Goal: Task Accomplishment & Management: Manage account settings

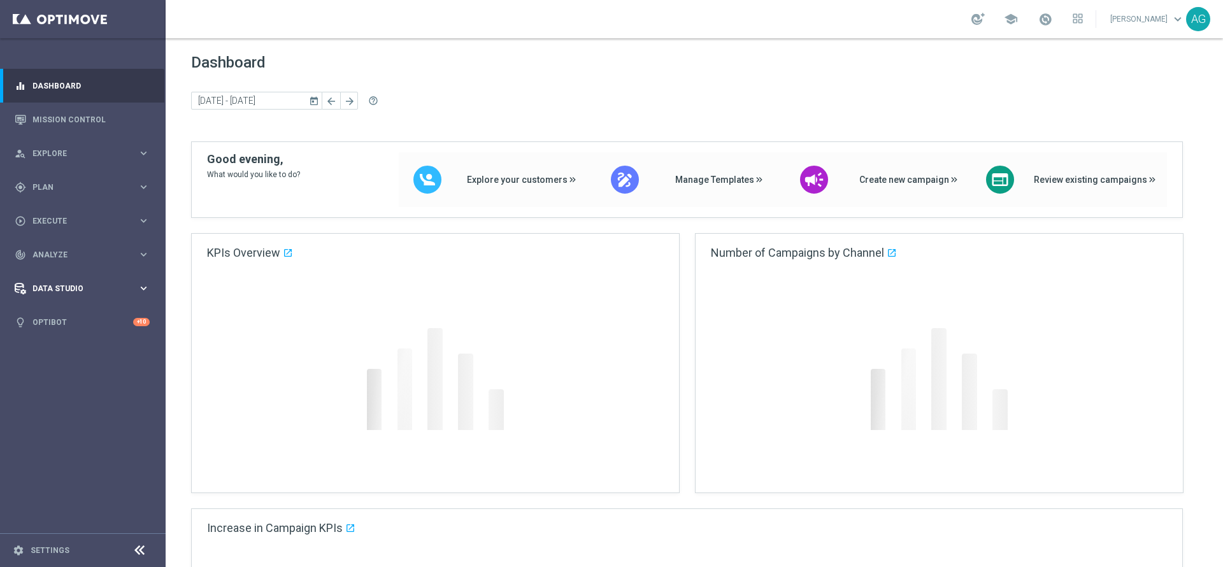
click at [55, 289] on span "Data Studio" at bounding box center [84, 289] width 105 height 8
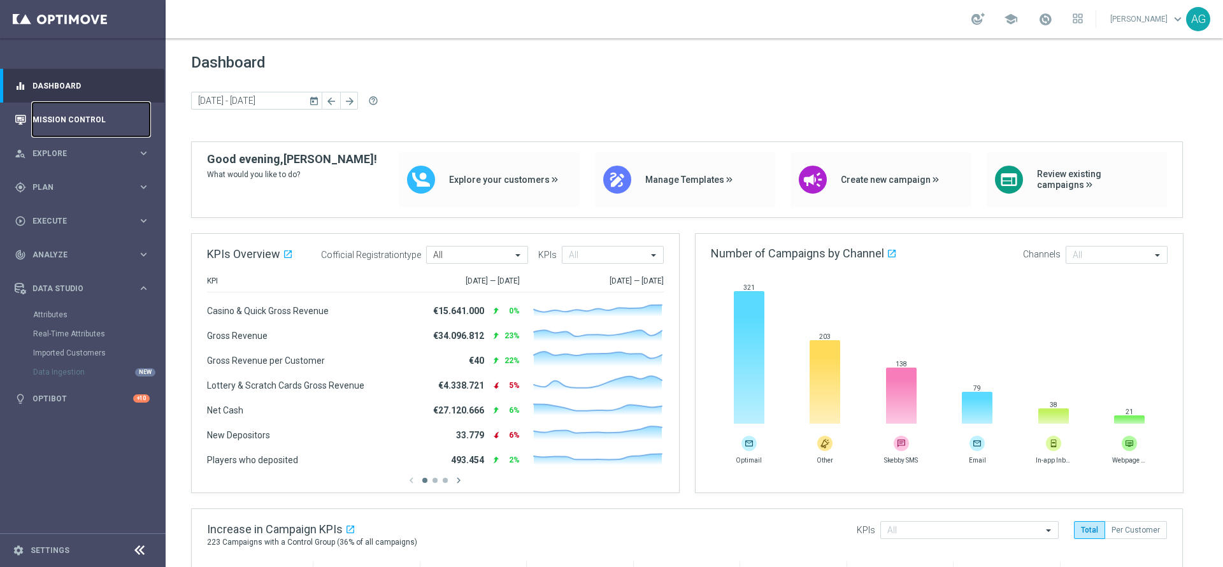
click at [62, 114] on link "Mission Control" at bounding box center [90, 120] width 117 height 34
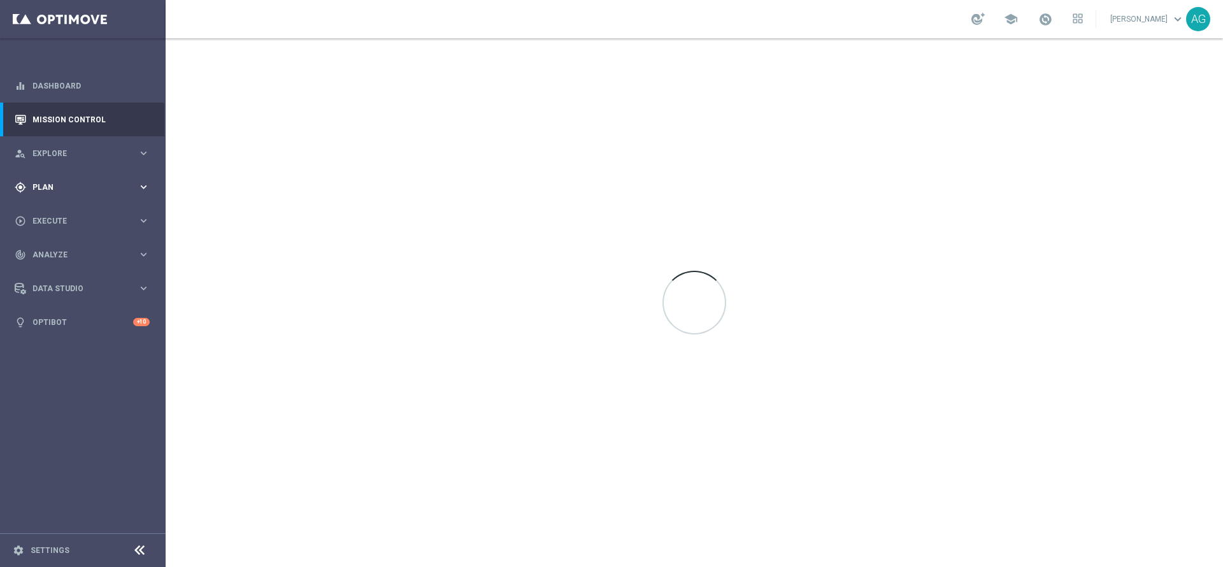
click at [72, 189] on span "Plan" at bounding box center [84, 187] width 105 height 8
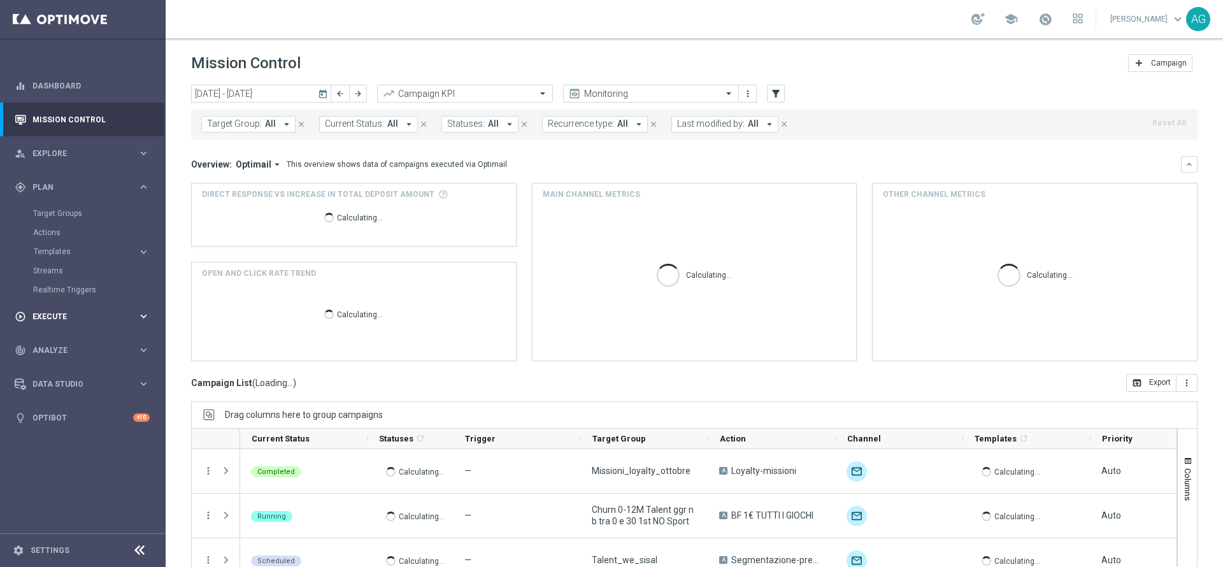
click at [53, 306] on div "play_circle_outline Execute keyboard_arrow_right" at bounding box center [82, 316] width 164 height 34
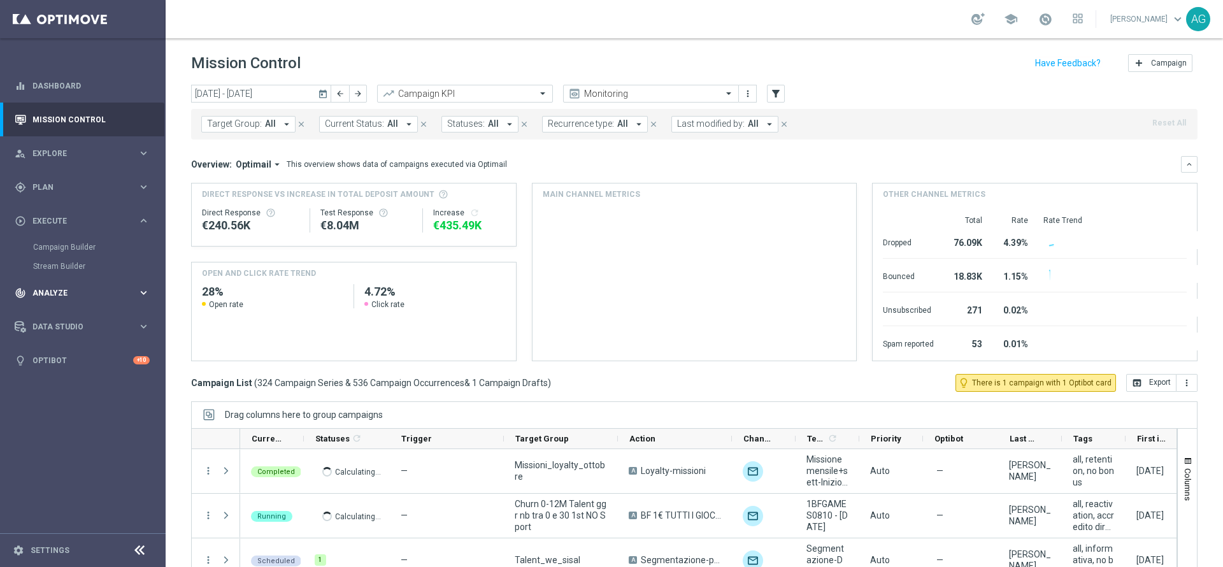
click at [69, 294] on span "Analyze" at bounding box center [84, 293] width 105 height 8
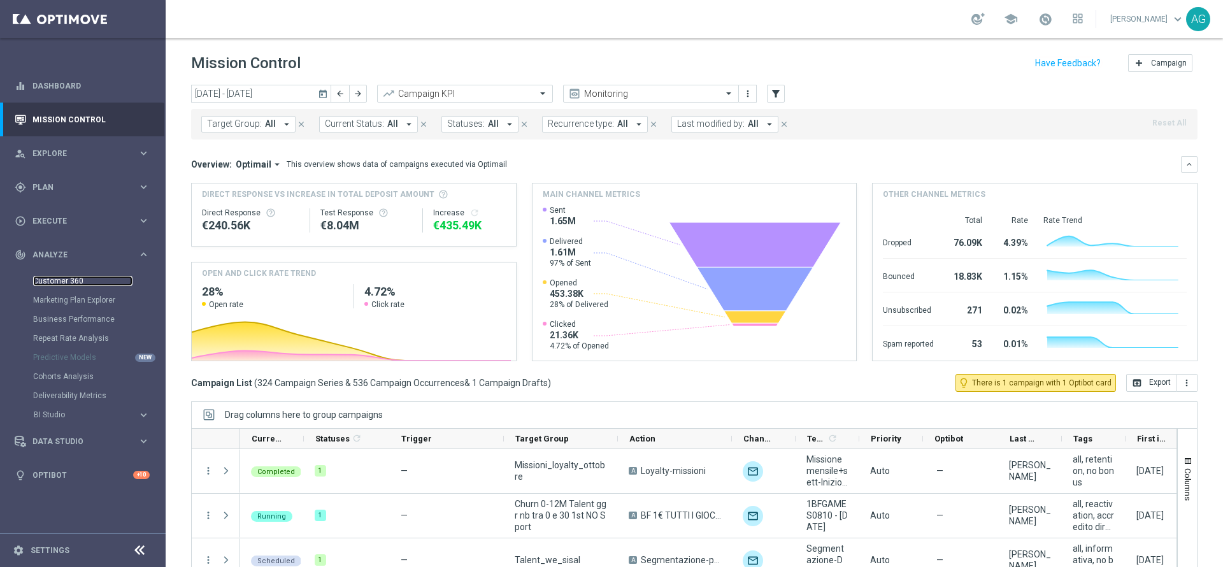
click at [68, 285] on link "Customer 360" at bounding box center [82, 281] width 99 height 10
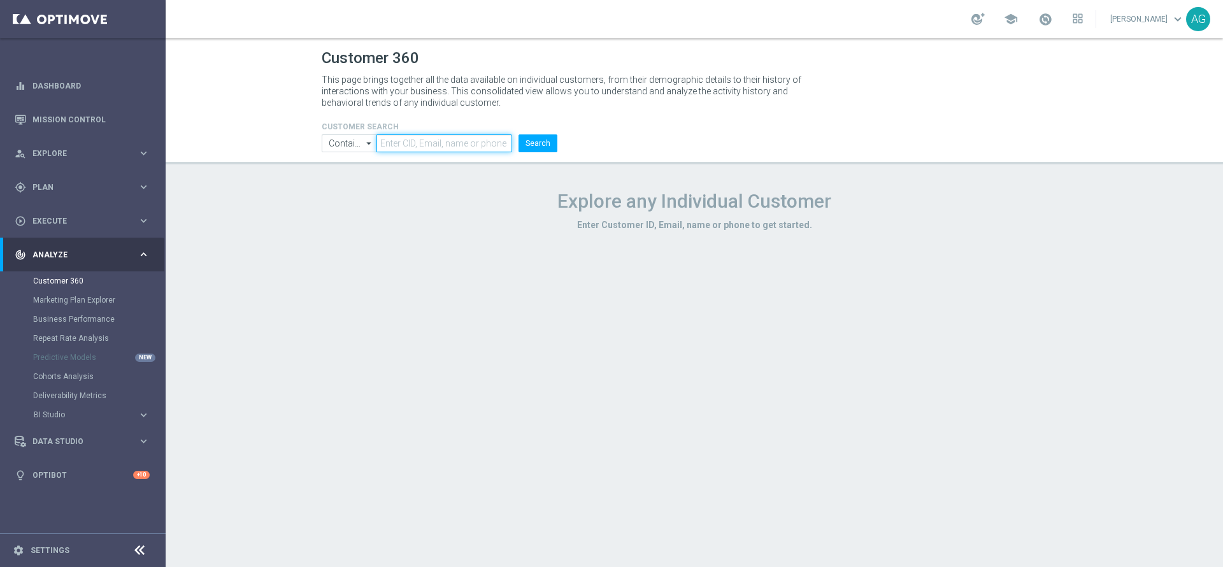
click at [487, 143] on input "text" at bounding box center [444, 143] width 136 height 18
paste input "4653572"
type input "4653572"
click at [561, 146] on div "CUSTOMER SEARCH Contains Contains arrow_drop_down Drag here to set row groups D…" at bounding box center [439, 131] width 255 height 41
click at [536, 147] on button "Search" at bounding box center [538, 143] width 39 height 18
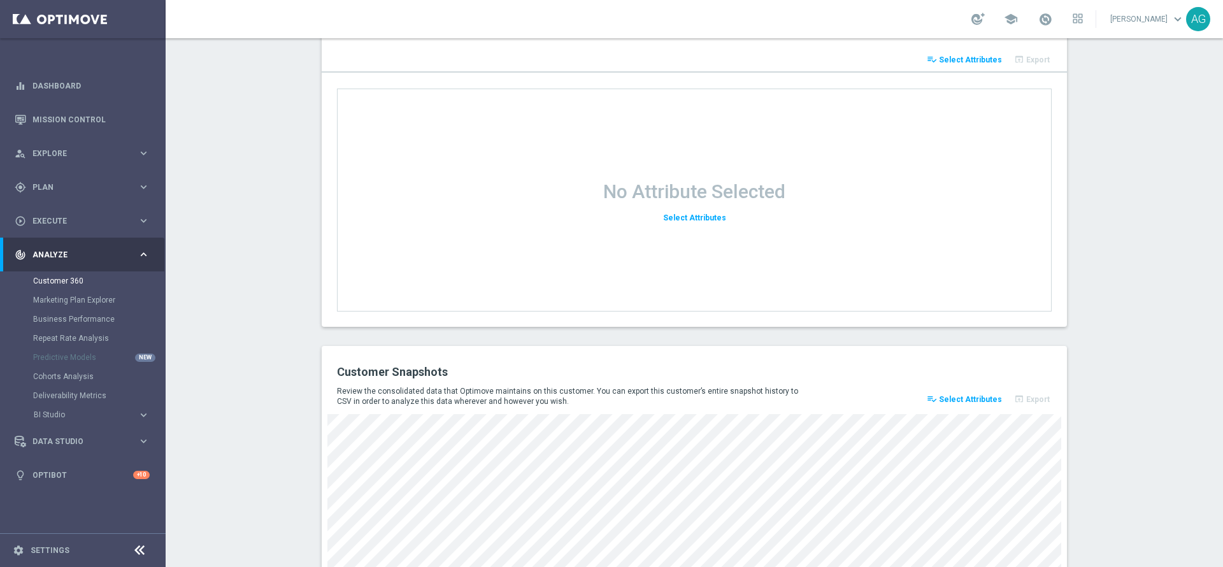
scroll to position [1647, 0]
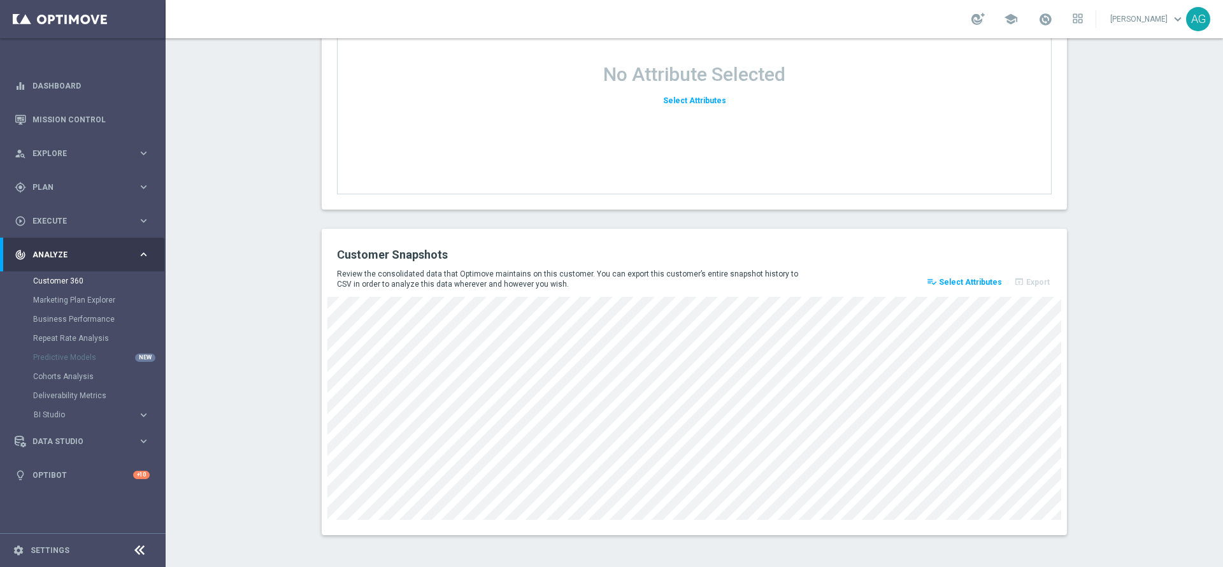
click at [970, 286] on span "Select Attributes" at bounding box center [970, 282] width 63 height 9
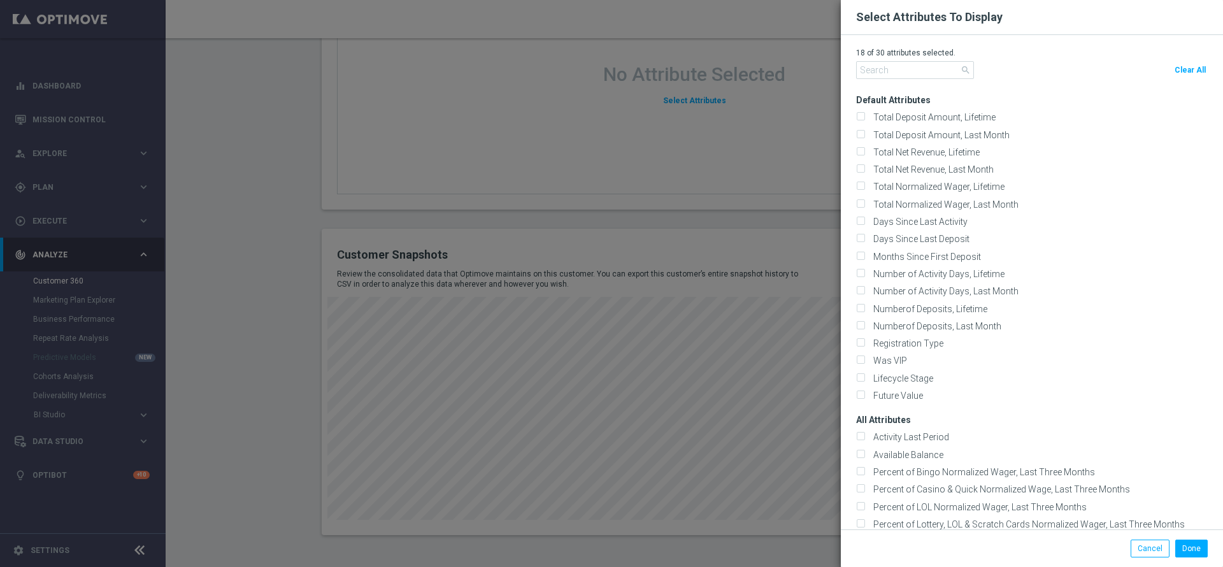
click at [247, 241] on modal-container "Select Attributes To Display 18 of 30 attributes selected. search Clear All Def…" at bounding box center [611, 283] width 1223 height 567
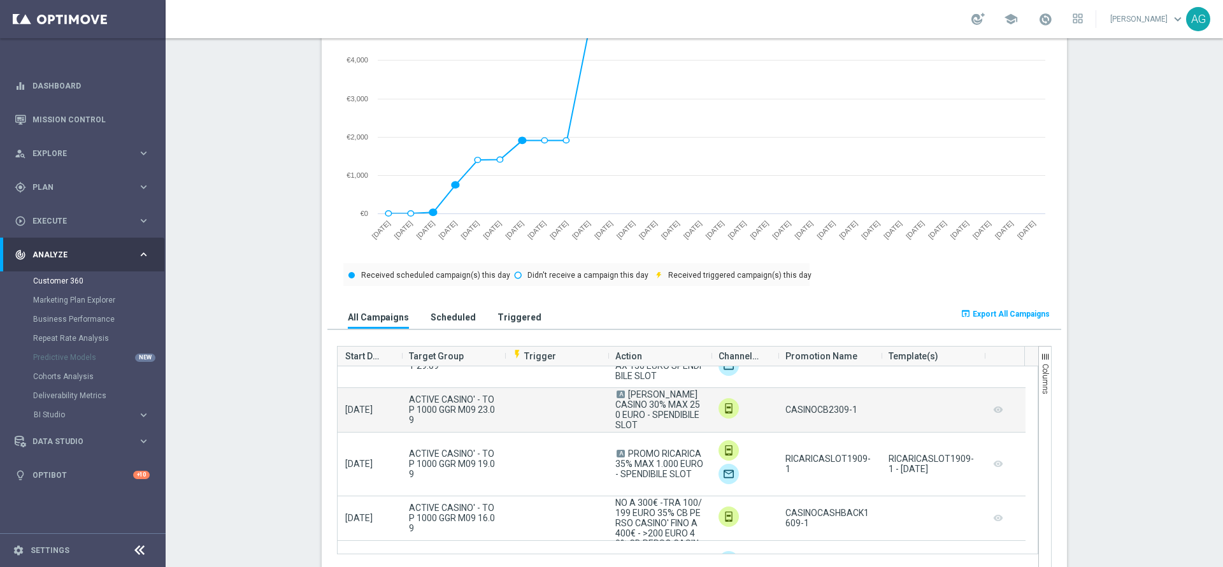
scroll to position [0, 0]
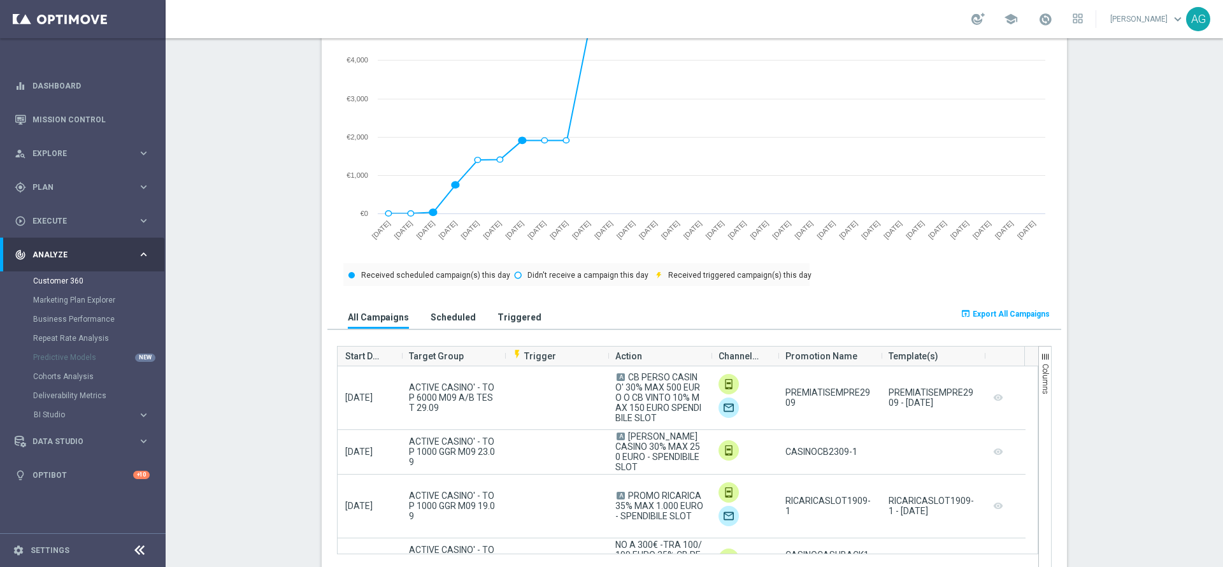
click at [444, 326] on button "Scheduled" at bounding box center [453, 317] width 52 height 24
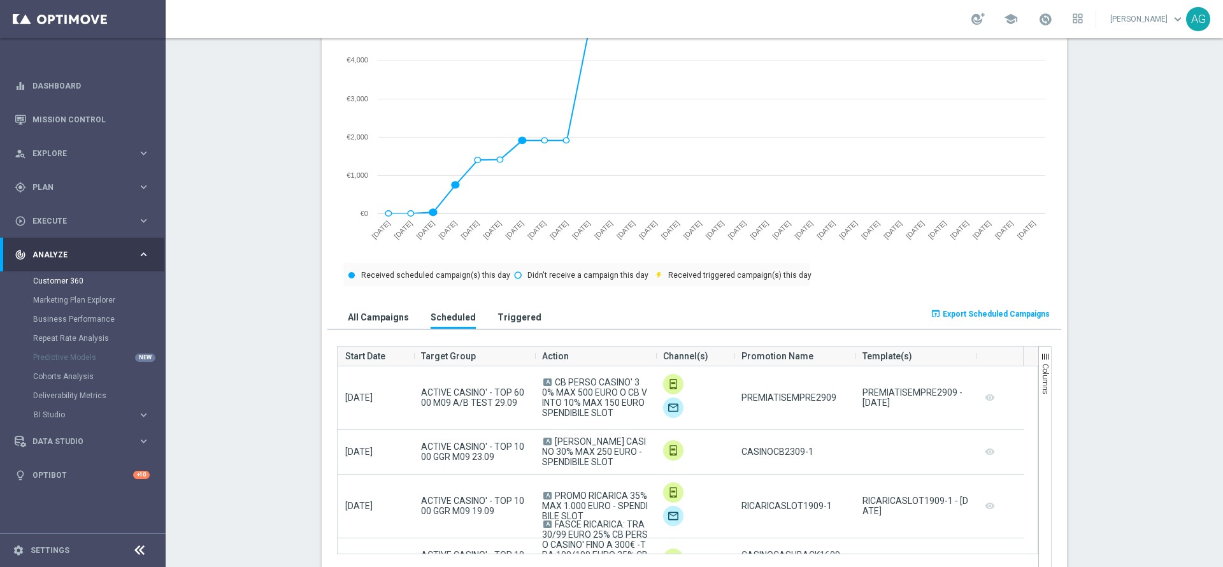
click at [496, 327] on button "Triggered" at bounding box center [519, 317] width 50 height 24
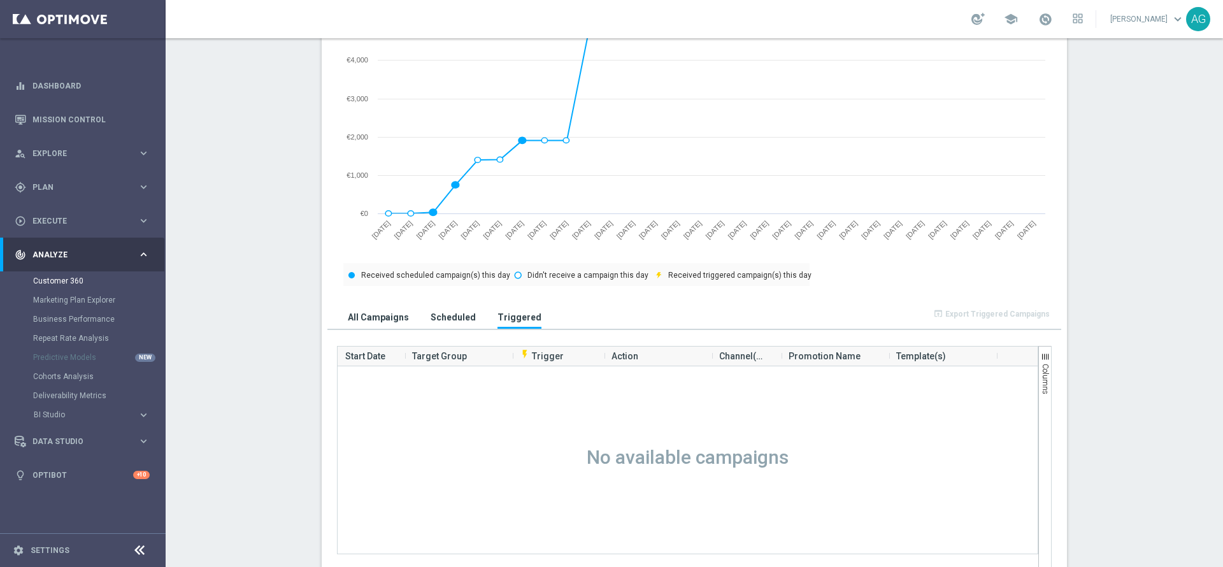
click at [427, 318] on button "Scheduled" at bounding box center [453, 317] width 52 height 24
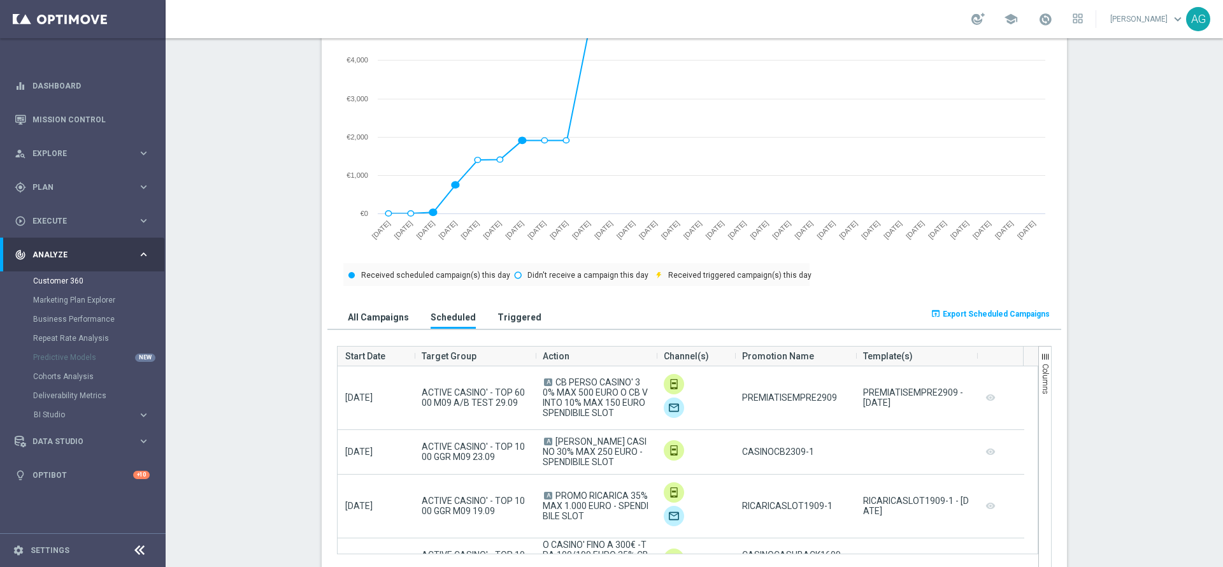
click at [371, 324] on button "All Campaigns" at bounding box center [379, 317] width 68 height 24
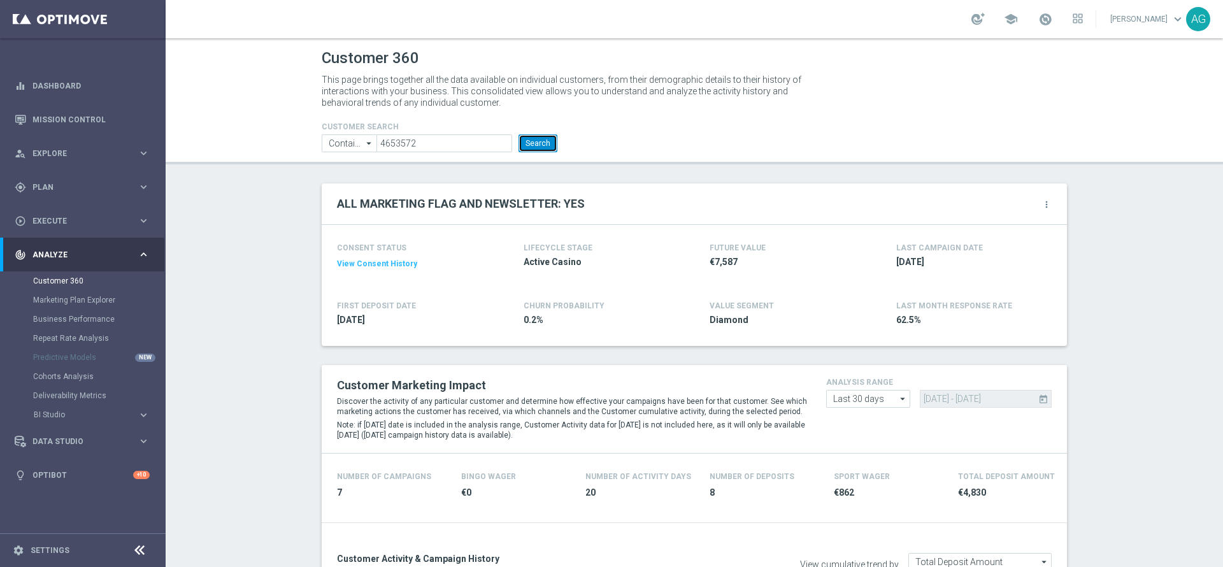
click at [529, 141] on button "Search" at bounding box center [538, 143] width 39 height 18
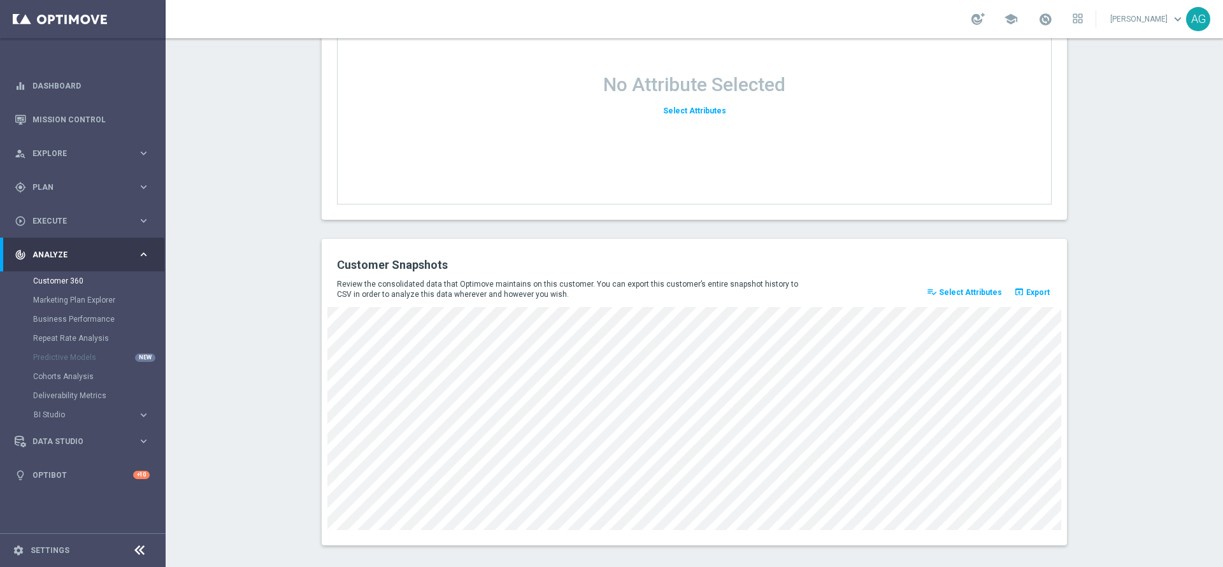
scroll to position [1647, 0]
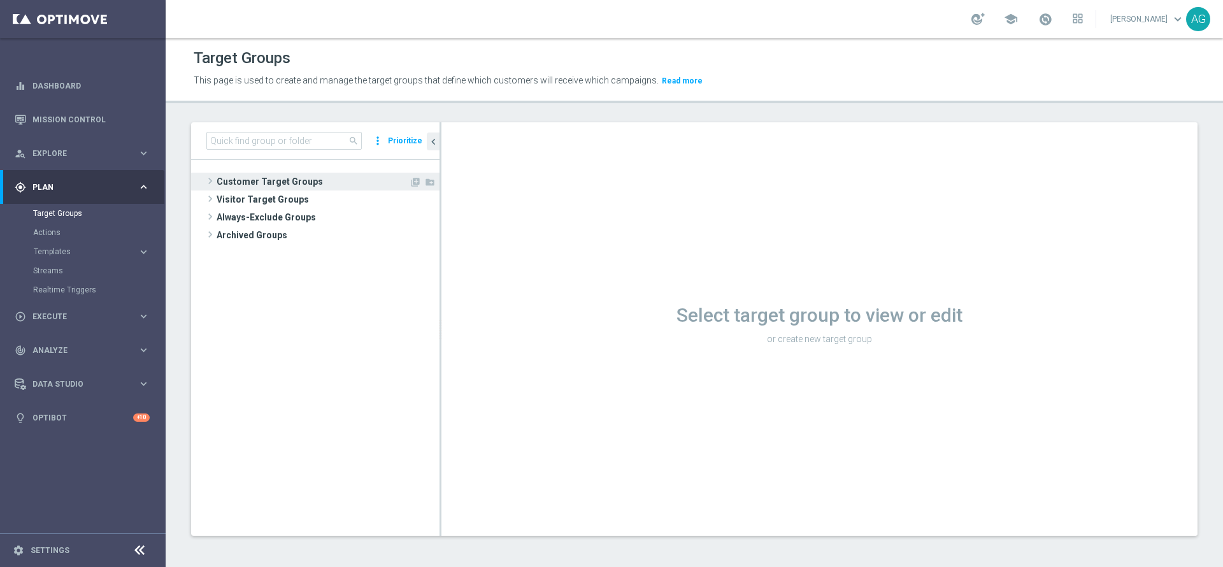
click at [254, 173] on span "Customer Target Groups" at bounding box center [313, 182] width 192 height 18
click at [255, 136] on input at bounding box center [283, 141] width 155 height 18
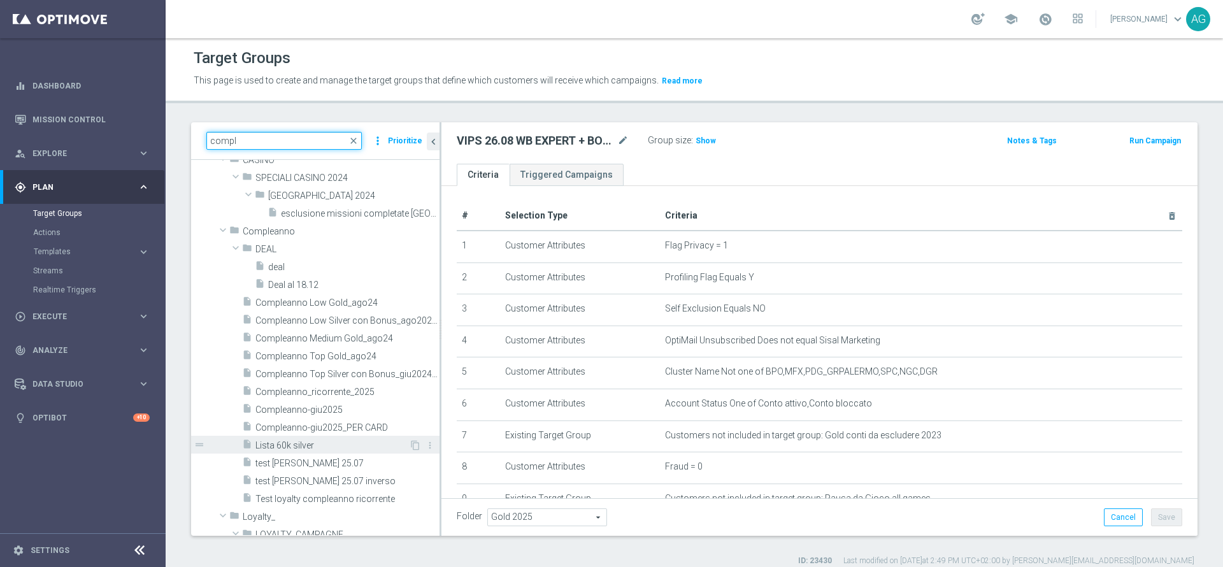
scroll to position [96, 0]
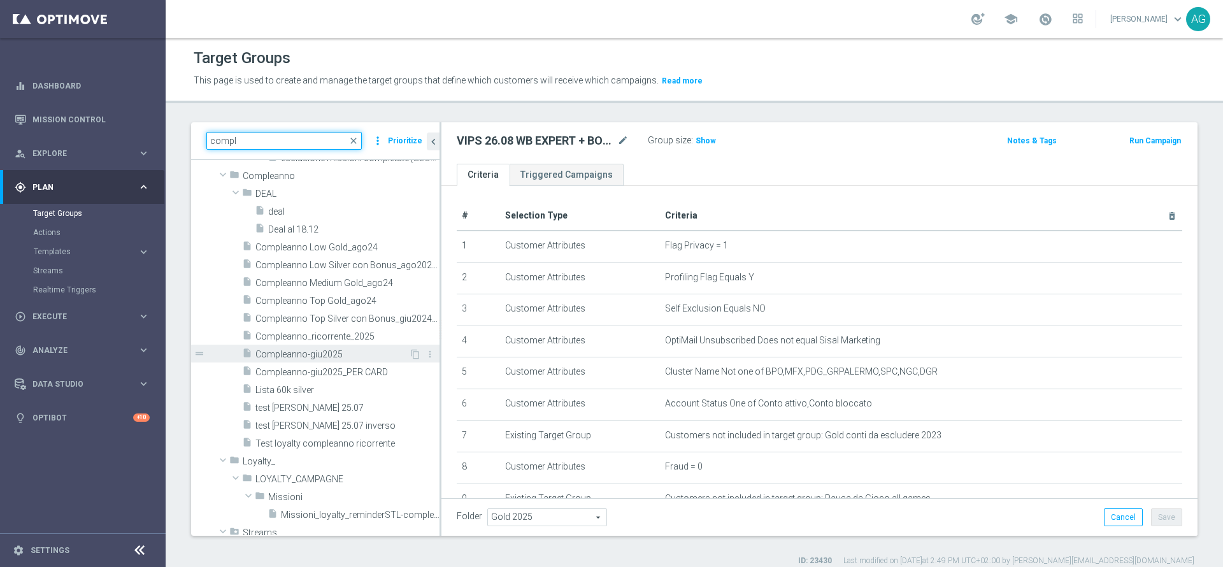
type input "compl"
click at [303, 355] on span "Compleanno-giu2025" at bounding box center [332, 354] width 154 height 11
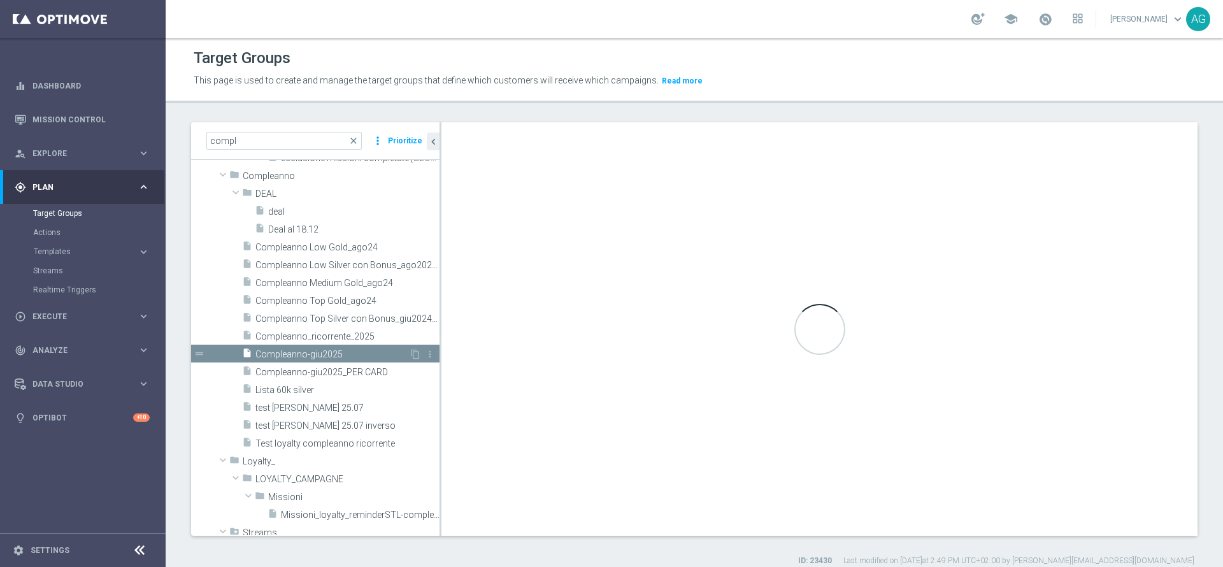
type textarea "(1 AND 2 AND 3 AND 4 AND 5 AND 6 AND 7 AND 8 AND 9 AND 10 AND 11 AND 12 AND 13 …"
type input "Compleanno"
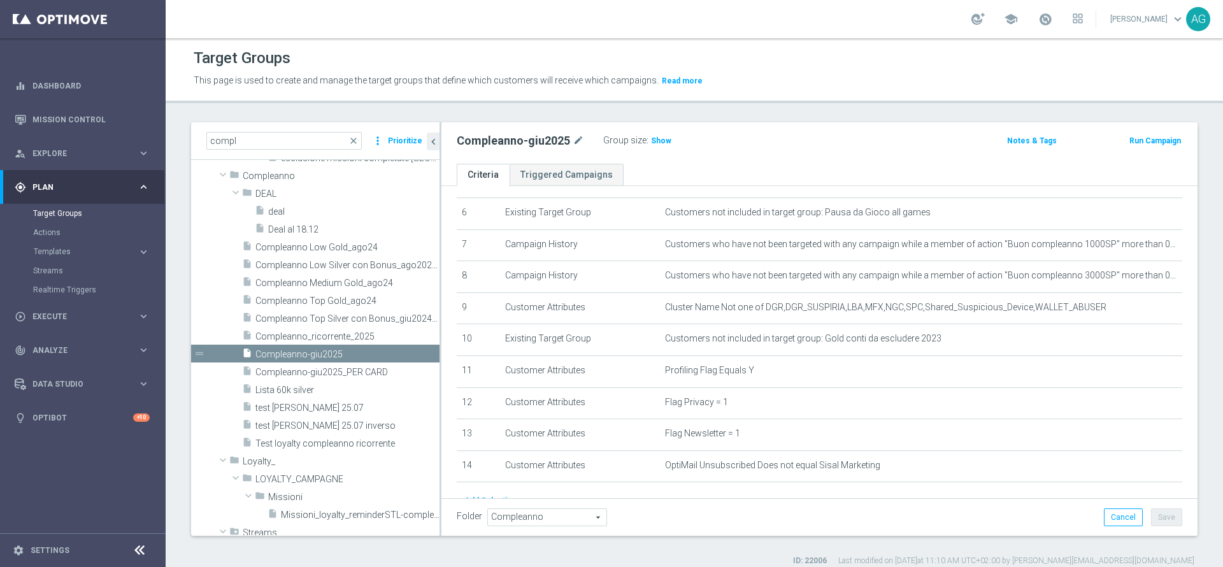
scroll to position [257, 0]
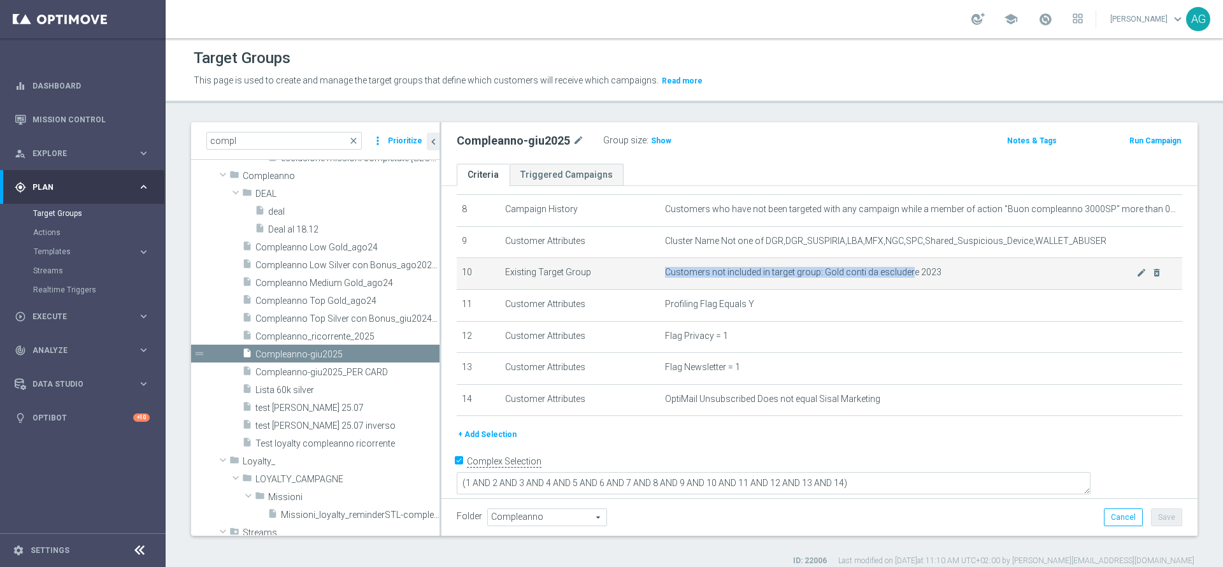
drag, startPoint x: 743, startPoint y: 270, endPoint x: 899, endPoint y: 273, distance: 156.7
click at [899, 273] on td "Customers not included in target group: Gold conti da escludere 2023 mode_edit …" at bounding box center [921, 274] width 522 height 32
click at [945, 274] on span "Customers not included in target group: Gold conti da escludere 2023" at bounding box center [900, 272] width 471 height 11
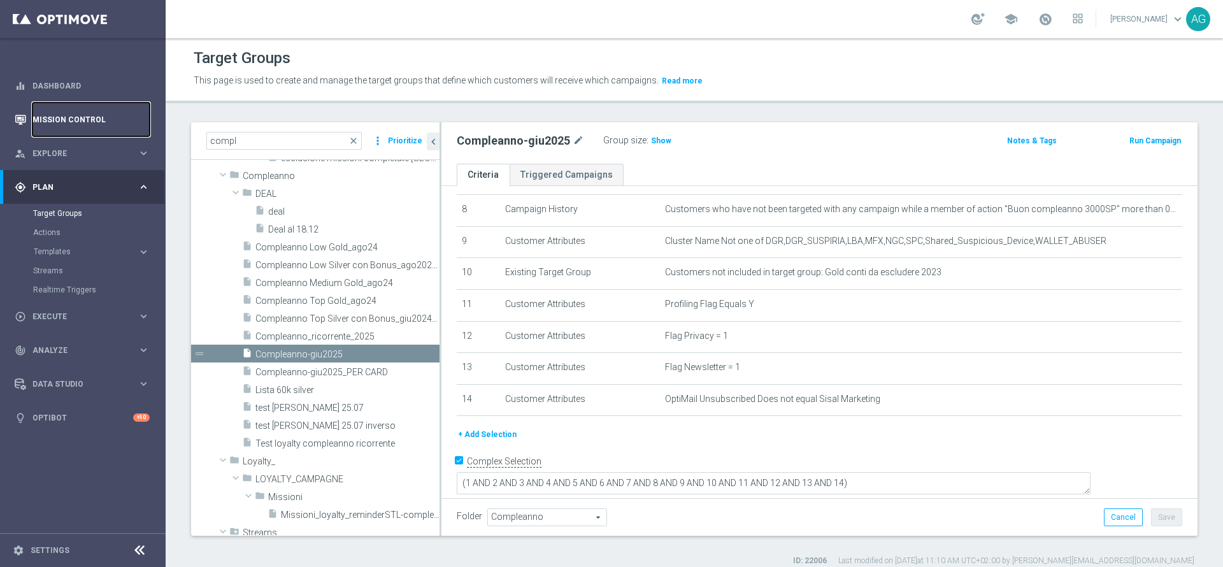
click at [59, 124] on link "Mission Control" at bounding box center [90, 120] width 117 height 34
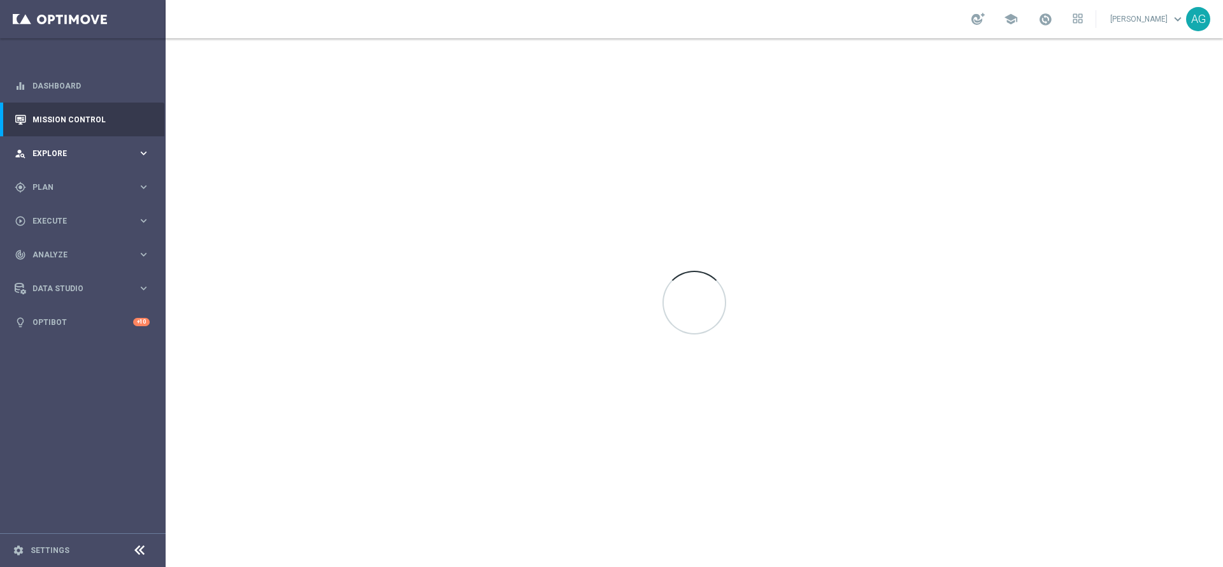
click at [76, 158] on div "person_search Explore" at bounding box center [76, 153] width 123 height 11
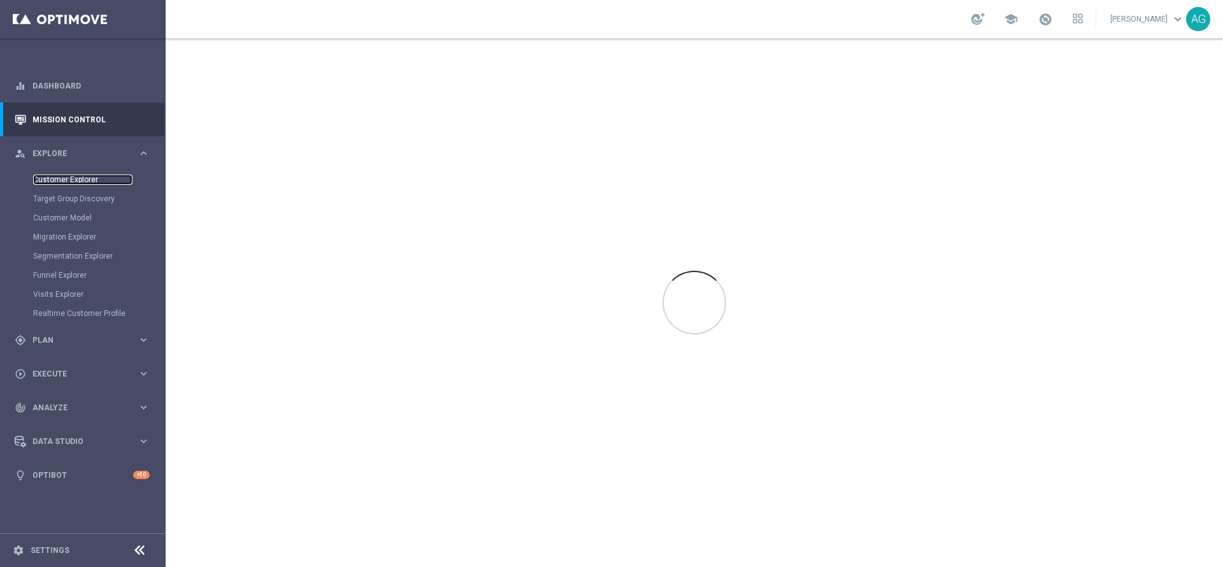
click at [76, 178] on link "Customer Explorer" at bounding box center [82, 180] width 99 height 10
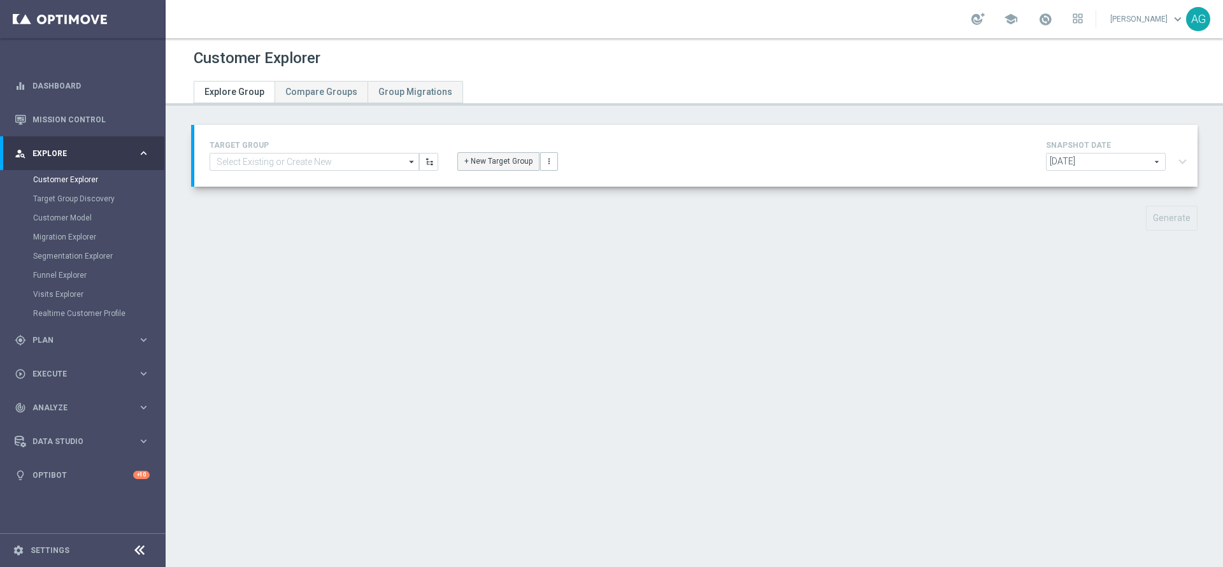
click at [514, 157] on button "+ New Target Group" at bounding box center [498, 161] width 82 height 18
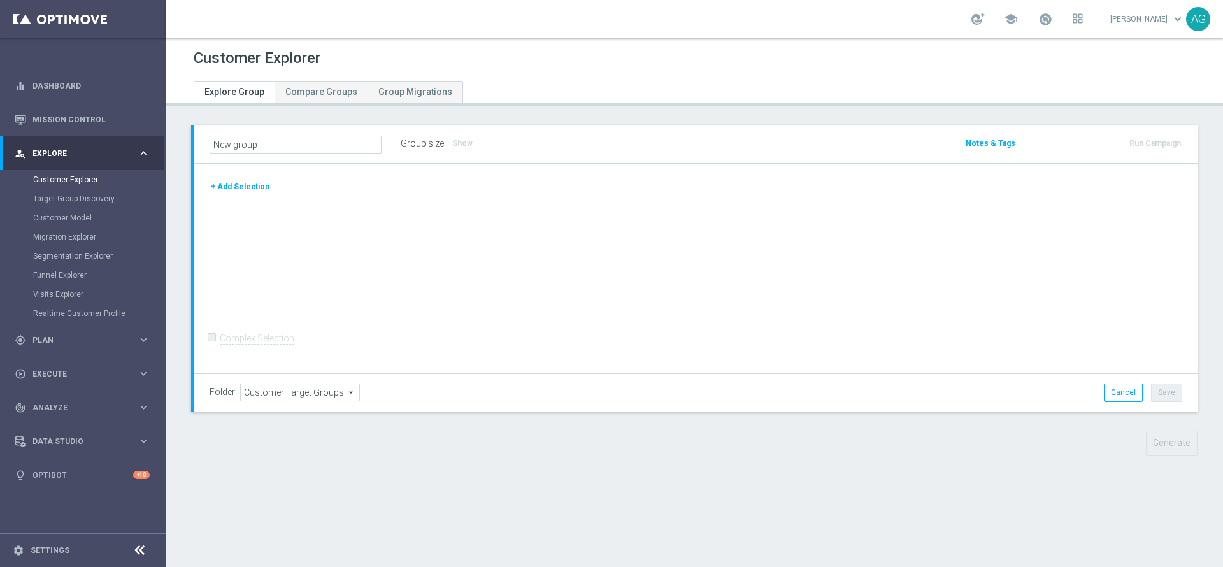
click at [234, 180] on button "+ Add Selection" at bounding box center [240, 187] width 61 height 14
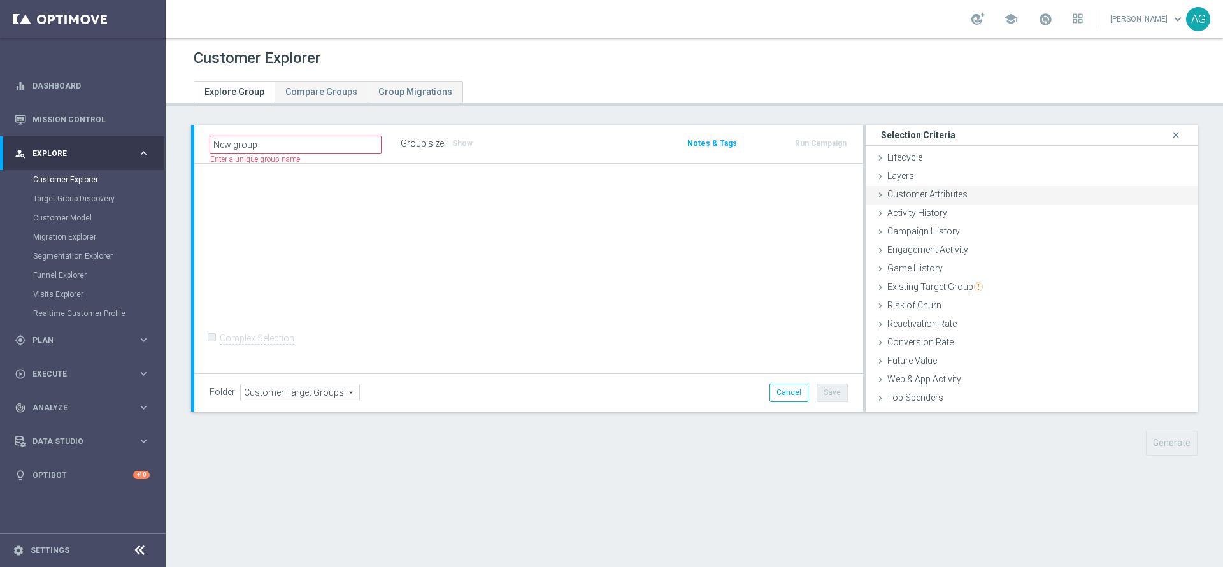
click at [915, 196] on span "Customer Attributes" at bounding box center [927, 194] width 80 height 10
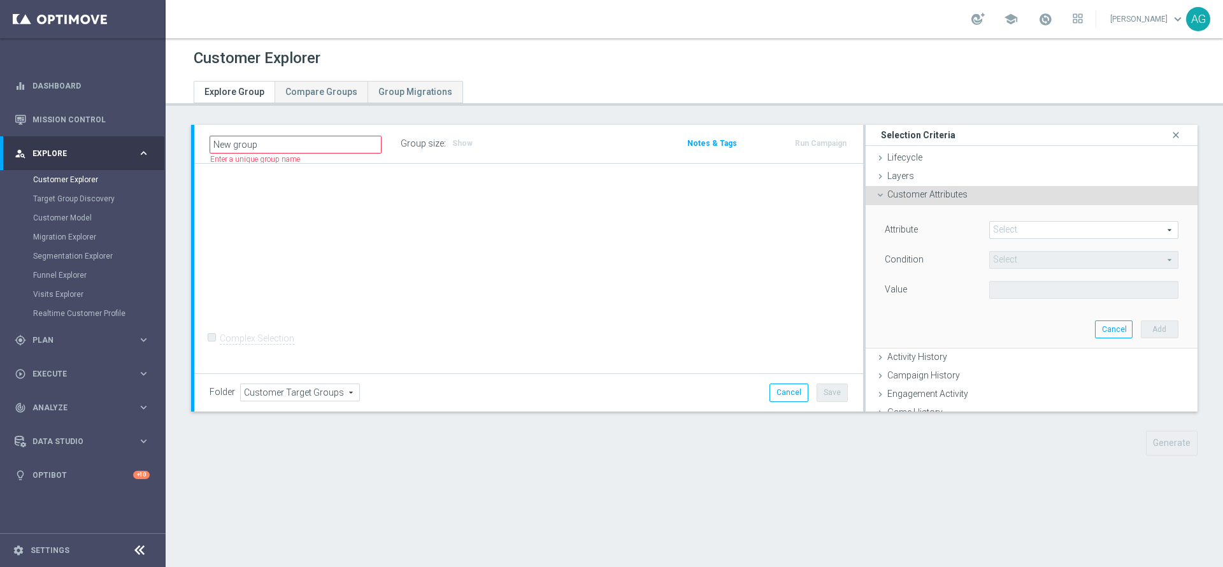
click at [1034, 222] on span at bounding box center [1084, 230] width 188 height 17
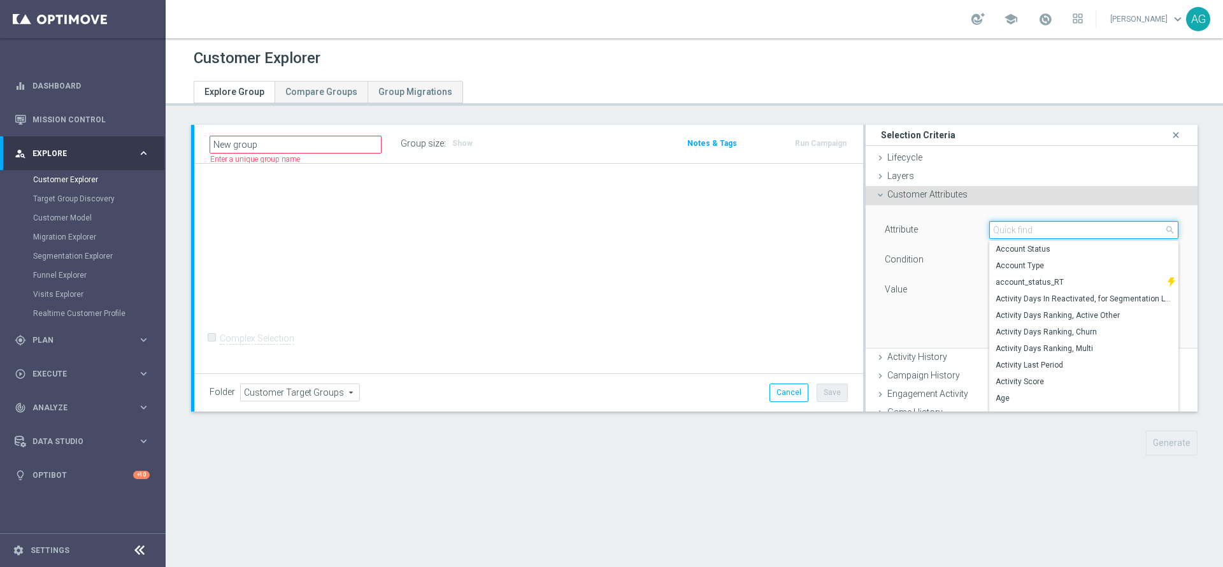
click at [1033, 224] on input "search" at bounding box center [1083, 230] width 189 height 18
type input "id"
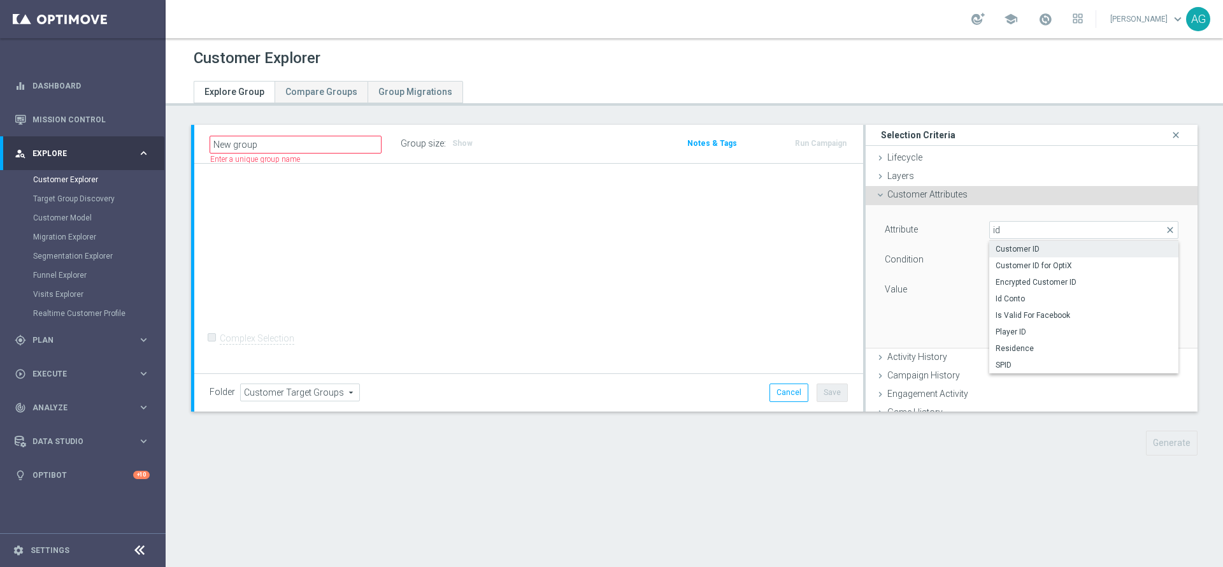
click at [1005, 247] on span "Customer ID" at bounding box center [1084, 249] width 176 height 10
type input "Customer ID"
type input "="
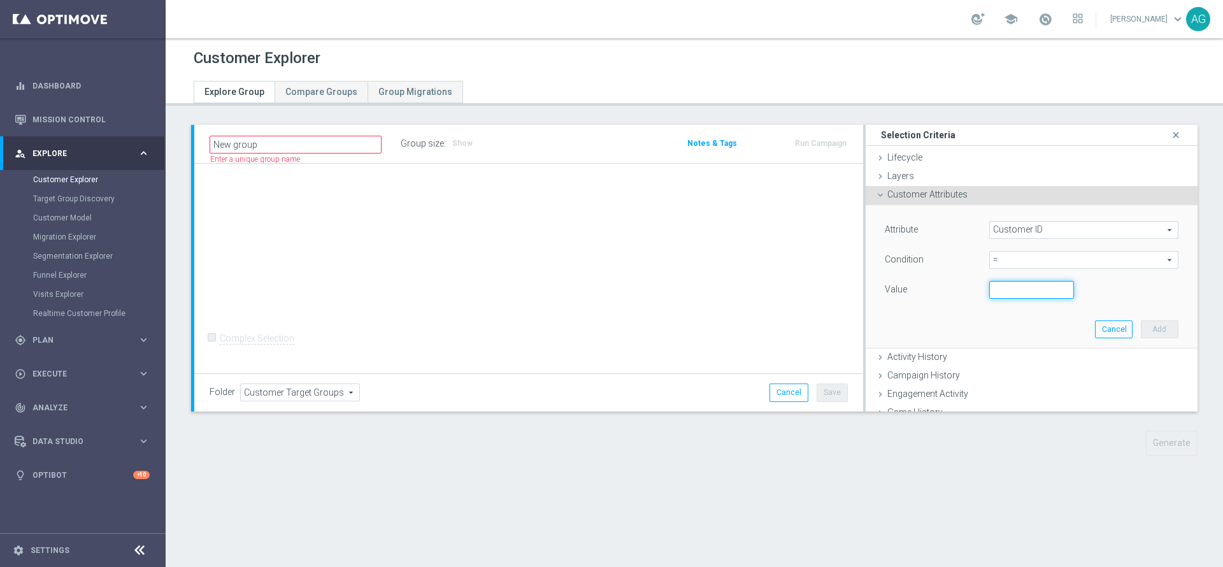
click at [989, 296] on input "number" at bounding box center [1031, 290] width 85 height 18
paste input "4653572"
type input "4653572"
click at [1141, 329] on button "Add" at bounding box center [1160, 329] width 38 height 18
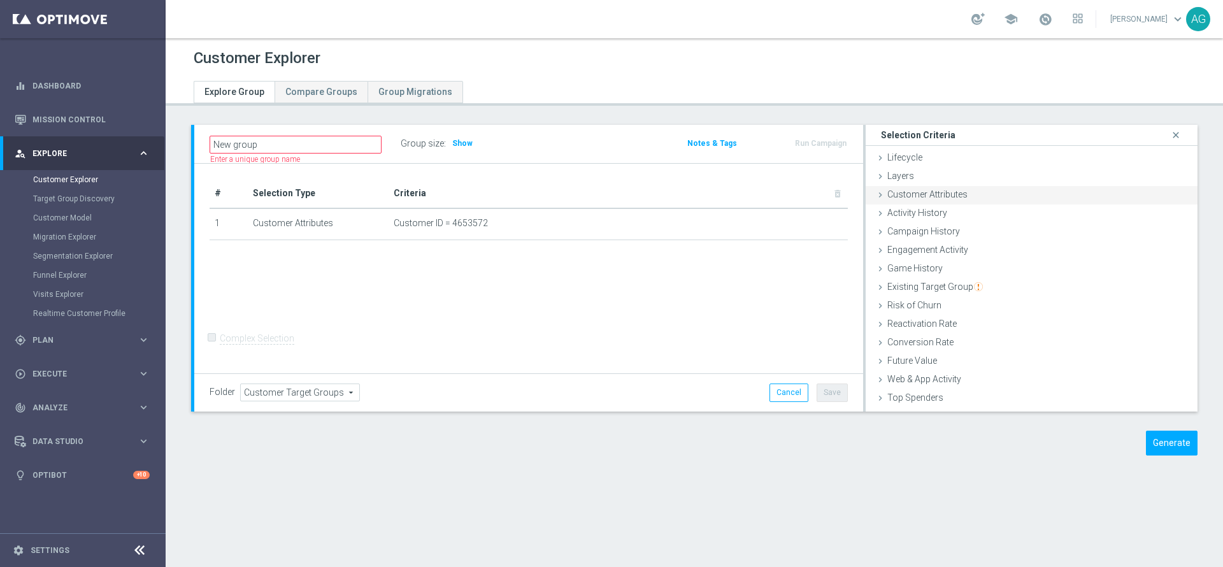
click at [956, 196] on span "Customer Attributes" at bounding box center [927, 194] width 80 height 10
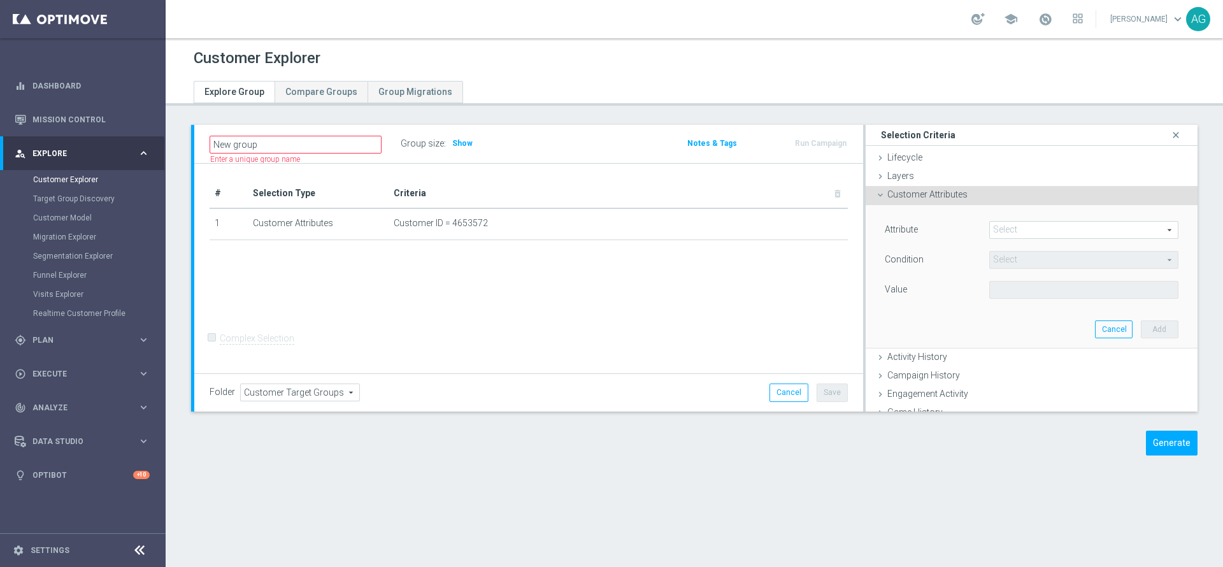
click at [1010, 232] on span at bounding box center [1084, 230] width 188 height 17
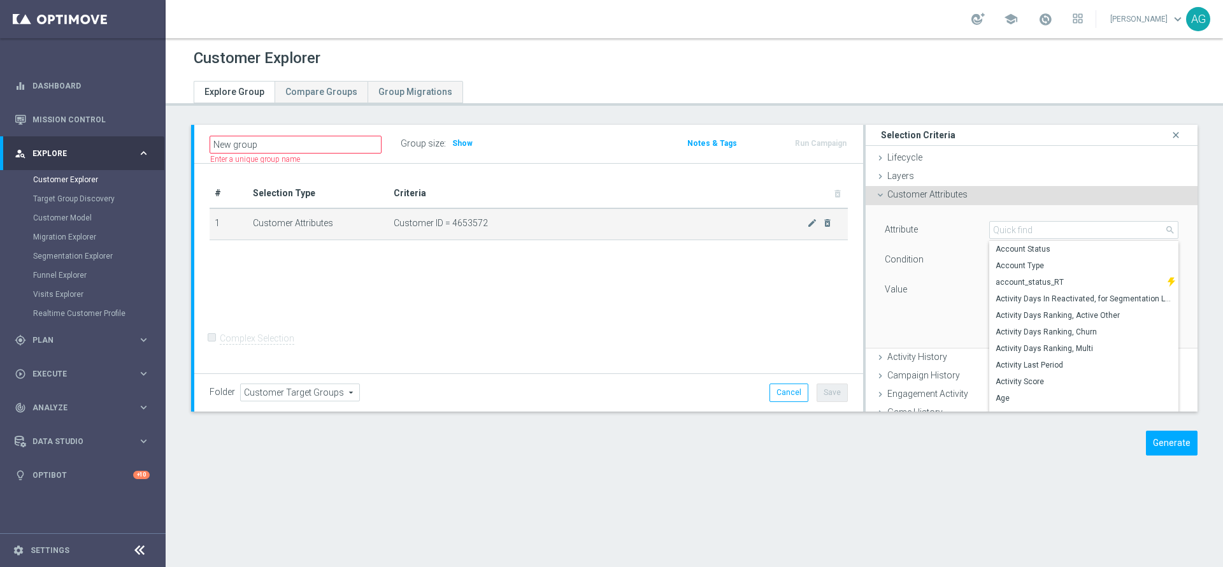
click at [788, 236] on td "Customer ID = 4653572 mode_edit delete_forever" at bounding box center [618, 224] width 459 height 32
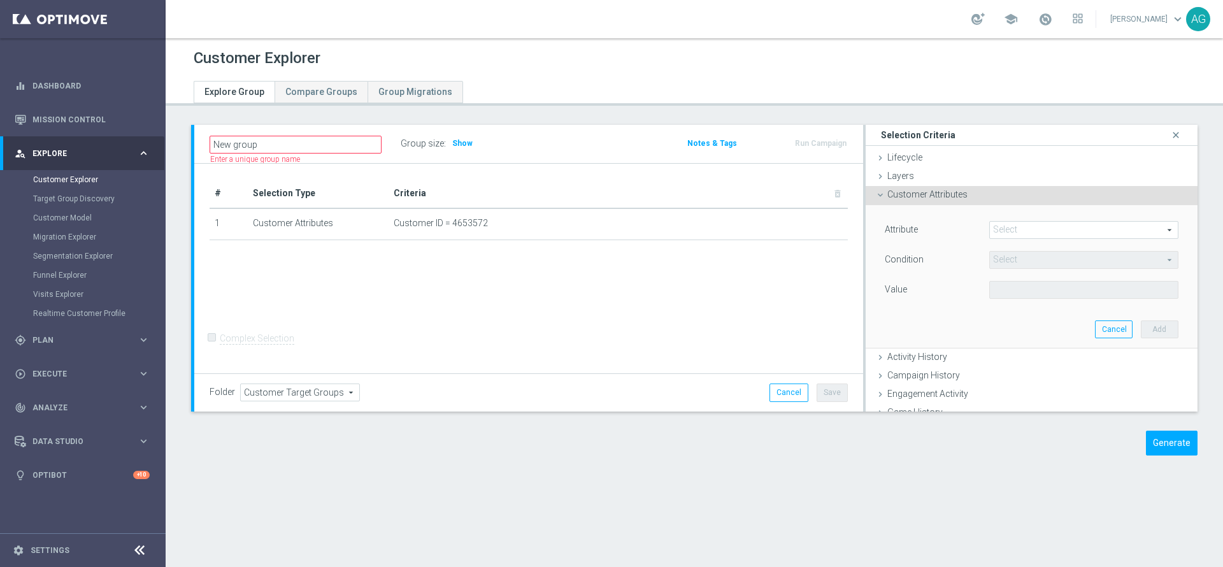
click at [927, 198] on span "Customer Attributes" at bounding box center [927, 194] width 80 height 10
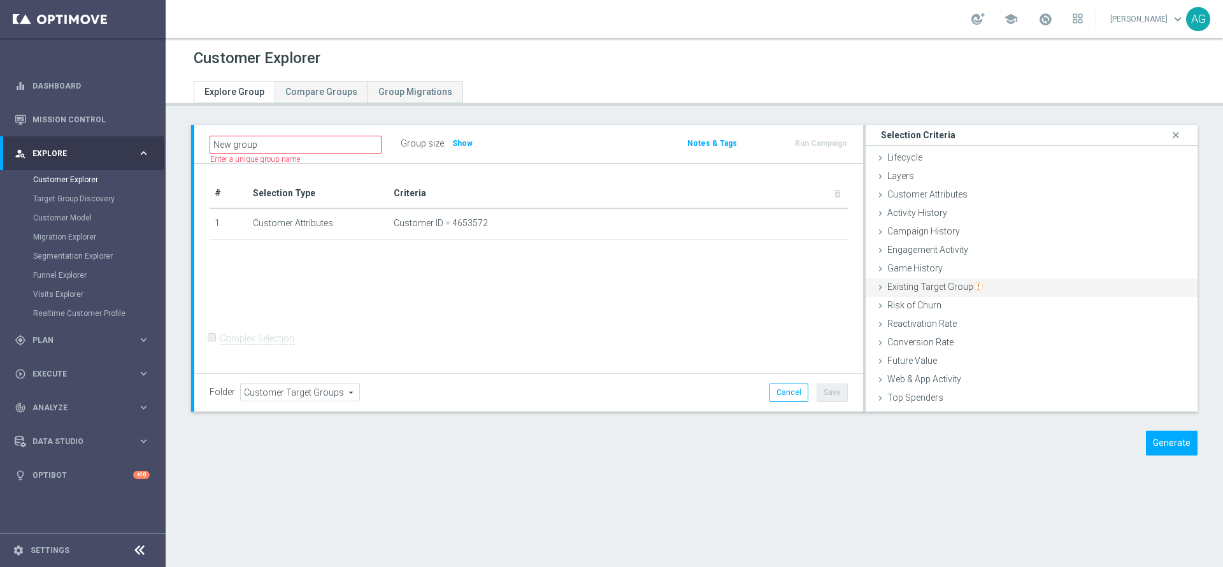
click at [952, 284] on span "Existing Target Group" at bounding box center [935, 287] width 96 height 10
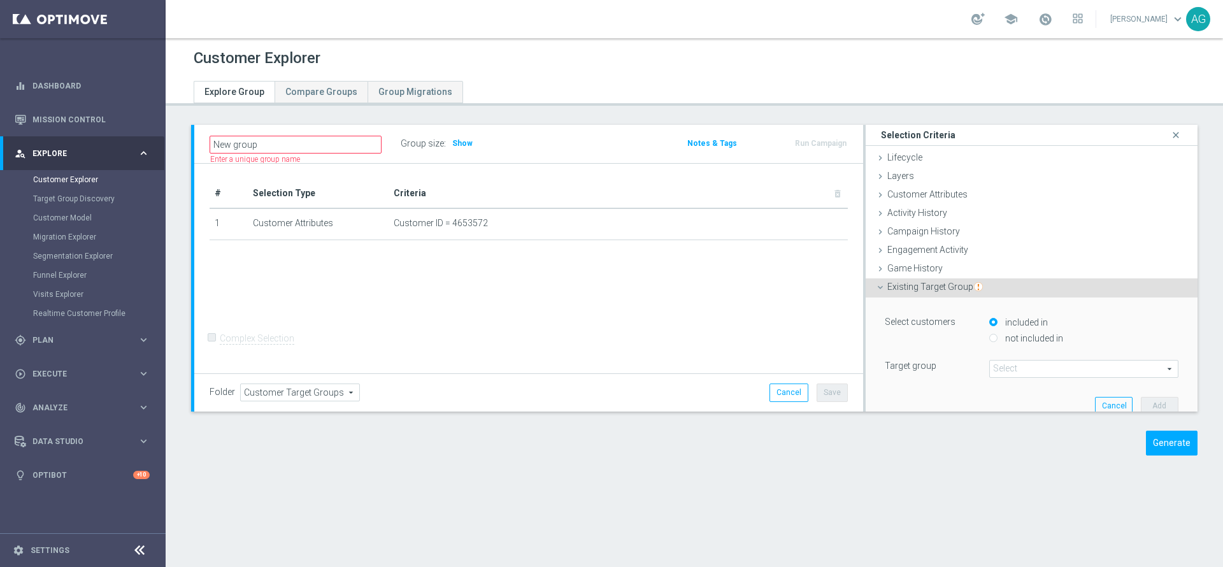
click at [1002, 338] on label "not included in" at bounding box center [1032, 338] width 61 height 11
click at [989, 338] on input "not included in" at bounding box center [993, 338] width 8 height 8
radio input "true"
click at [990, 369] on span at bounding box center [1084, 369] width 188 height 17
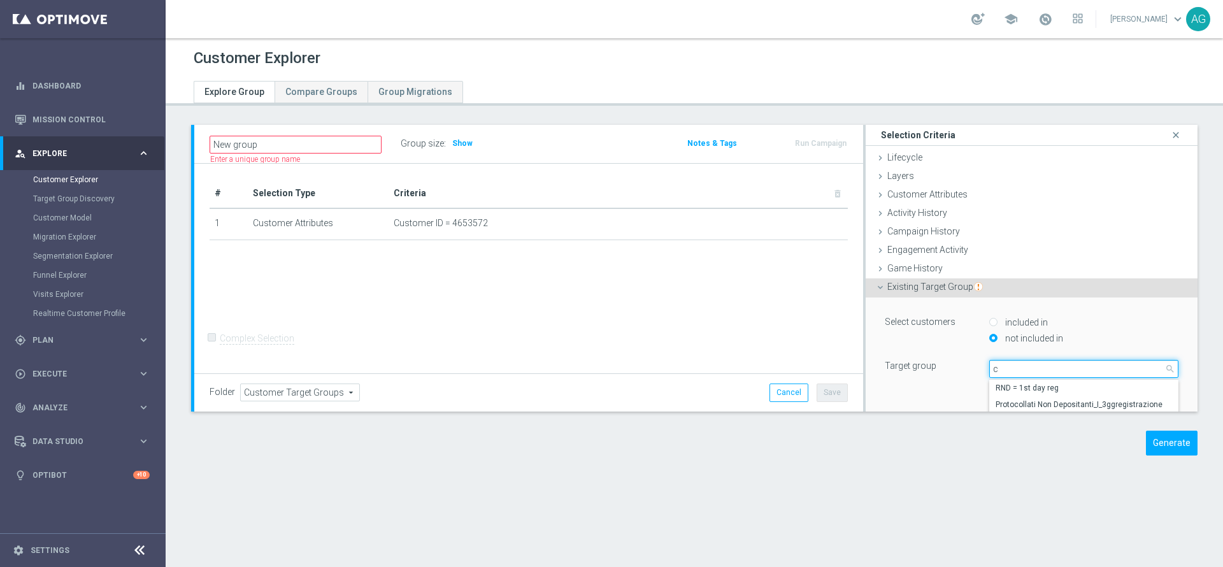
click at [989, 369] on input "c" at bounding box center [1083, 369] width 189 height 18
drag, startPoint x: 1020, startPoint y: 369, endPoint x: 945, endPoint y: 371, distance: 75.8
click at [945, 371] on div "Target group Select arrow_drop_down conti gold close conti gold da escludere Ca…" at bounding box center [1031, 369] width 313 height 18
type input "conti gold"
click at [1026, 356] on div "Select customers included in not included in Target group Select arrow_drop_dow…" at bounding box center [1032, 345] width 294 height 64
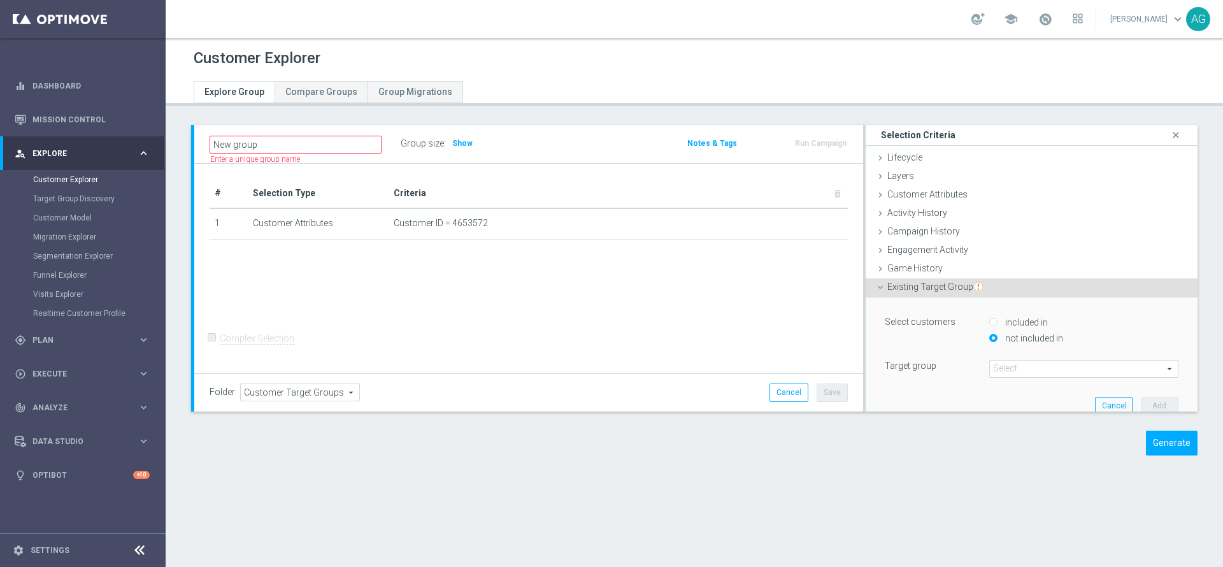
click at [1026, 362] on span at bounding box center [1084, 369] width 188 height 17
click at [1026, 364] on input "search" at bounding box center [1083, 369] width 189 height 18
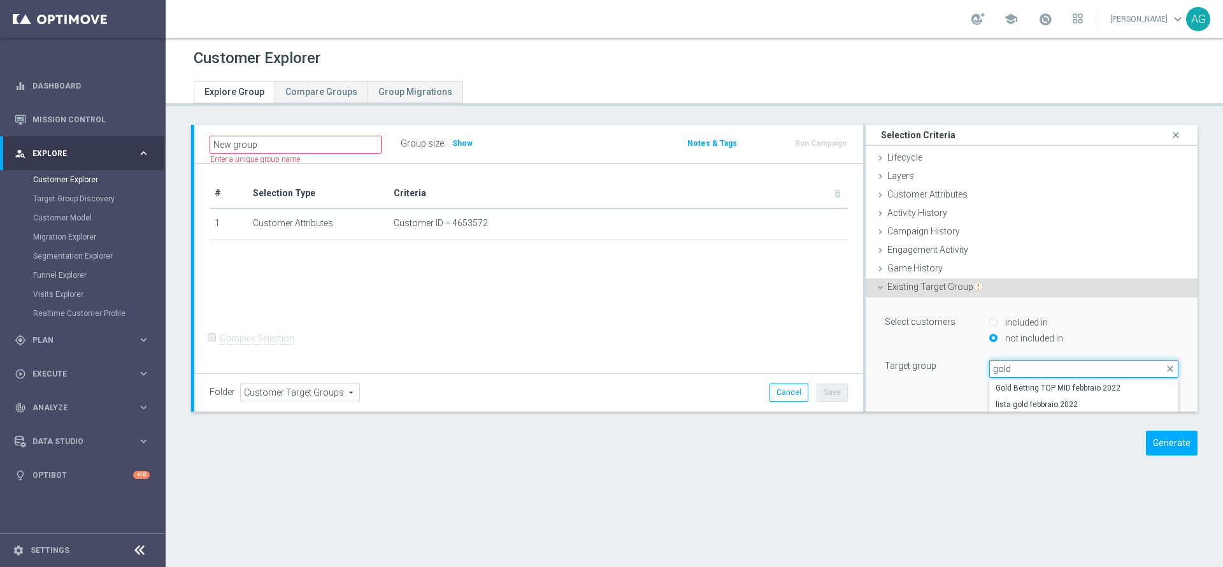
scroll to position [96, 0]
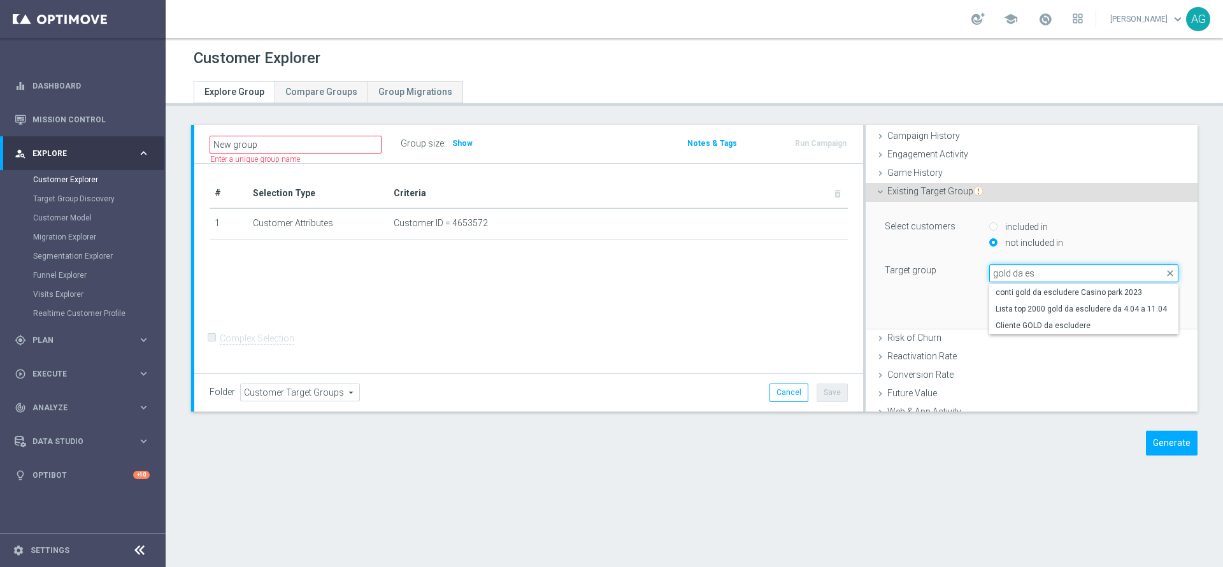
type input "gold da es"
drag, startPoint x: 1024, startPoint y: 268, endPoint x: 913, endPoint y: 266, distance: 110.8
click at [913, 266] on div "Target group Select arrow_drop_down gold da es close conti gold da escludere Ca…" at bounding box center [1031, 273] width 313 height 18
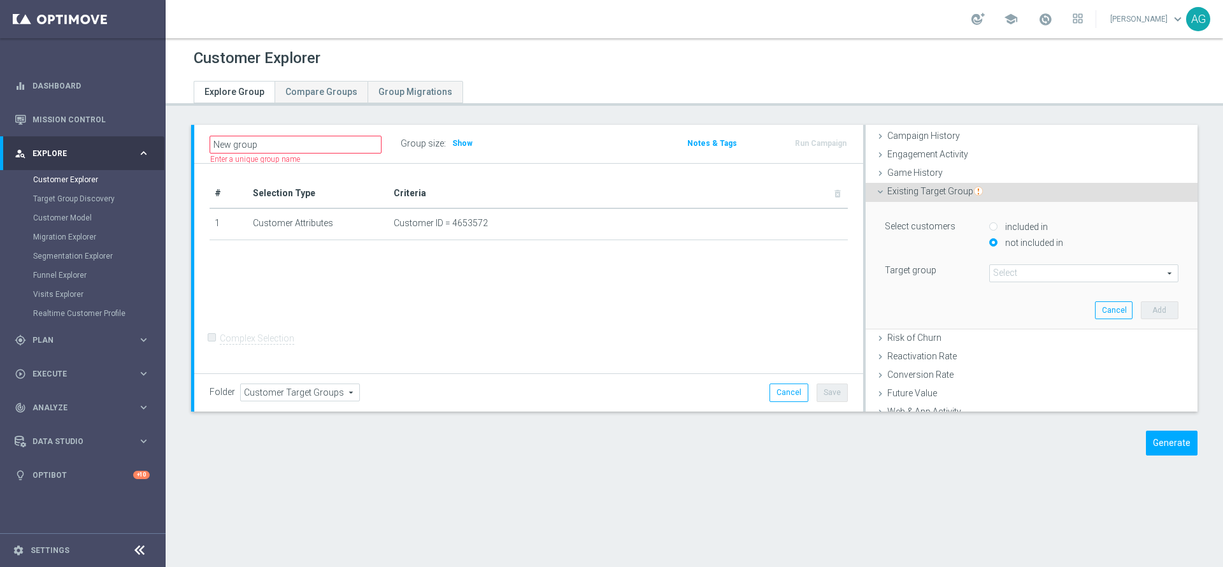
click at [992, 276] on span at bounding box center [1084, 273] width 188 height 17
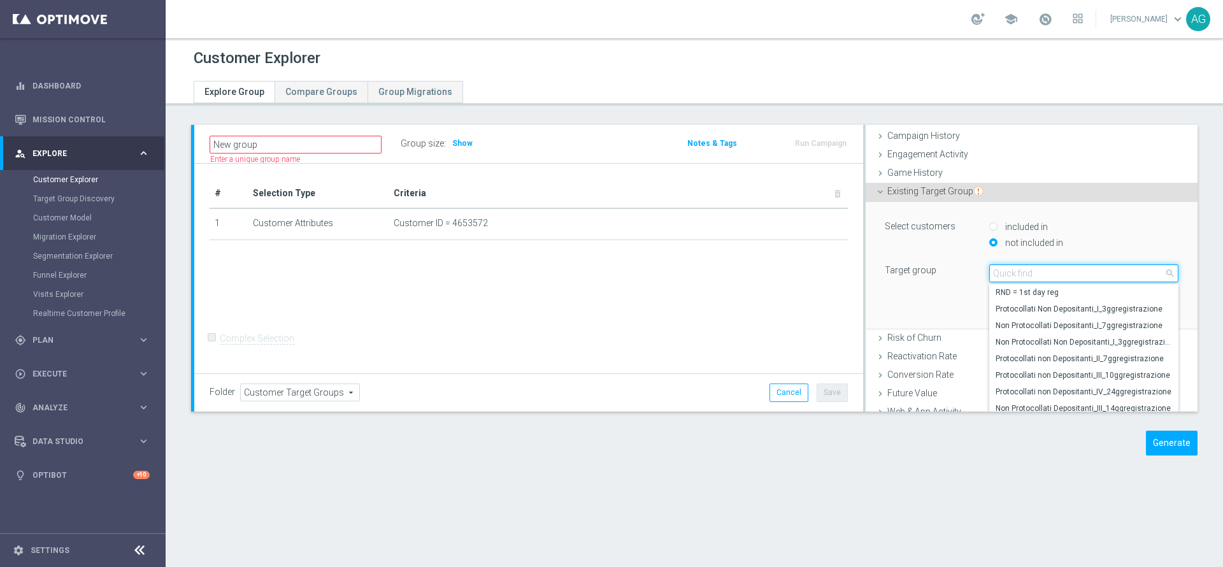
click at [992, 276] on input "search" at bounding box center [1083, 273] width 189 height 18
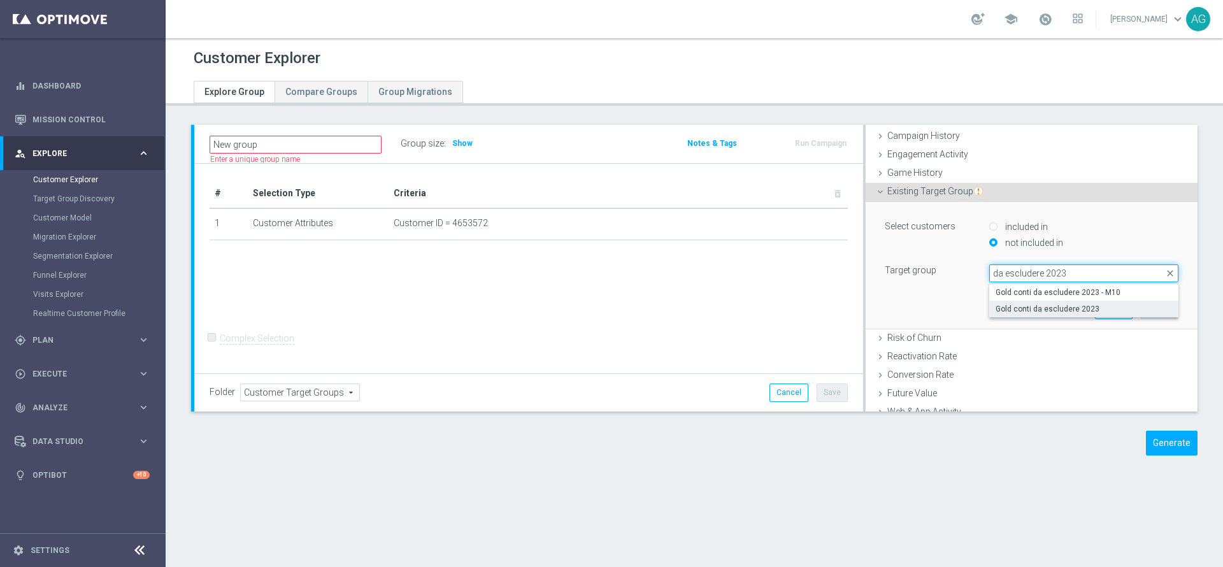
type input "da escludere 2023"
click at [1026, 308] on span "Gold conti da escludere 2023" at bounding box center [1084, 309] width 176 height 10
type input "Gold conti da escludere 2023"
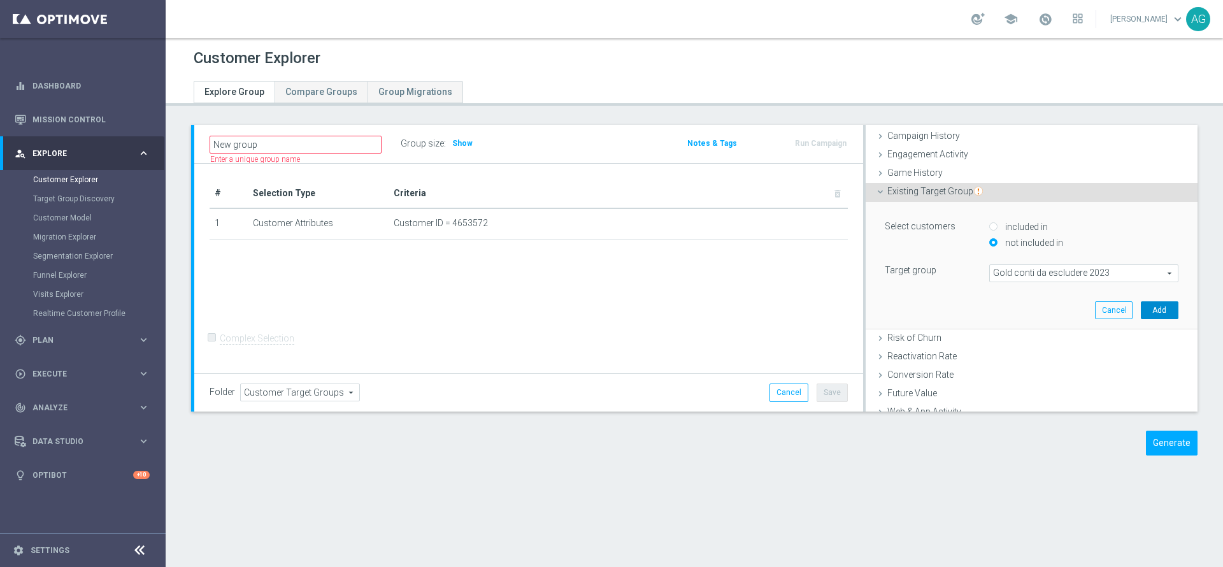
click at [1141, 310] on button "Add" at bounding box center [1160, 310] width 38 height 18
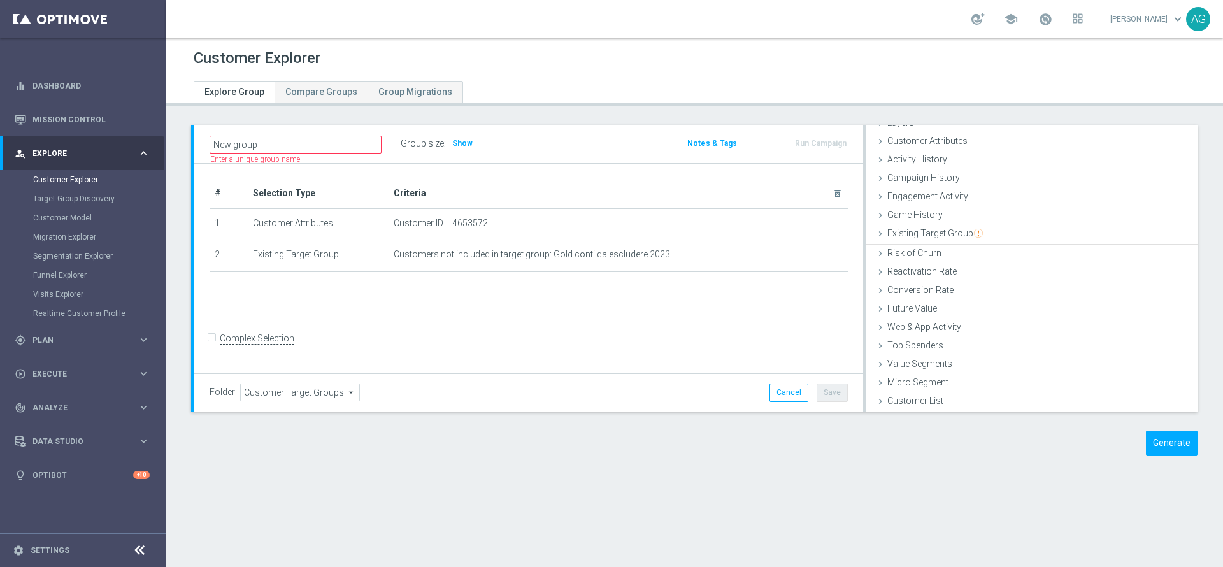
scroll to position [52, 0]
click at [467, 138] on h3 "Show" at bounding box center [462, 143] width 23 height 14
click at [212, 349] on input "Complex Selection" at bounding box center [214, 340] width 8 height 18
checkbox input "true"
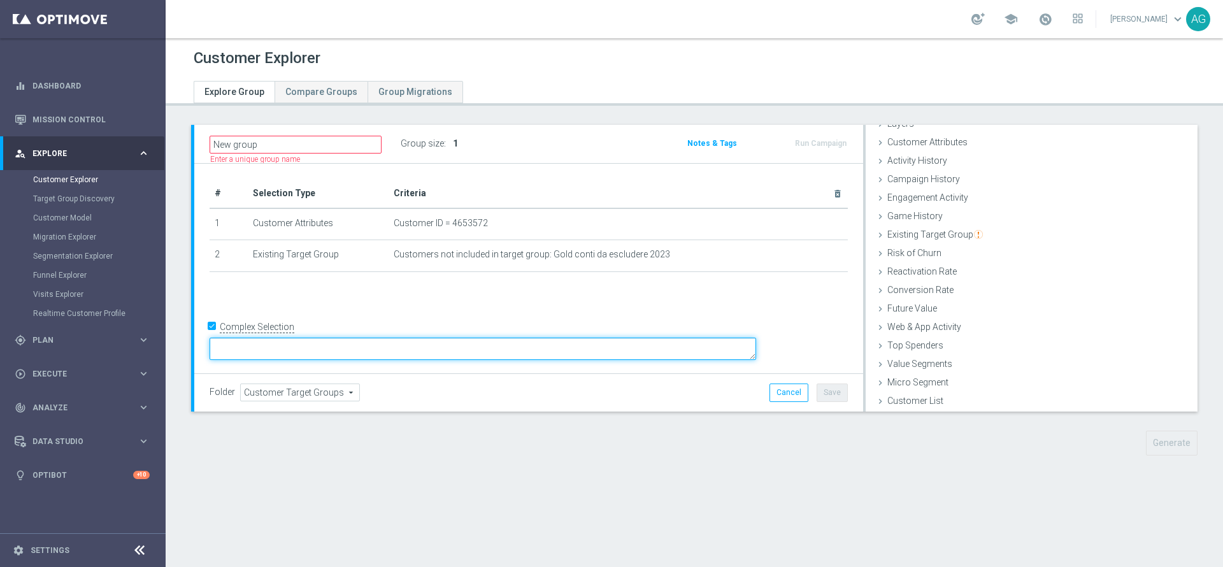
click at [350, 351] on textarea at bounding box center [483, 349] width 547 height 22
type textarea "A"
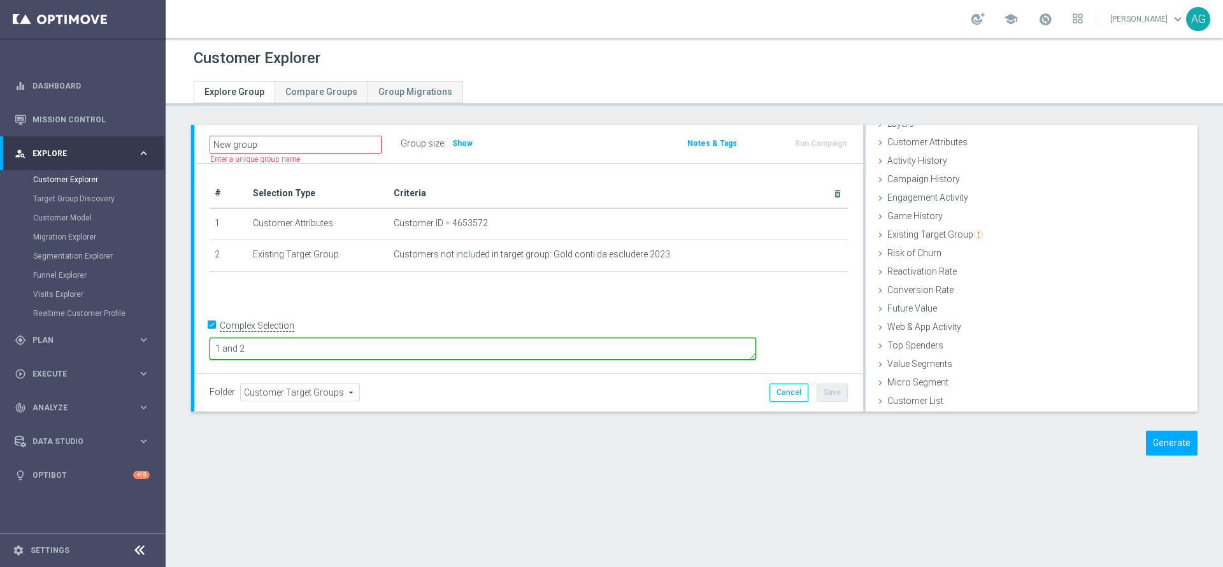
type textarea "1 and 2"
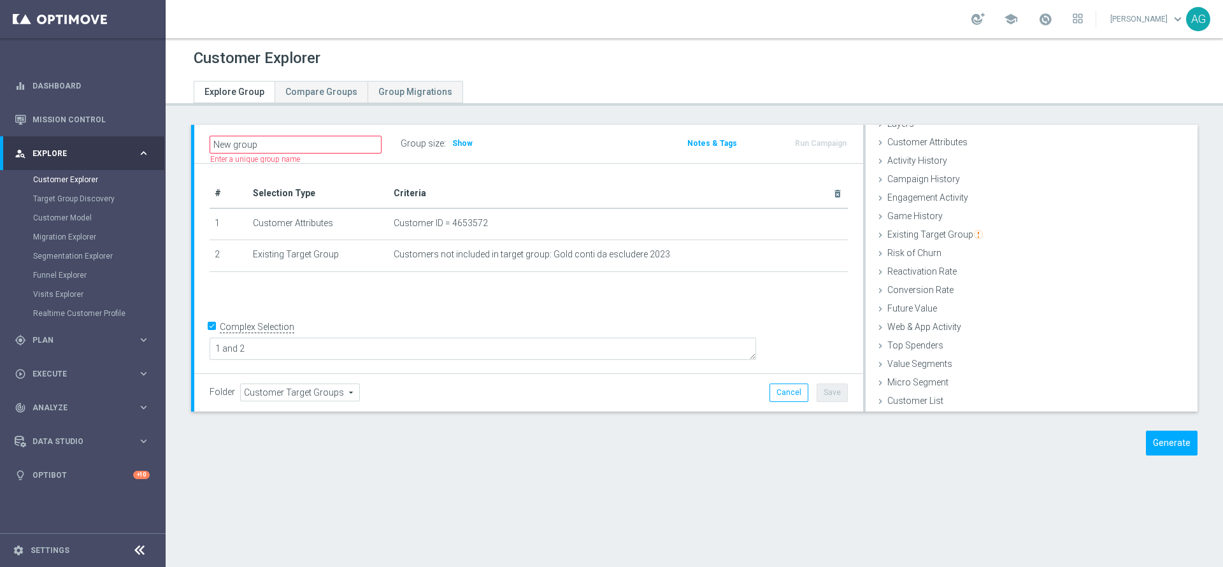
click at [445, 285] on div "+ Add Selection" at bounding box center [528, 288] width 657 height 10
click at [460, 145] on span "Show" at bounding box center [462, 143] width 20 height 9
click at [455, 146] on span "1" at bounding box center [455, 143] width 5 height 10
click at [481, 314] on div "# Selection Type Criteria delete_forever 1 Customer Attributes Customer ID = 46…" at bounding box center [528, 269] width 669 height 210
click at [770, 396] on button "Cancel" at bounding box center [789, 392] width 39 height 18
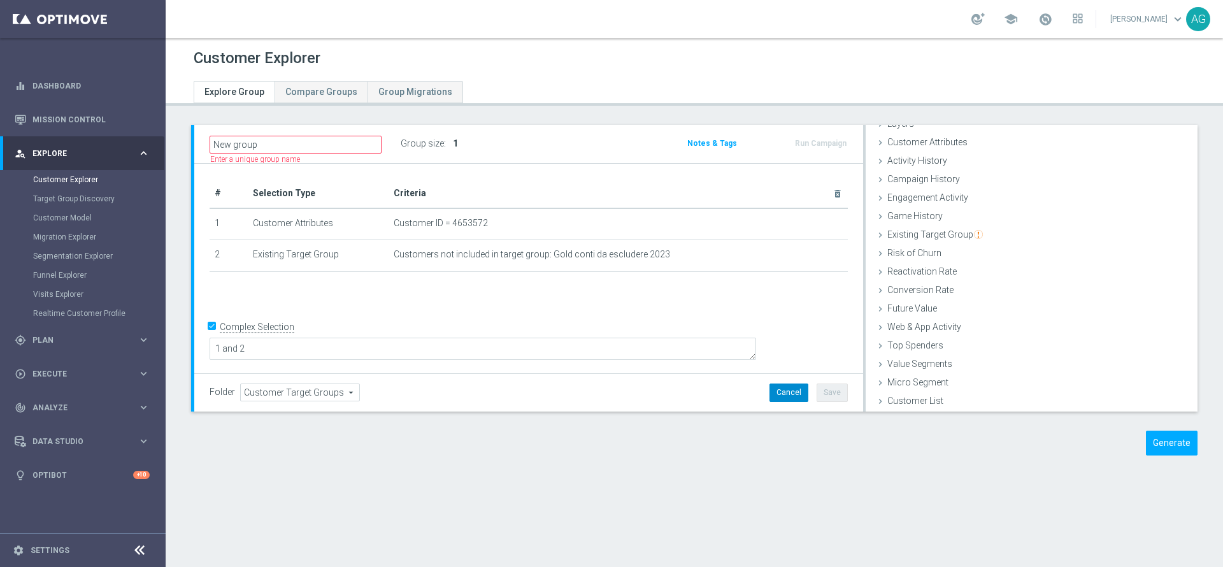
type input "Select"
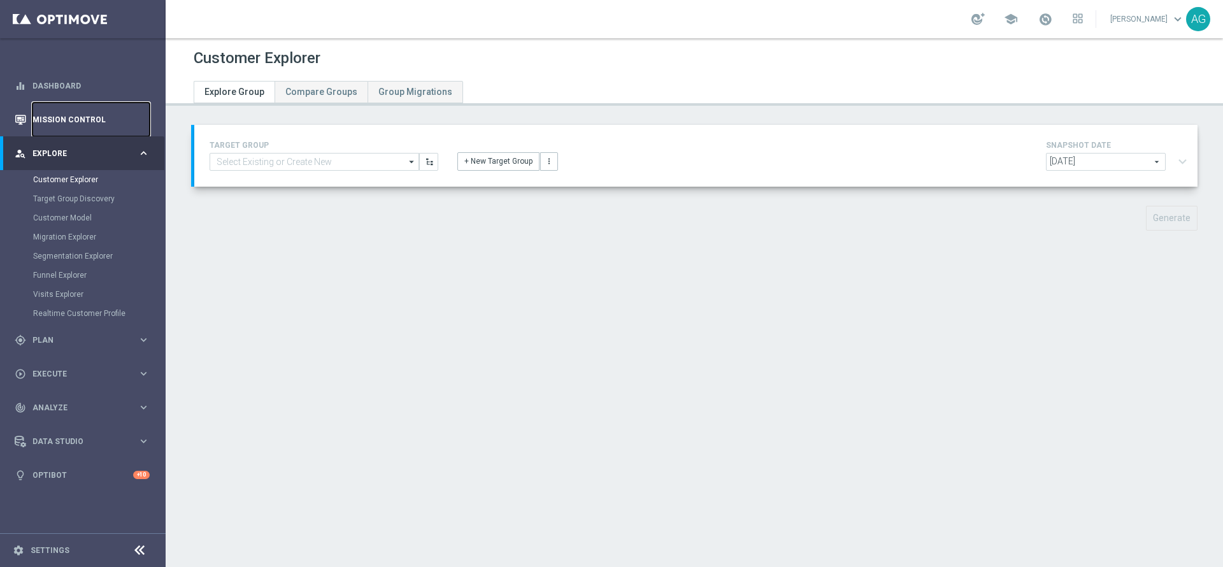
click at [81, 110] on link "Mission Control" at bounding box center [90, 120] width 117 height 34
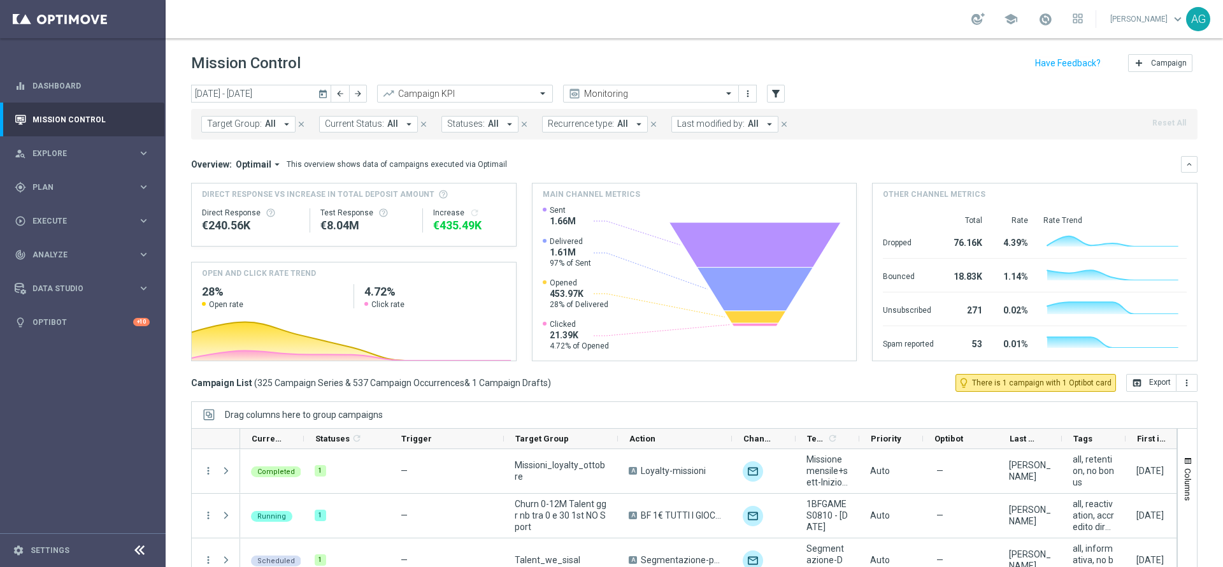
click at [682, 122] on span "Last modified by:" at bounding box center [711, 123] width 68 height 11
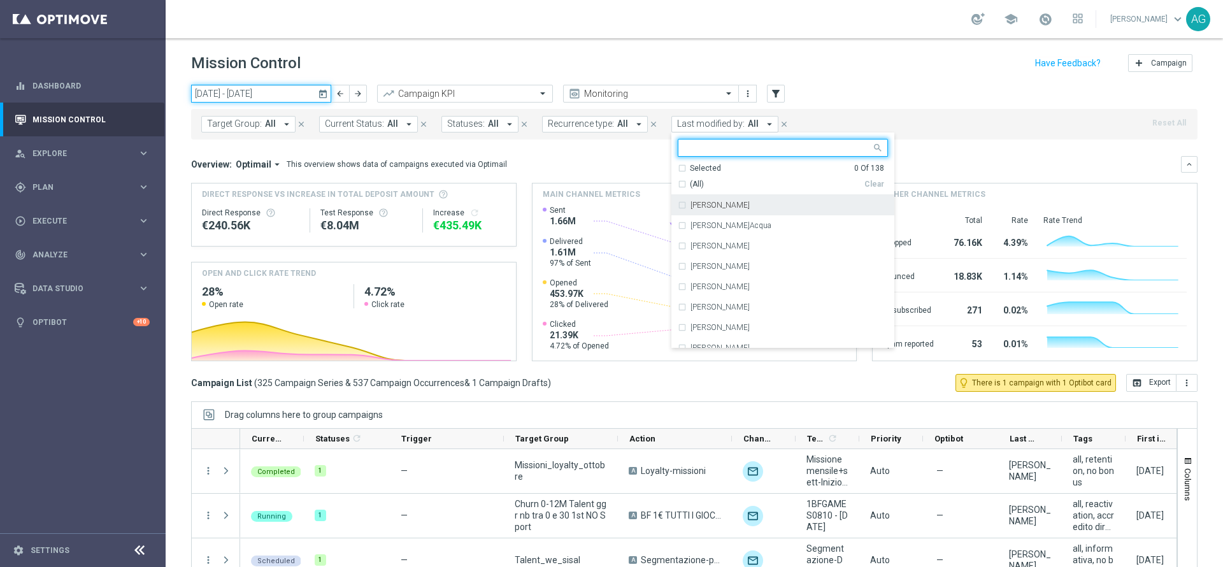
click at [253, 89] on input "06 Oct 2025 - 12 Oct 2025" at bounding box center [261, 94] width 140 height 18
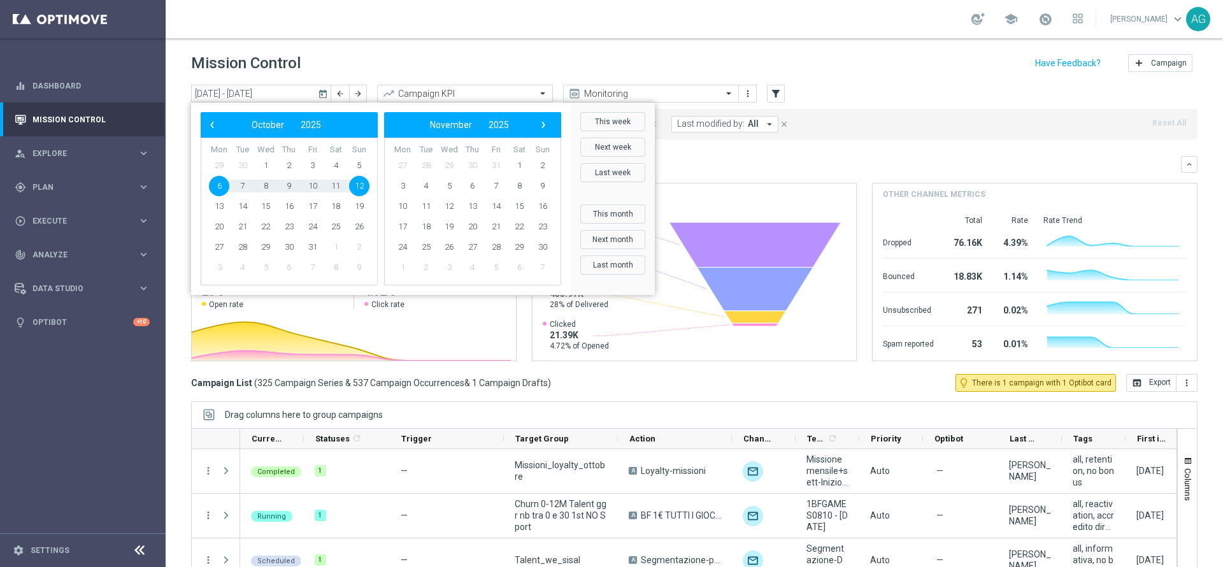
click at [220, 187] on span "6" at bounding box center [219, 186] width 20 height 20
type input "06 Oct 2025 - 06 Oct 2025"
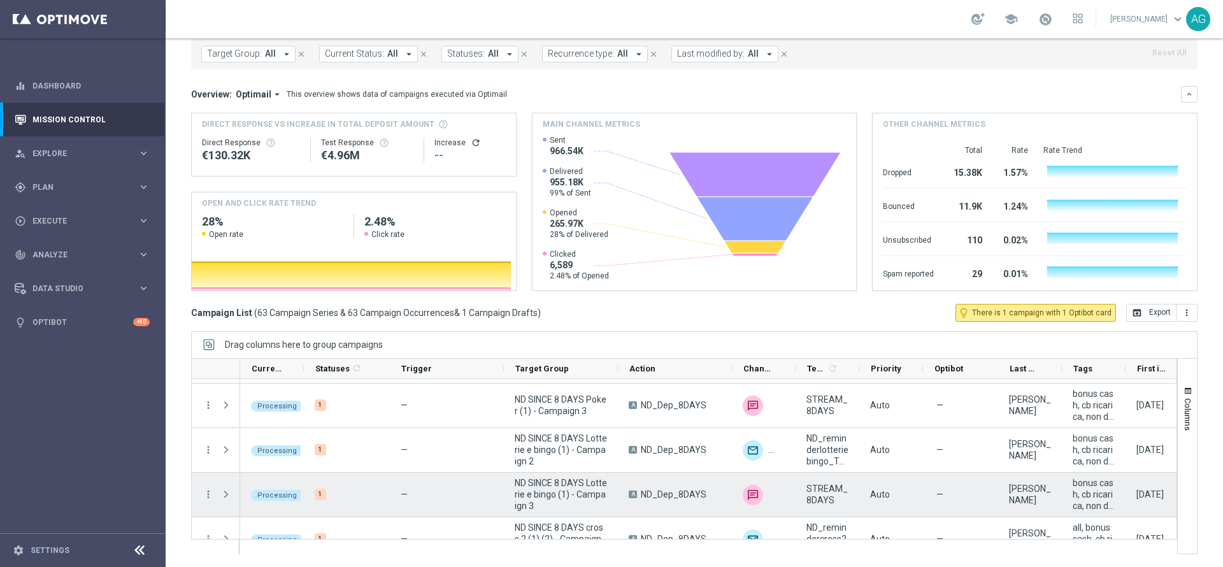
scroll to position [2694, 0]
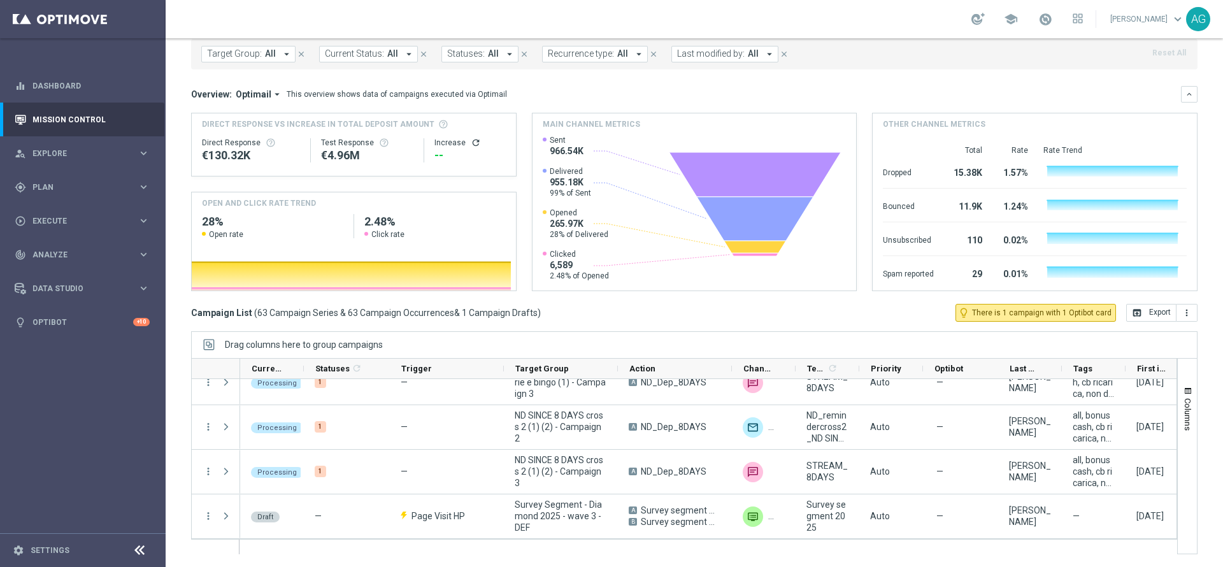
click at [710, 57] on span "Last modified by:" at bounding box center [711, 53] width 68 height 11
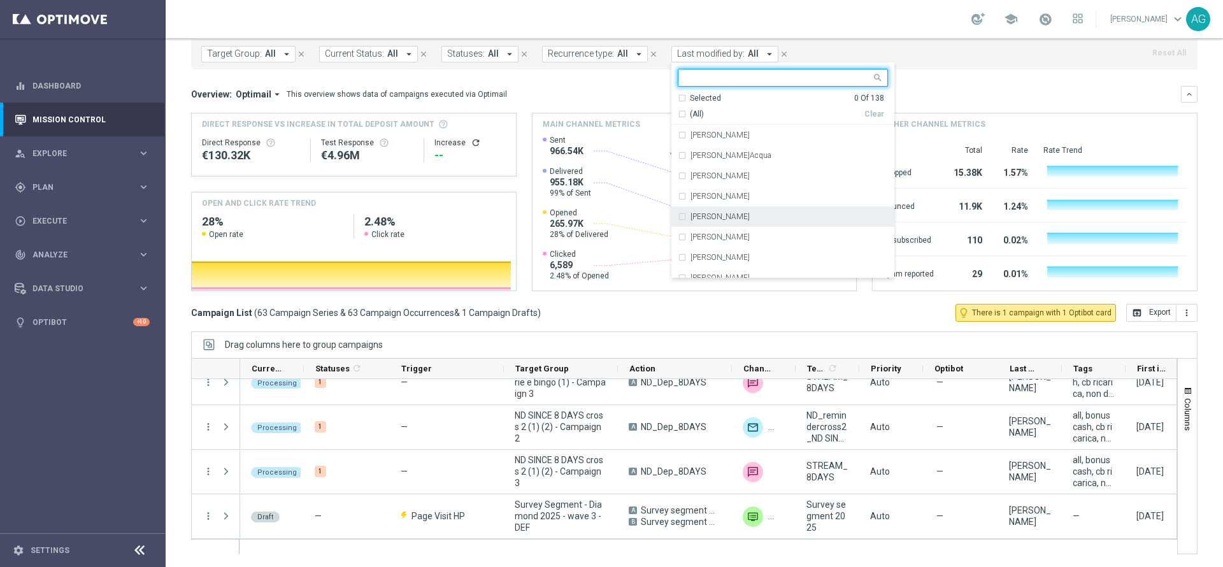
click at [680, 219] on div "[PERSON_NAME]" at bounding box center [783, 216] width 210 height 20
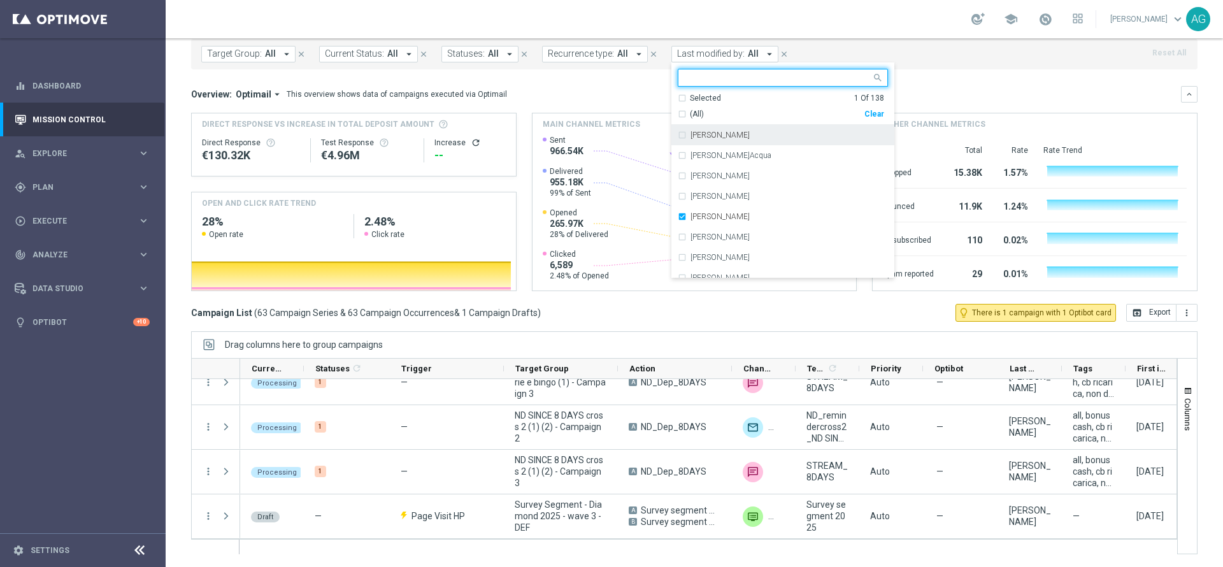
click at [733, 73] on input "text" at bounding box center [778, 78] width 187 height 11
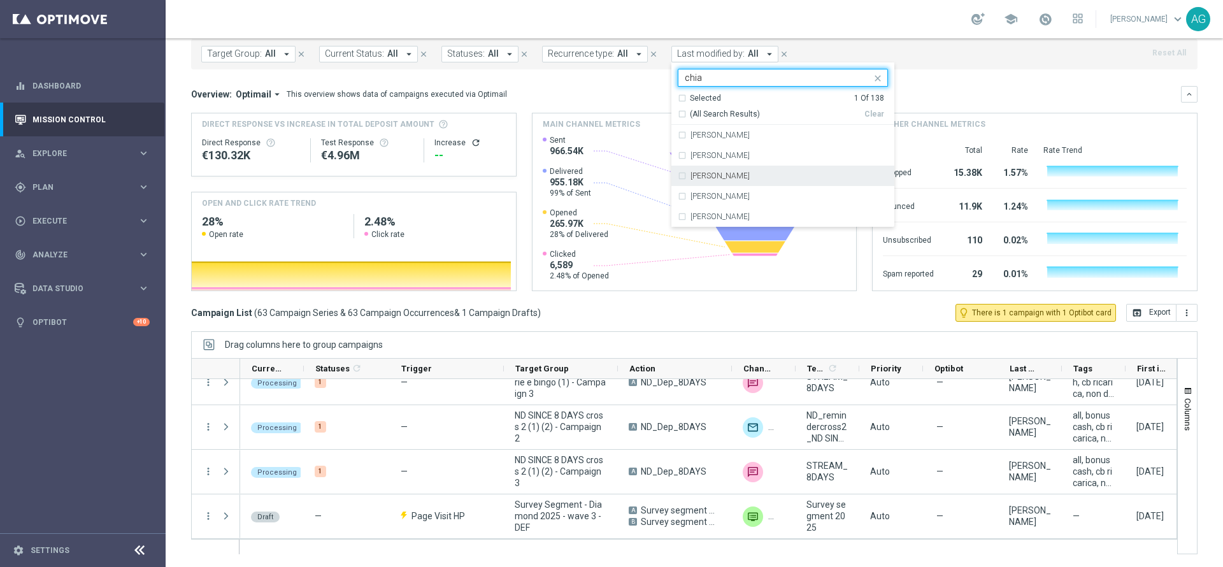
click at [727, 177] on label "Chiara Pigato" at bounding box center [720, 176] width 59 height 8
type input "chia"
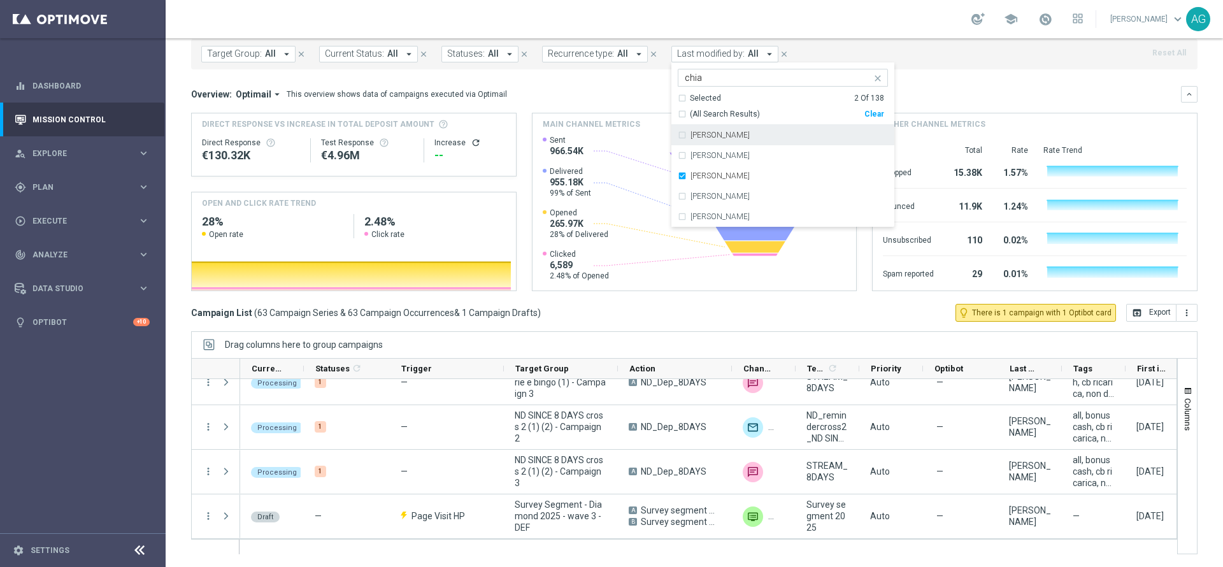
click at [979, 62] on div "Target Group: All arrow_drop_down close Current Status: All arrow_drop_down clo…" at bounding box center [694, 54] width 1006 height 31
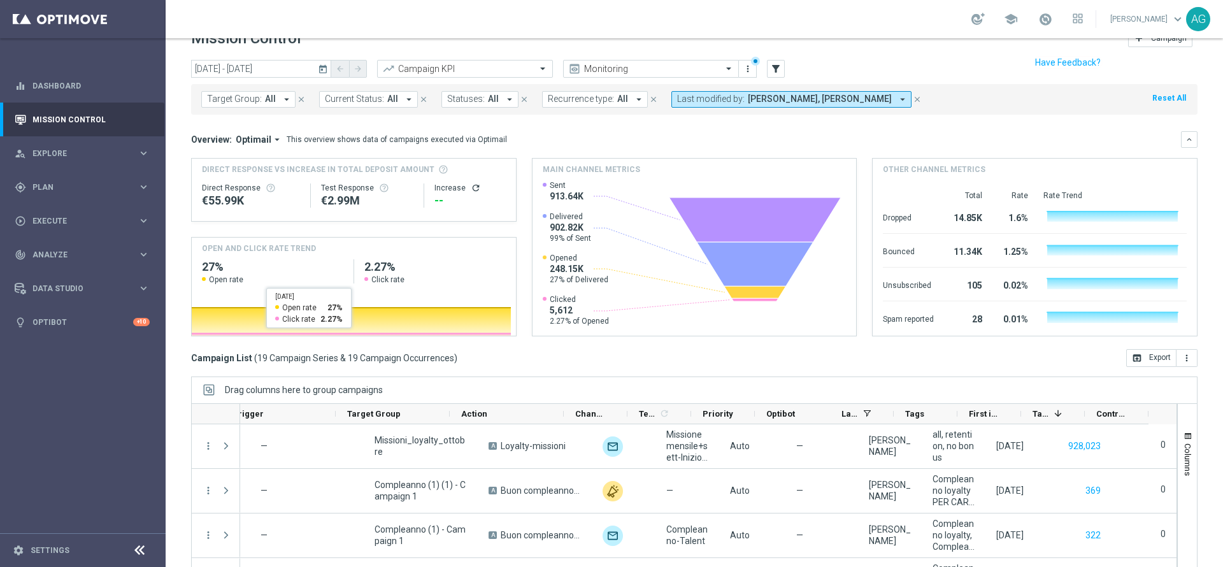
scroll to position [0, 0]
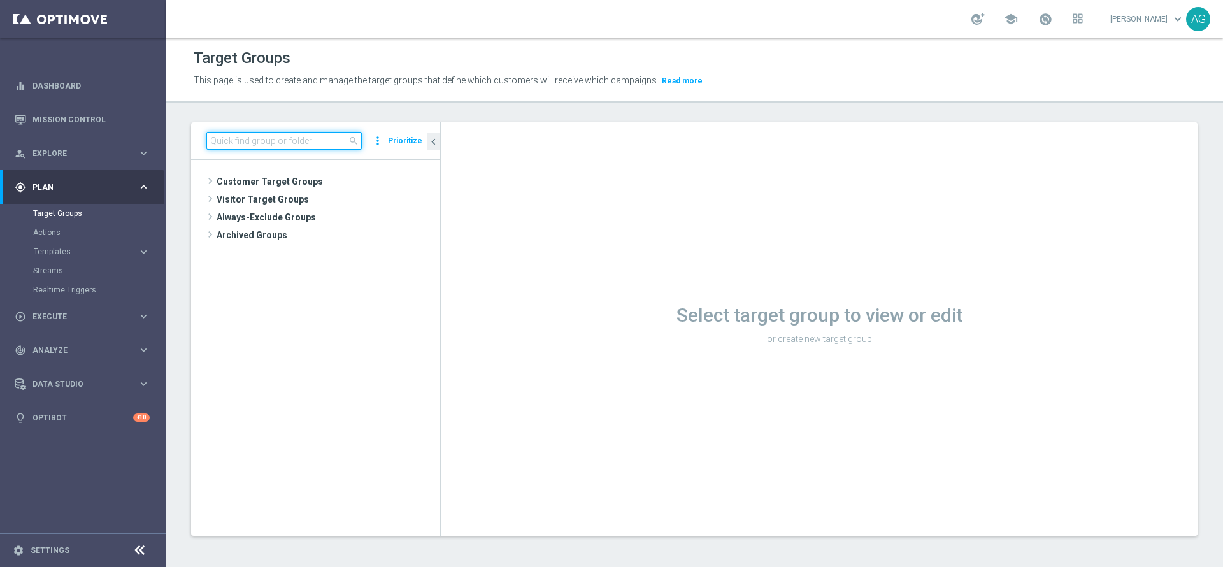
click at [264, 144] on input at bounding box center [283, 141] width 155 height 18
click at [266, 140] on input at bounding box center [283, 141] width 155 height 18
type input "d"
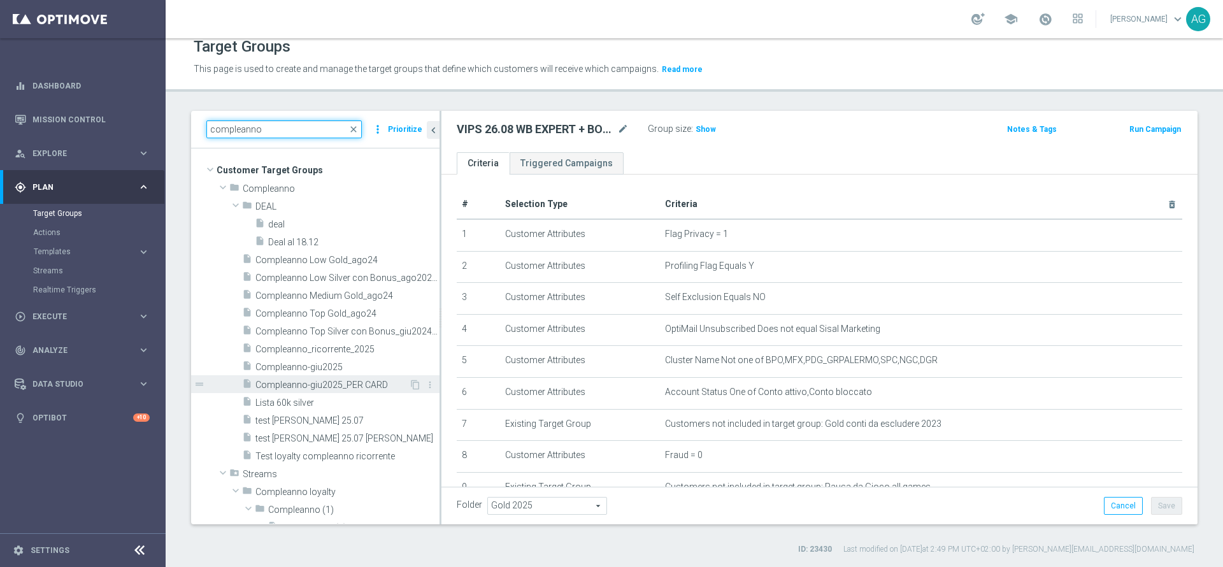
type input "compleanno"
click at [323, 380] on span "Compleanno-giu2025_PER CARD" at bounding box center [332, 385] width 154 height 11
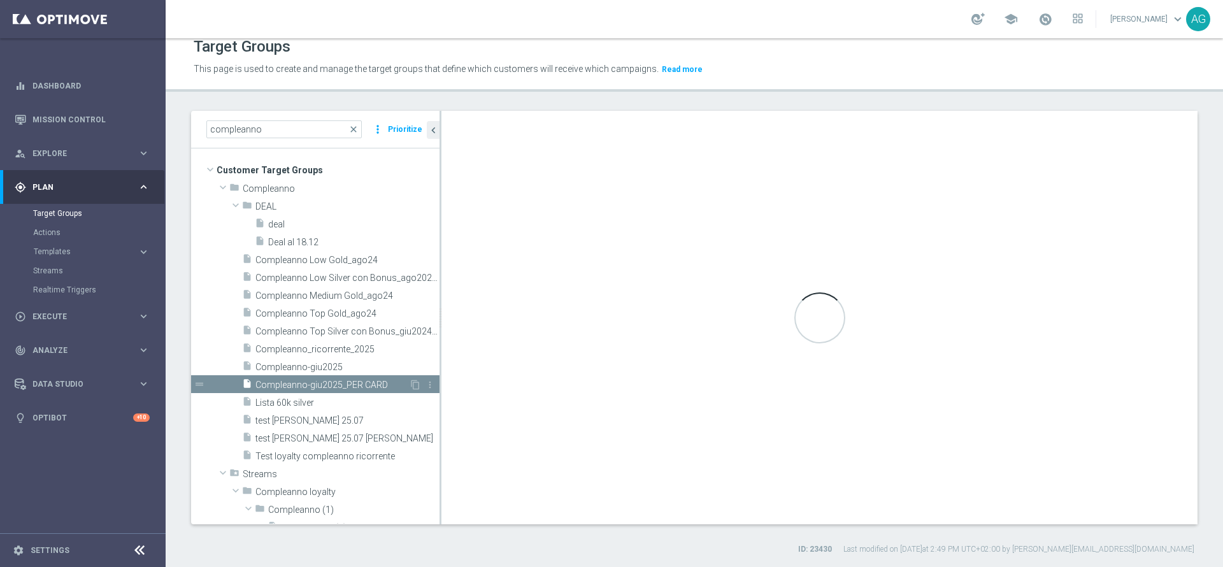
type textarea "(1 AND 2 AND 3 AND 4 AND 5 AND 6 AND 7 AND 8 AND 9 AND 10)"
type input "Compleanno"
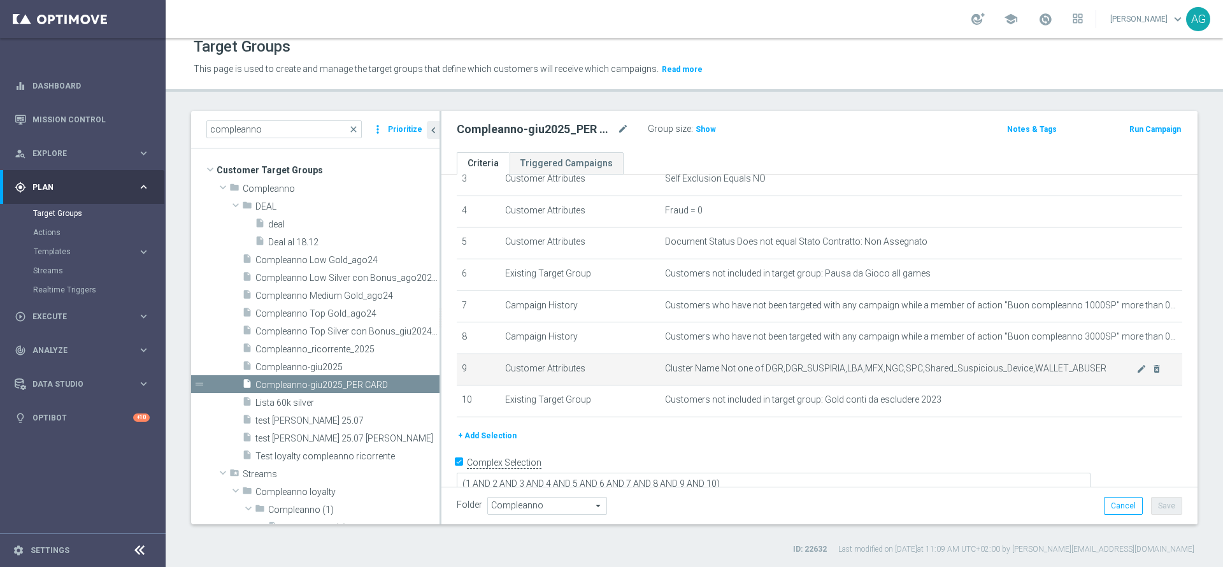
scroll to position [129, 0]
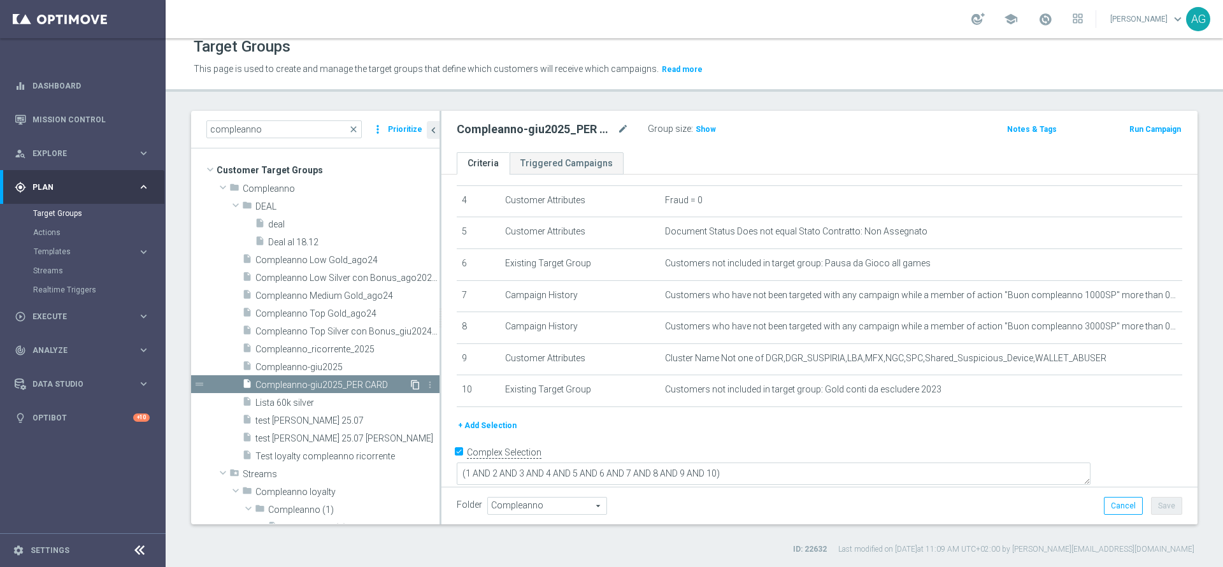
click at [410, 383] on icon "content_copy" at bounding box center [415, 385] width 10 height 10
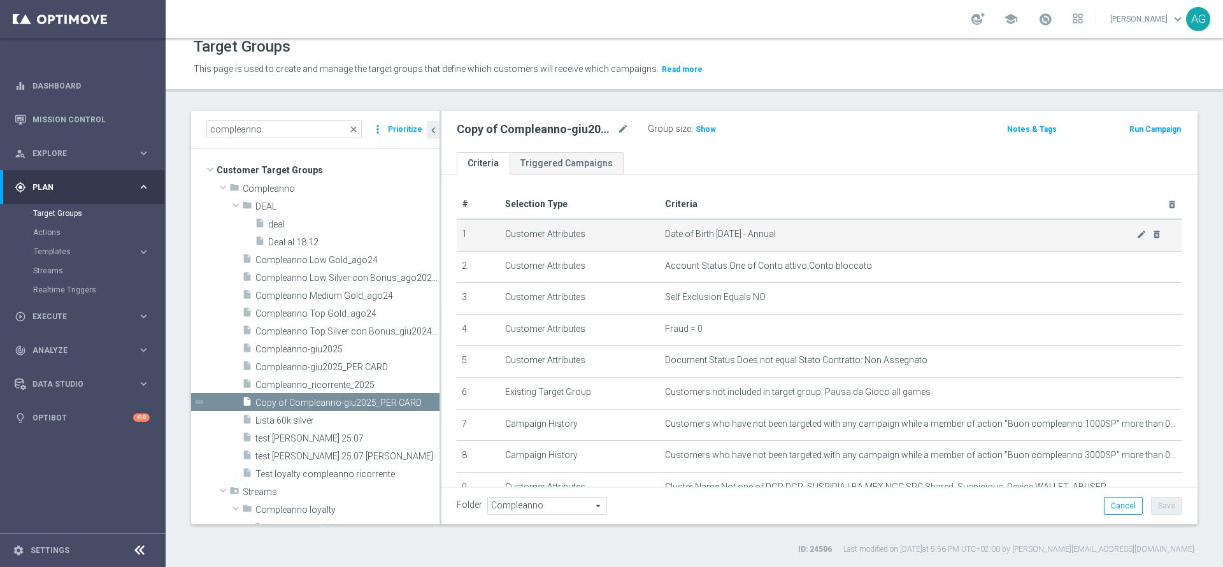
click at [1031, 240] on td "Date of Birth Today - Annual mode_edit delete_forever" at bounding box center [921, 235] width 522 height 32
click at [1152, 230] on icon "delete_forever" at bounding box center [1157, 234] width 10 height 10
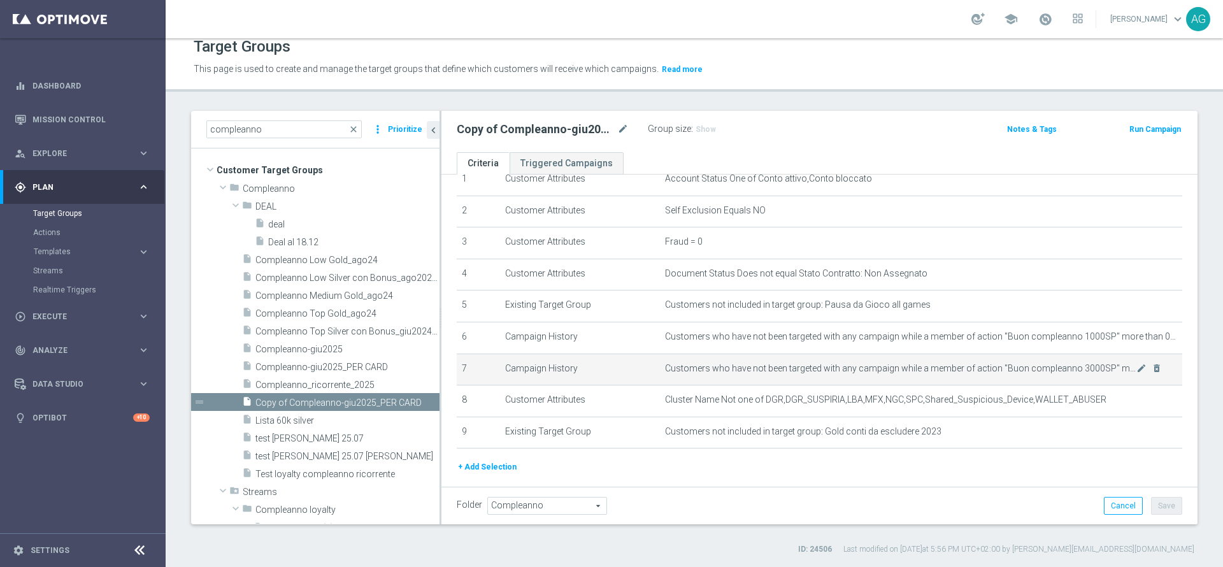
scroll to position [97, 0]
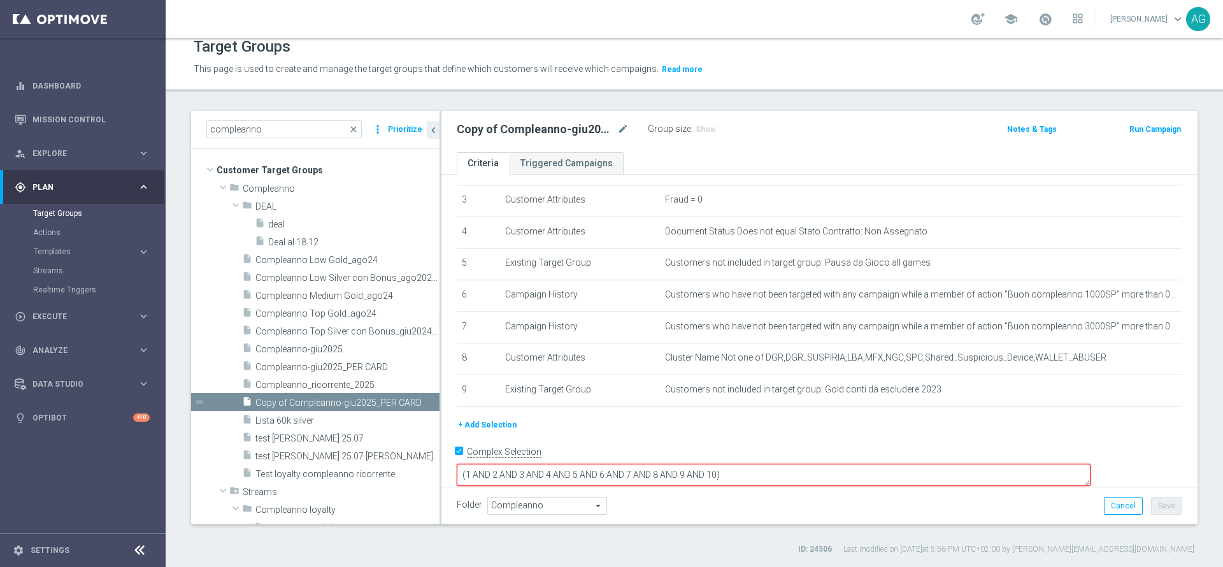
click at [831, 464] on textarea "(1 AND 2 AND 3 AND 4 AND 5 AND 6 AND 7 AND 8 AND 9 AND 10)" at bounding box center [774, 475] width 634 height 22
type textarea "(1 AND 2 AND 3 AND 4 AND 5 AND 6 AND 7 AND 8 AND 9 AND 10)"
click at [505, 427] on button "+ Add Selection" at bounding box center [487, 425] width 61 height 14
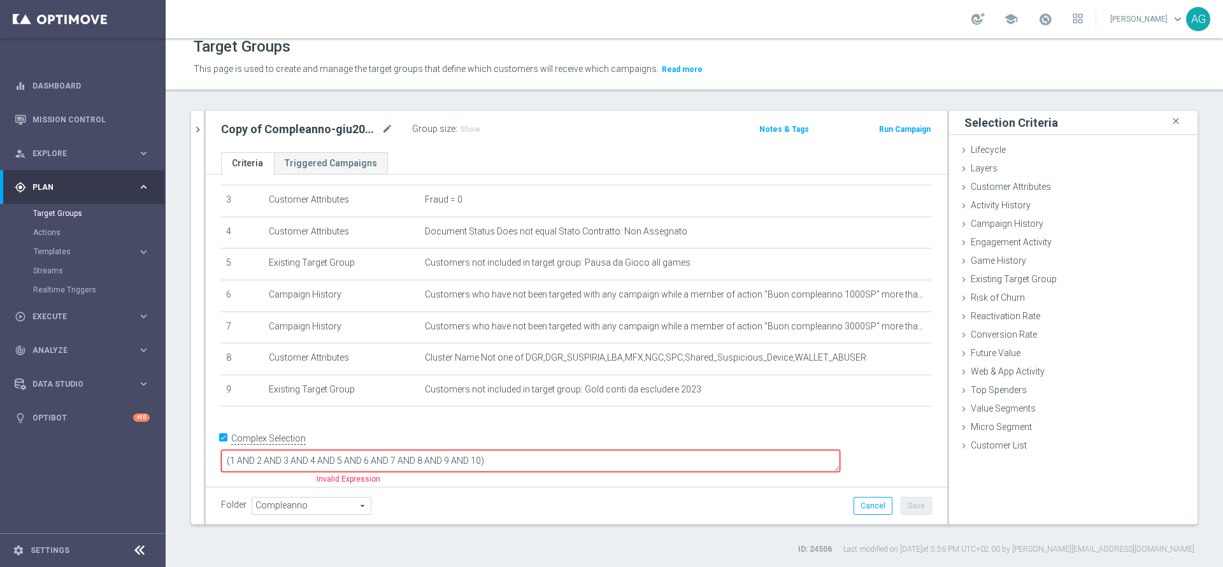
scroll to position [84, 0]
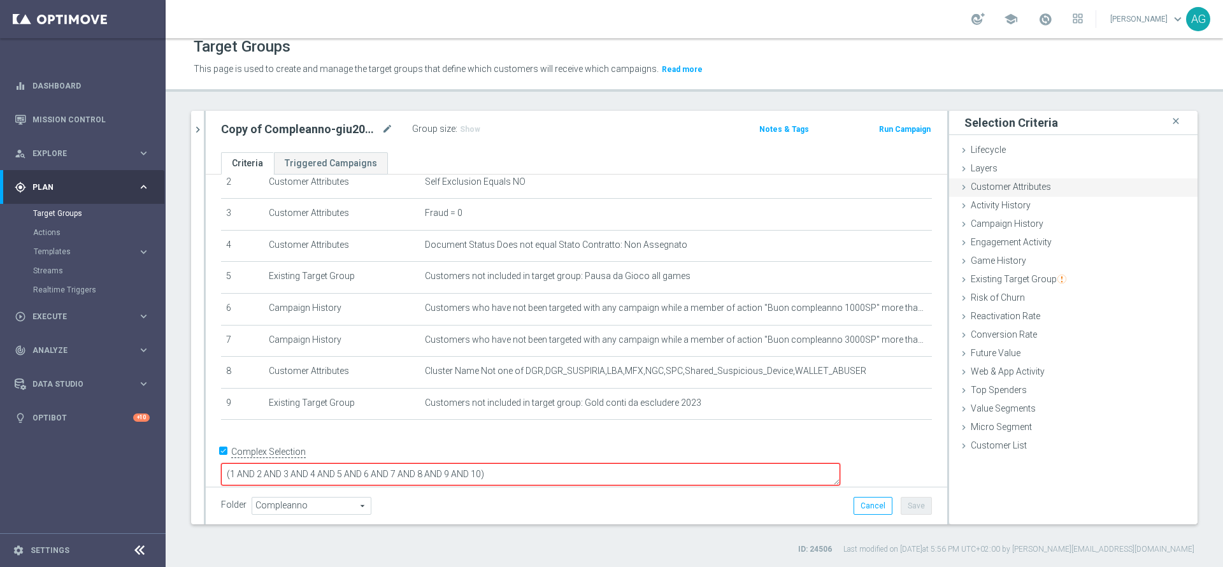
click at [1063, 192] on div "Customer Attributes done" at bounding box center [1073, 187] width 248 height 19
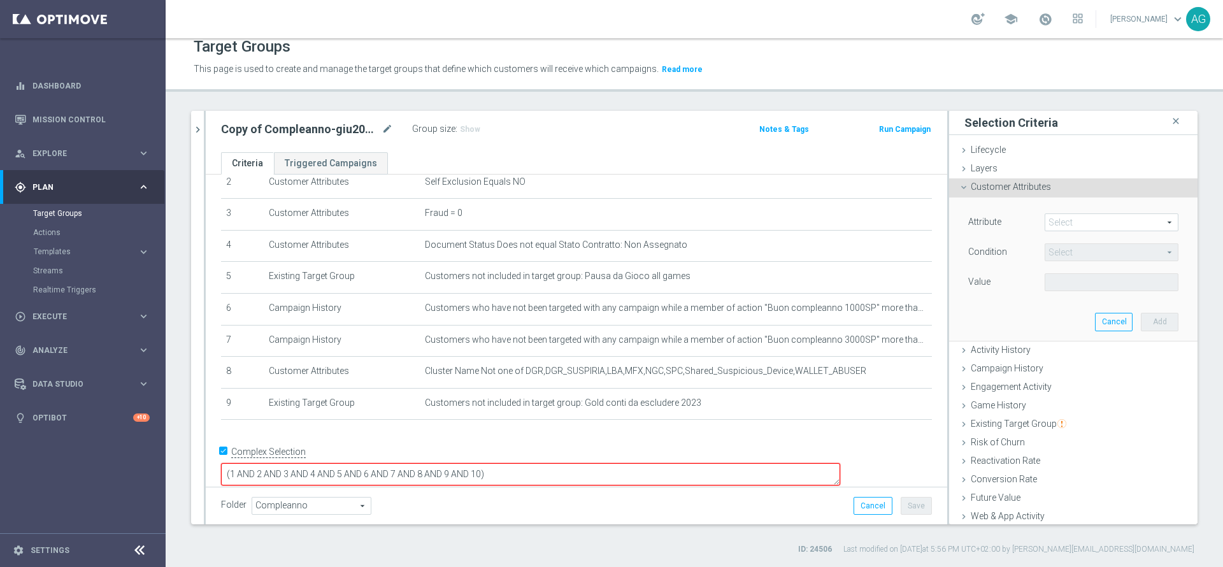
click at [1052, 217] on span at bounding box center [1111, 222] width 132 height 17
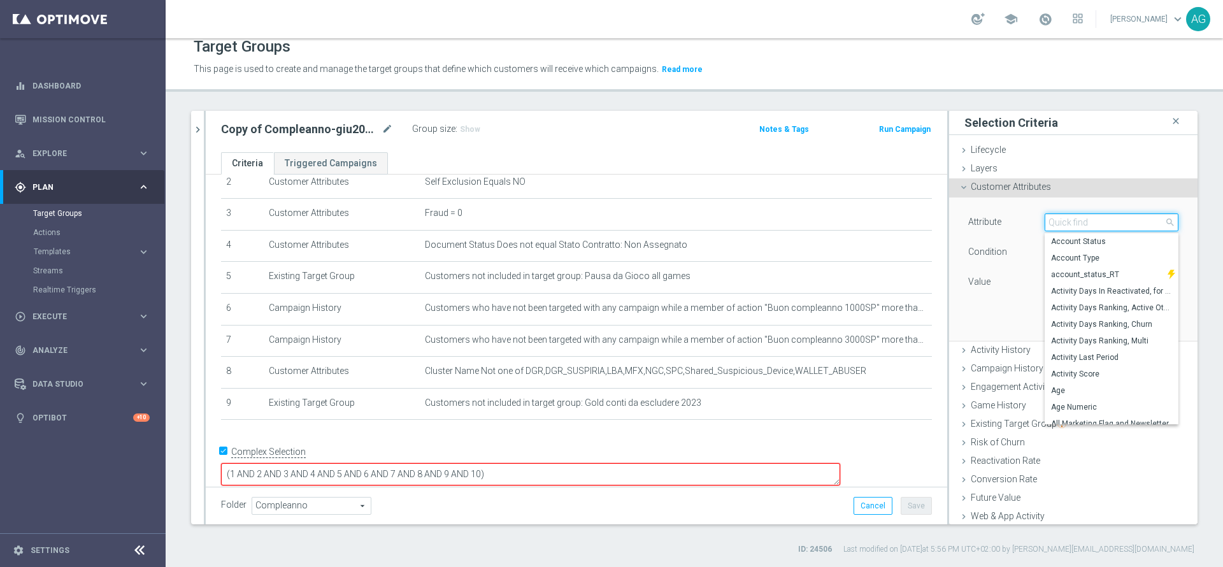
click at [1052, 223] on input "search" at bounding box center [1112, 222] width 134 height 18
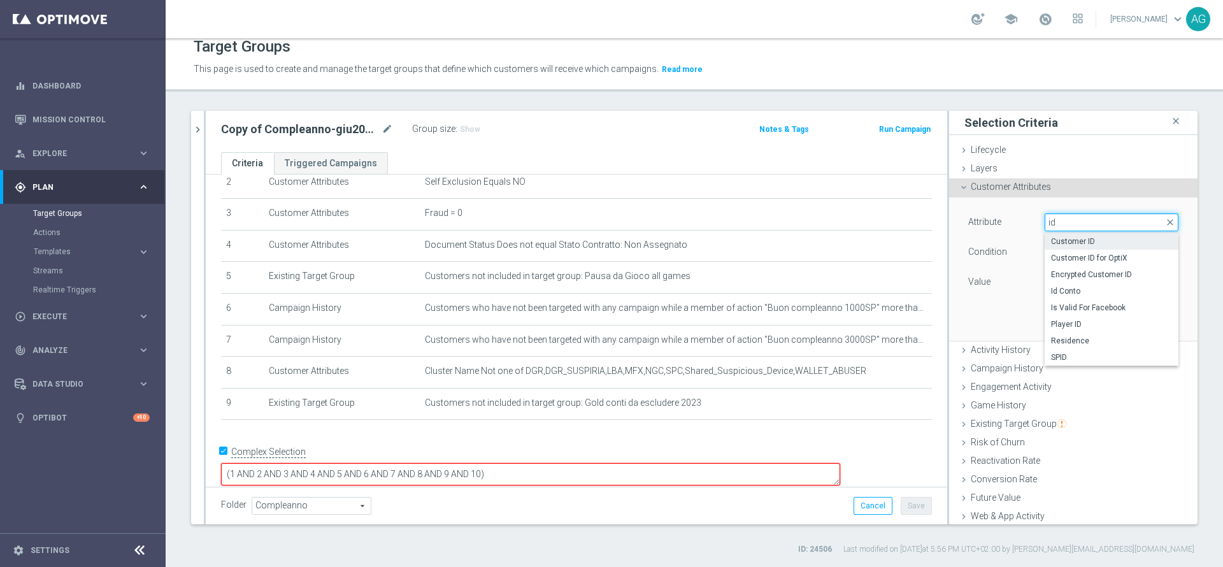
type input "id"
click at [1050, 233] on label "Customer ID" at bounding box center [1112, 241] width 134 height 17
type input "Customer ID"
type input "="
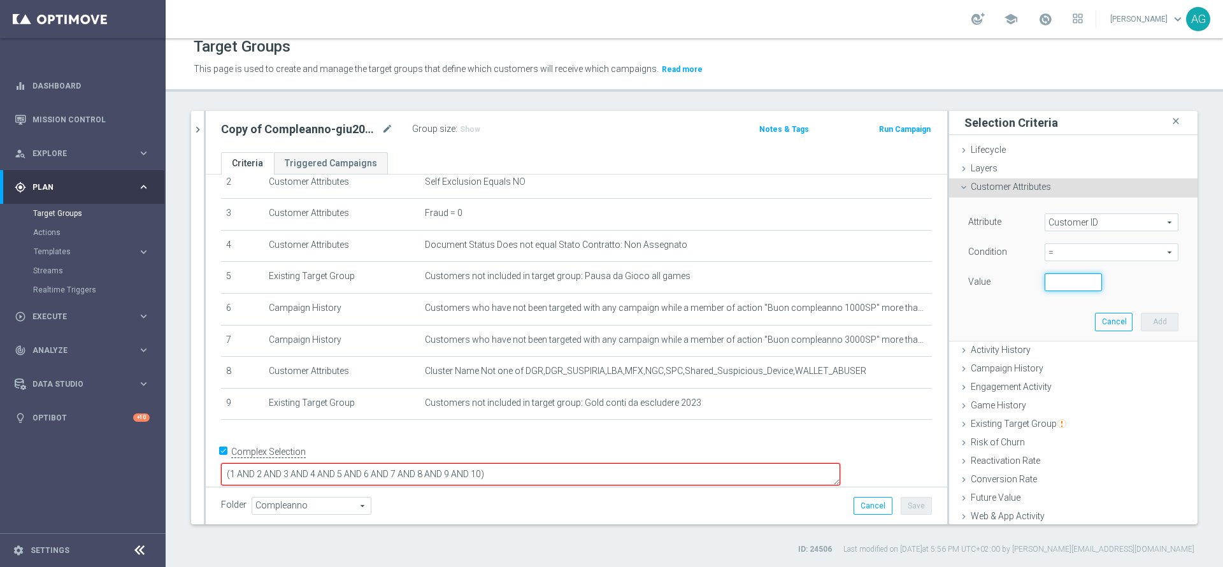
click at [1045, 277] on input "number" at bounding box center [1073, 282] width 57 height 18
paste input "4653572"
type input "4653572"
click at [1141, 326] on button "Add" at bounding box center [1160, 322] width 38 height 18
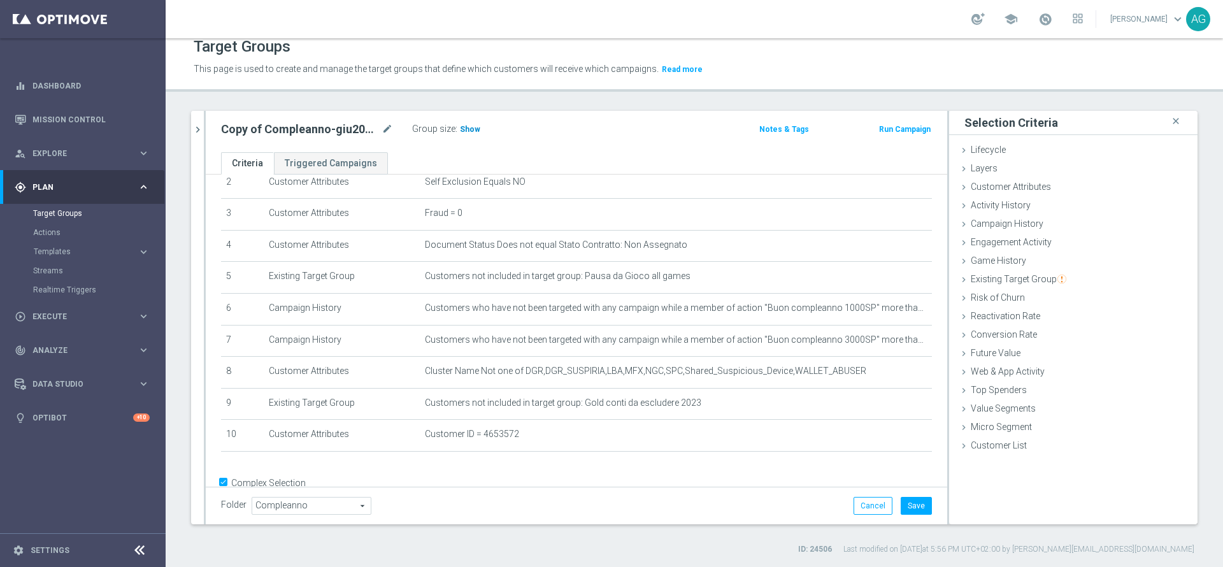
click at [469, 126] on span "Show" at bounding box center [470, 129] width 20 height 9
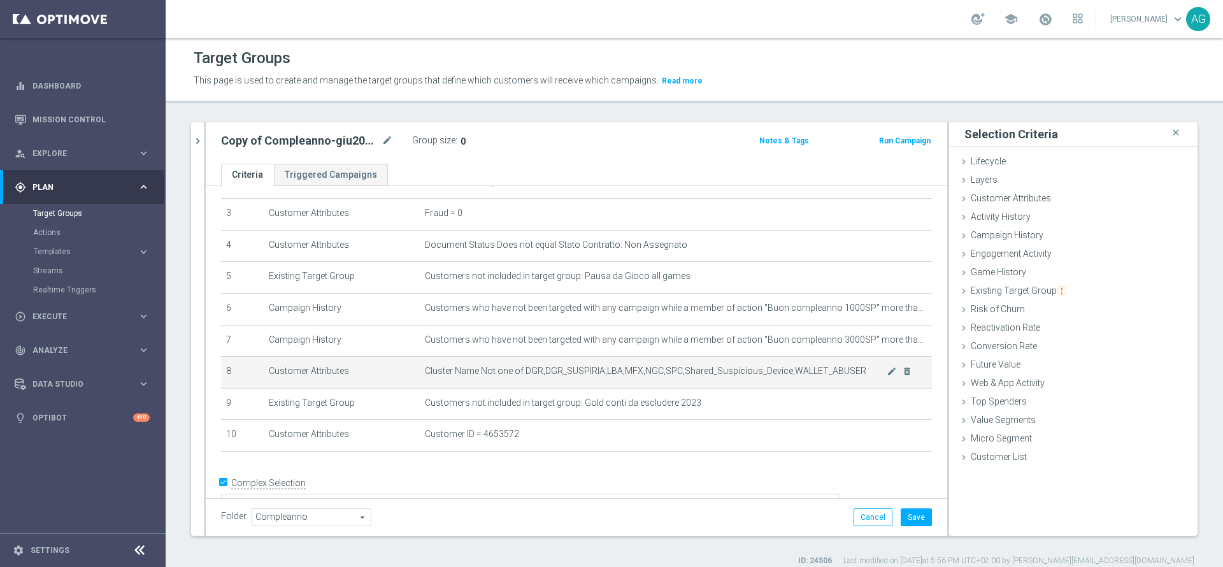
scroll to position [115, 0]
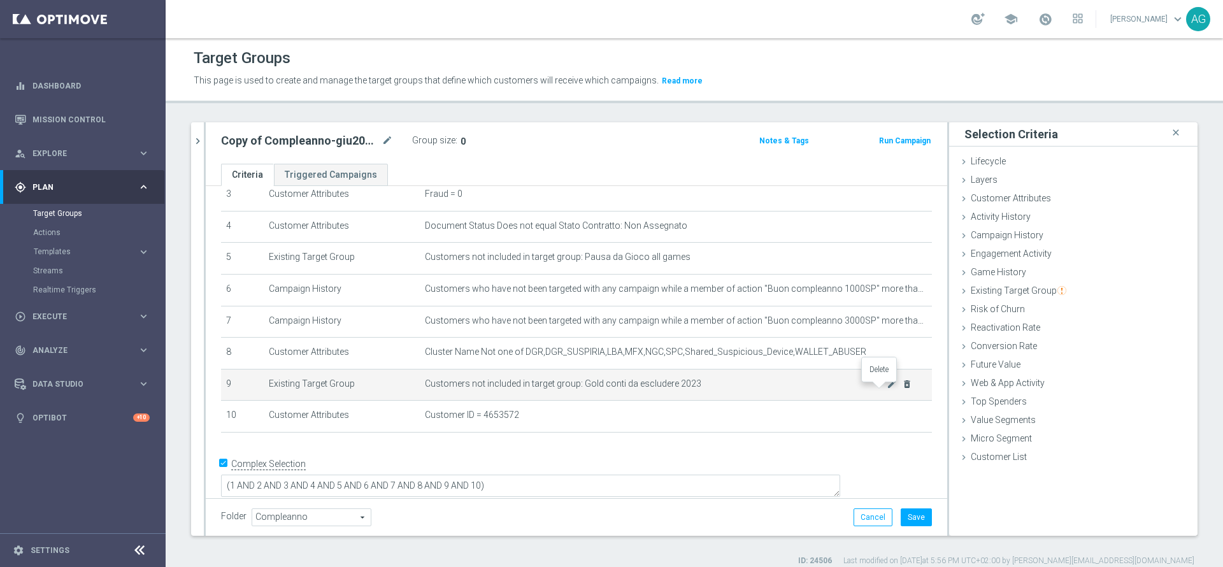
click at [902, 389] on icon "delete_forever" at bounding box center [907, 384] width 10 height 10
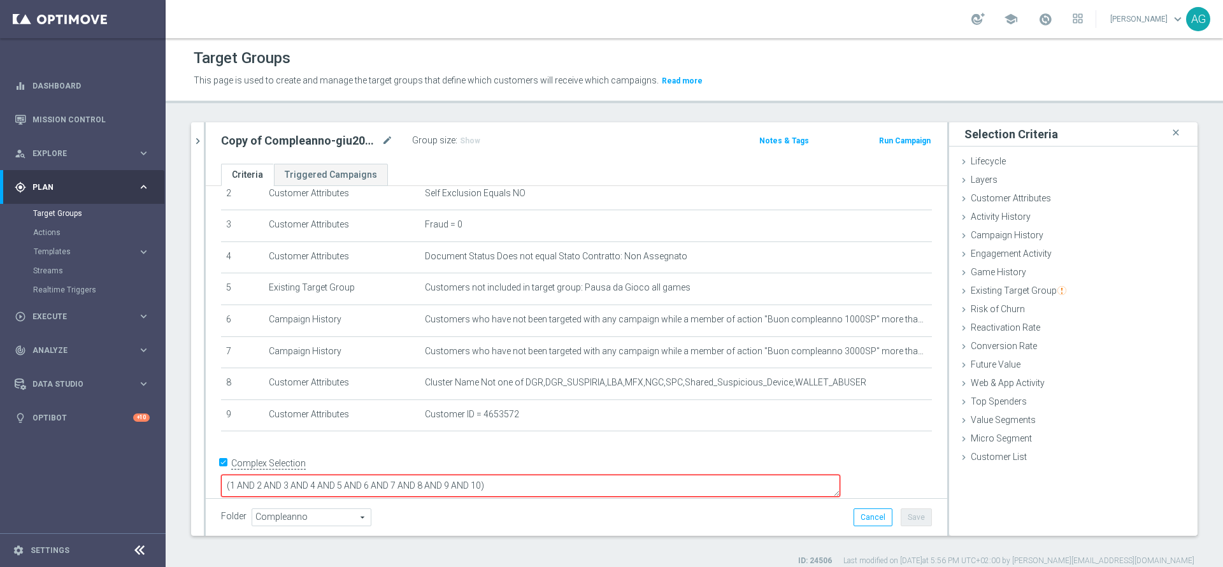
click at [578, 475] on textarea "(1 AND 2 AND 3 AND 4 AND 5 AND 6 AND 7 AND 8 AND 9 AND 10)" at bounding box center [530, 486] width 619 height 22
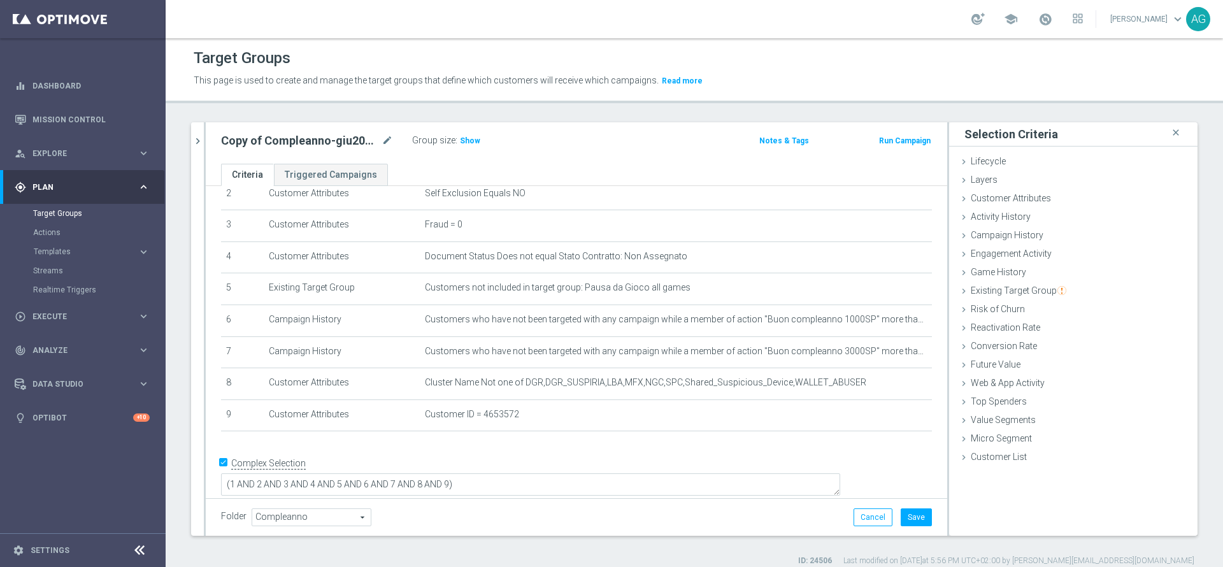
click at [475, 150] on div "Copy of Compleanno-giu2025_PER CARD mode_edit Group size : Show Notes & Tags Ru…" at bounding box center [576, 142] width 741 height 41
click at [470, 143] on span "Show" at bounding box center [470, 140] width 20 height 9
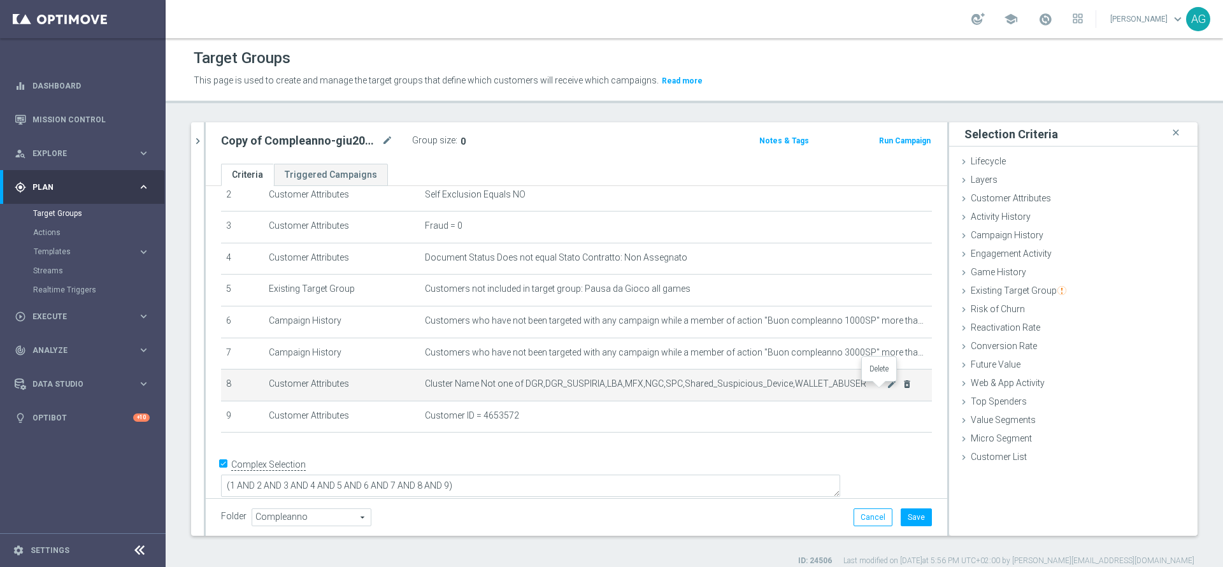
click at [902, 389] on icon "delete_forever" at bounding box center [907, 384] width 10 height 10
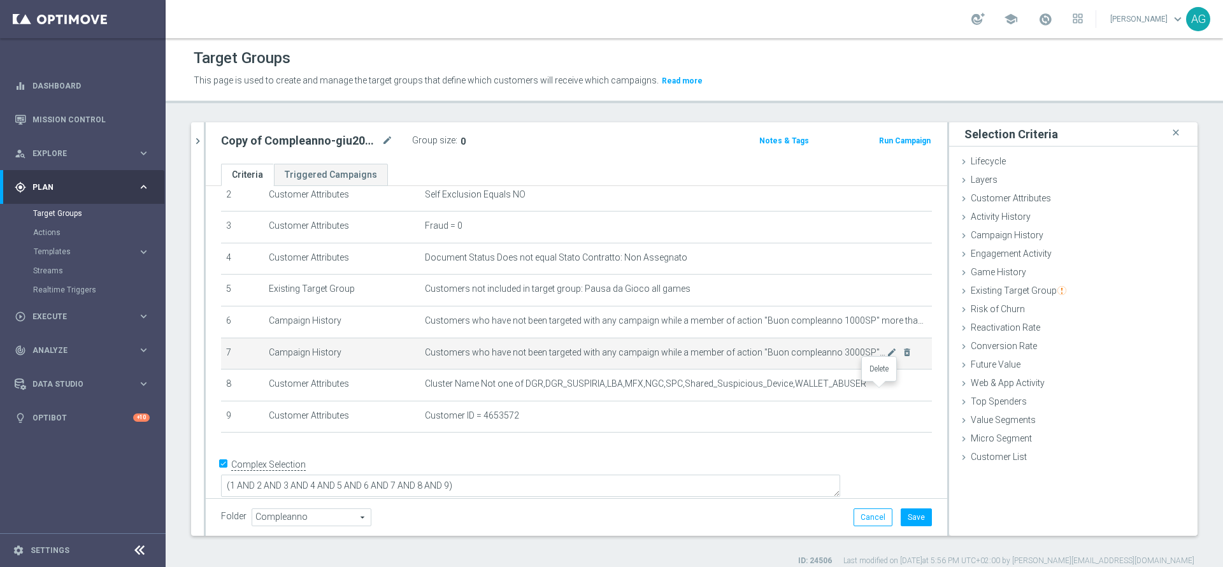
scroll to position [52, 0]
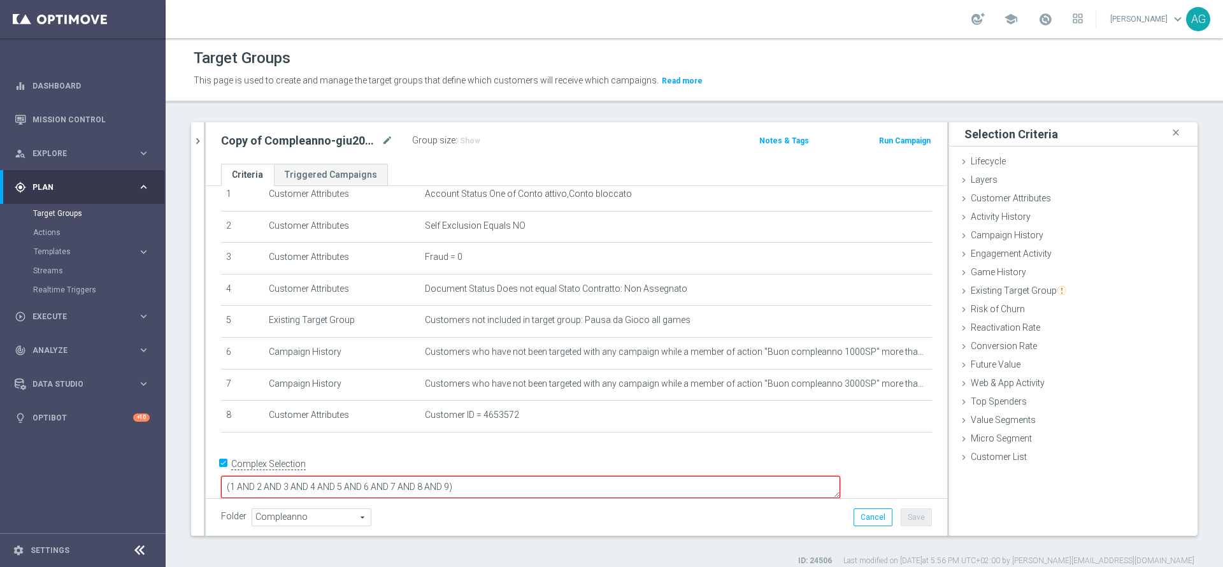
click at [572, 478] on textarea "(1 AND 2 AND 3 AND 4 AND 5 AND 6 AND 7 AND 8 AND 9)" at bounding box center [530, 487] width 619 height 22
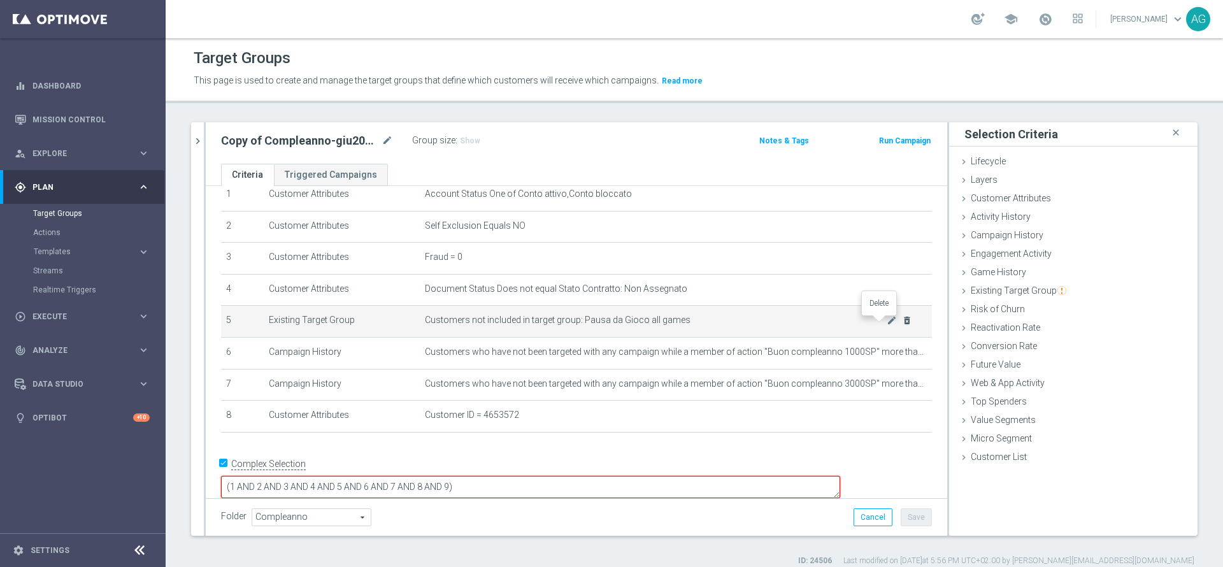
click at [902, 326] on icon "delete_forever" at bounding box center [907, 320] width 10 height 10
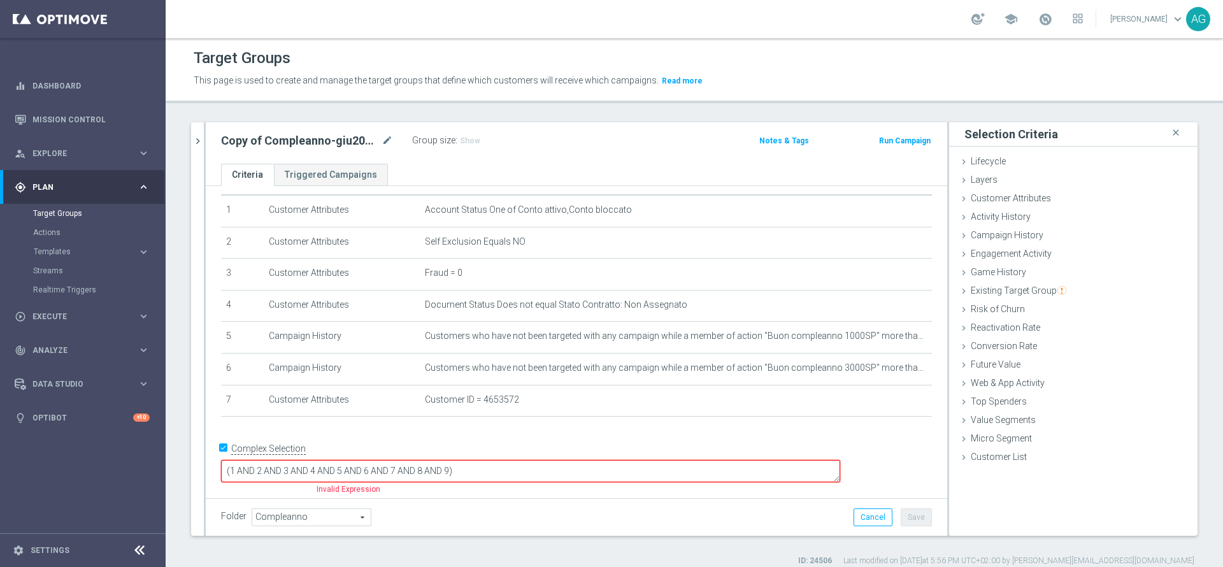
scroll to position [20, 0]
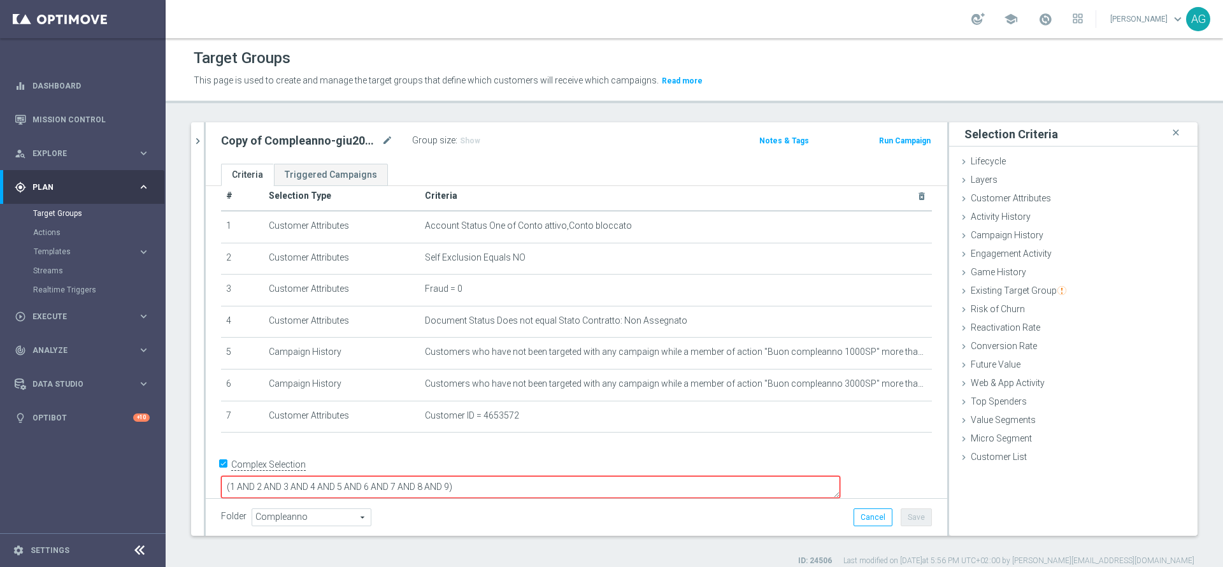
click at [553, 478] on textarea "(1 AND 2 AND 3 AND 4 AND 5 AND 6 AND 7 AND 8 AND 9)" at bounding box center [530, 487] width 619 height 22
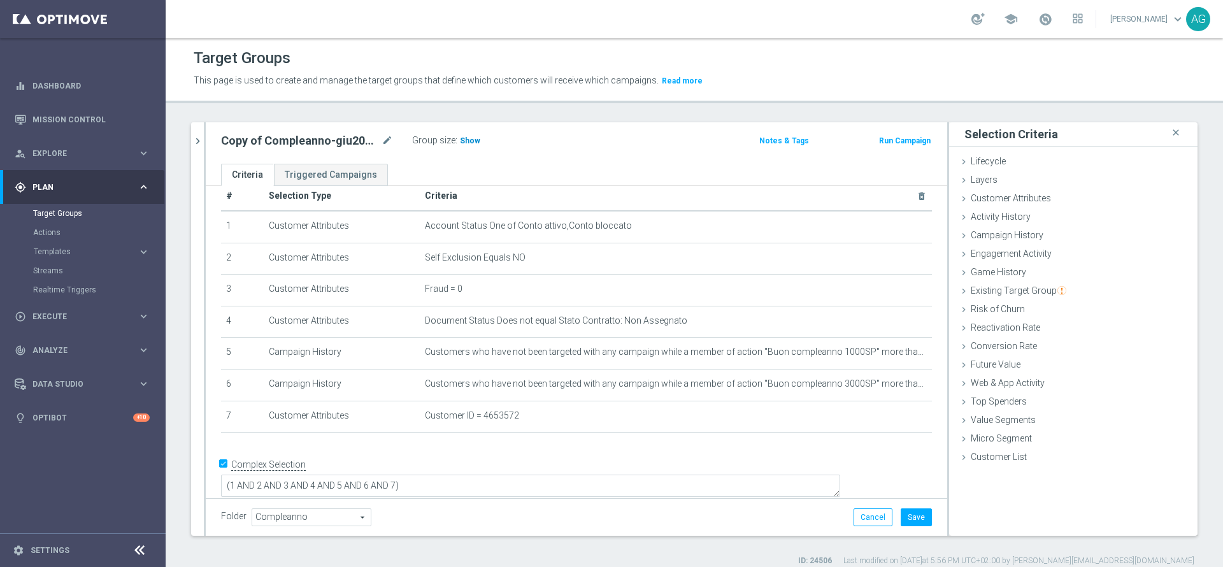
click at [466, 139] on span "Show" at bounding box center [470, 140] width 20 height 9
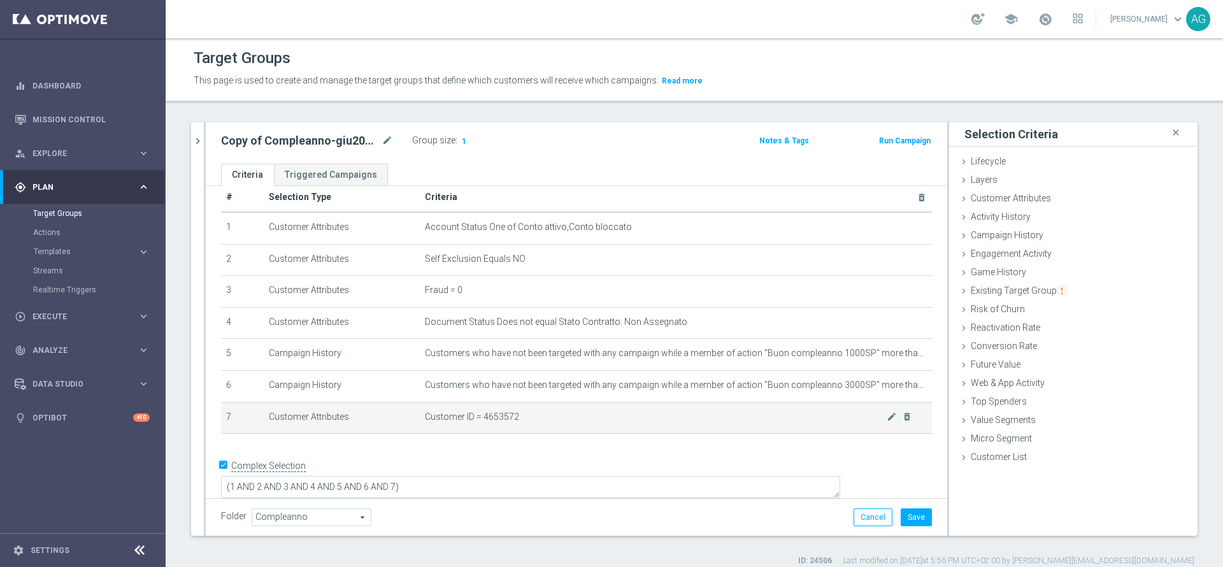
scroll to position [11, 0]
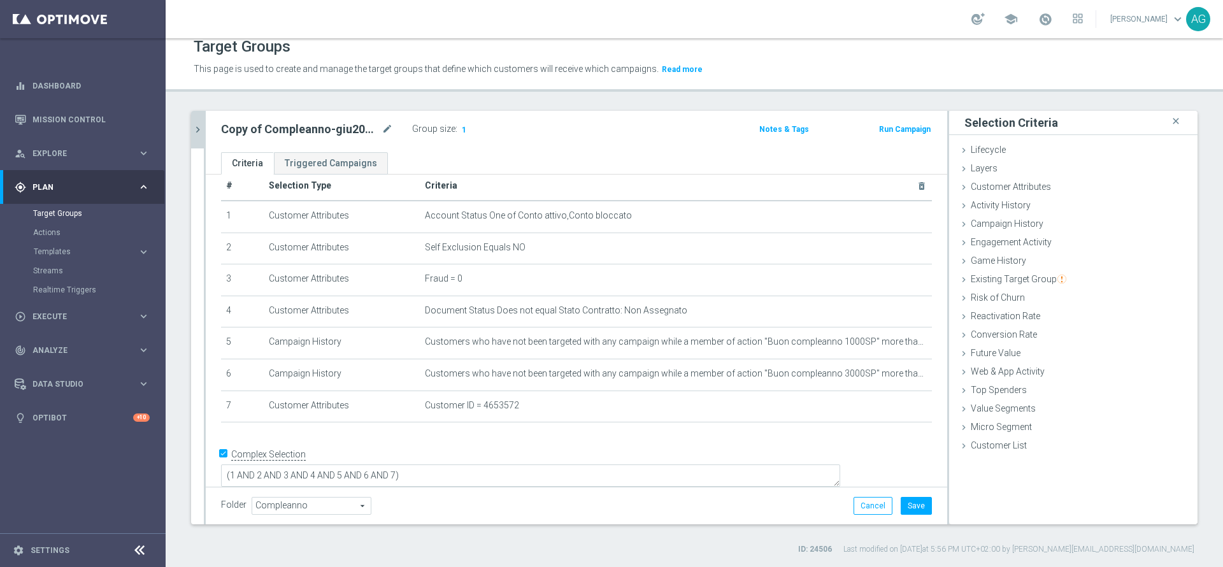
click at [198, 136] on button "chevron_right" at bounding box center [197, 130] width 13 height 38
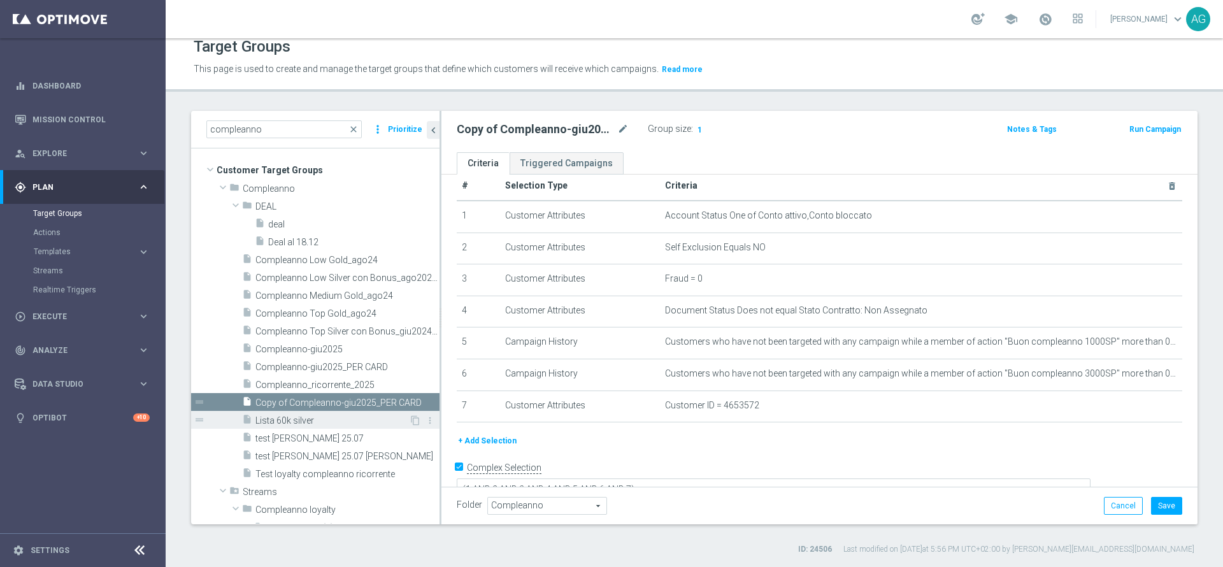
click at [315, 418] on span "Lista 60k silver" at bounding box center [332, 420] width 154 height 11
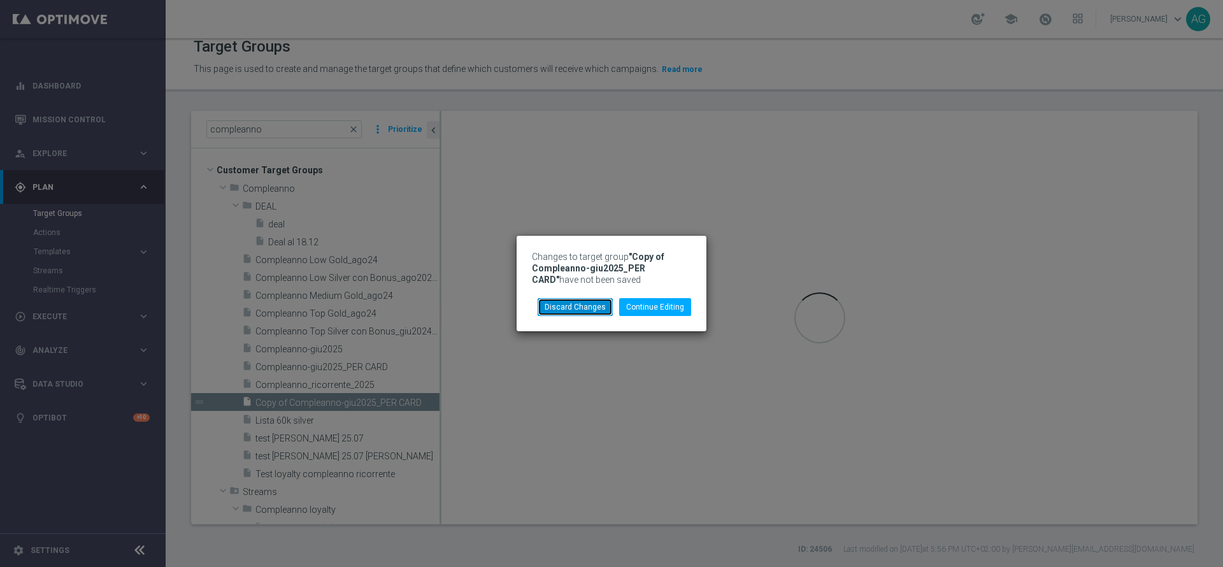
click at [587, 301] on button "Discard Changes" at bounding box center [575, 307] width 75 height 18
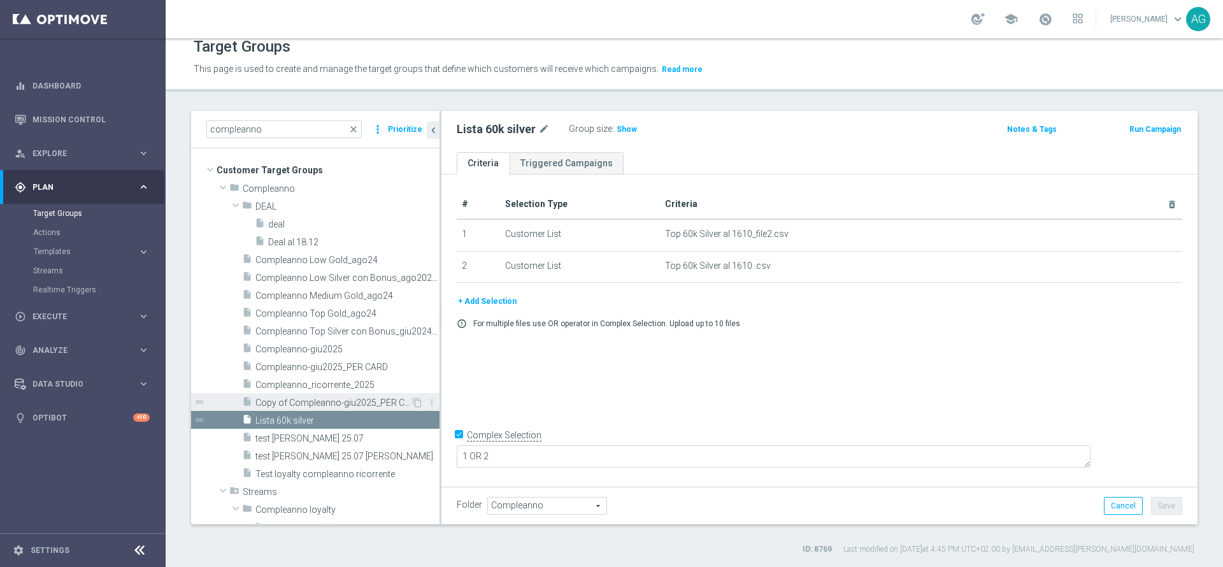
click at [340, 404] on span "Copy of Compleanno-giu2025_PER CARD" at bounding box center [332, 402] width 155 height 11
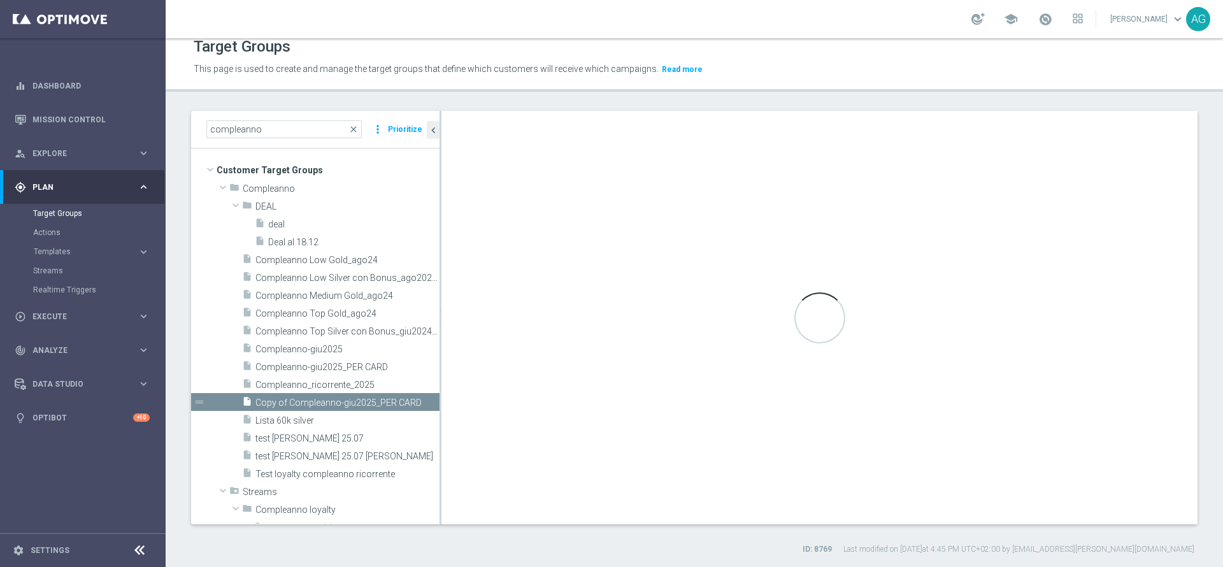
type textarea "(1 AND 2 AND 3 AND 4 AND 5 AND 6 AND 7 AND 8 AND 9 AND 10)"
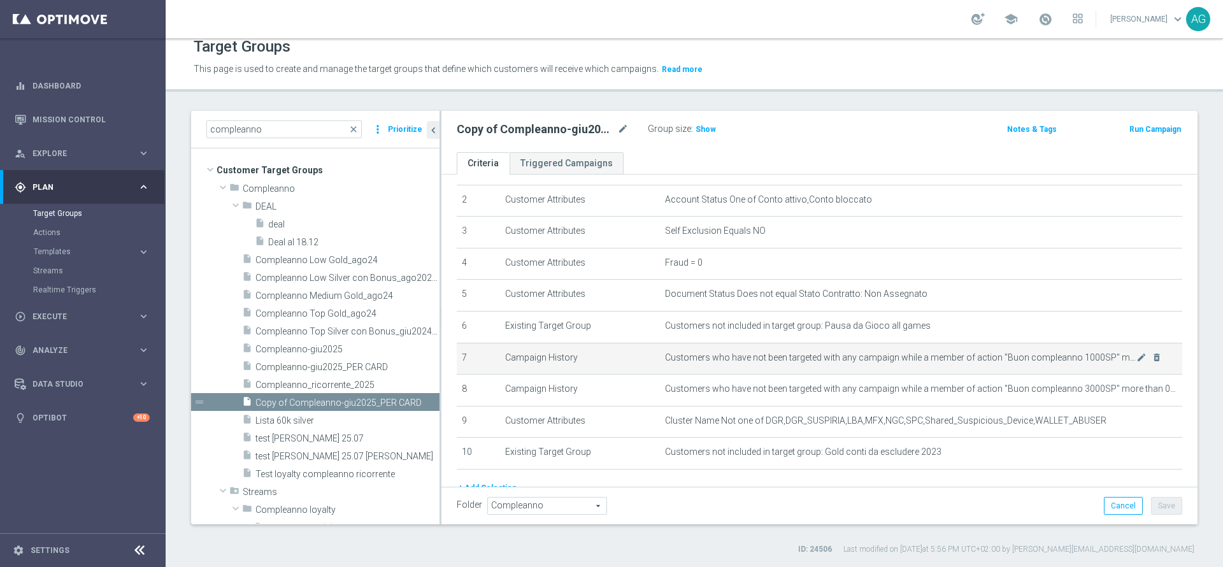
scroll to position [129, 0]
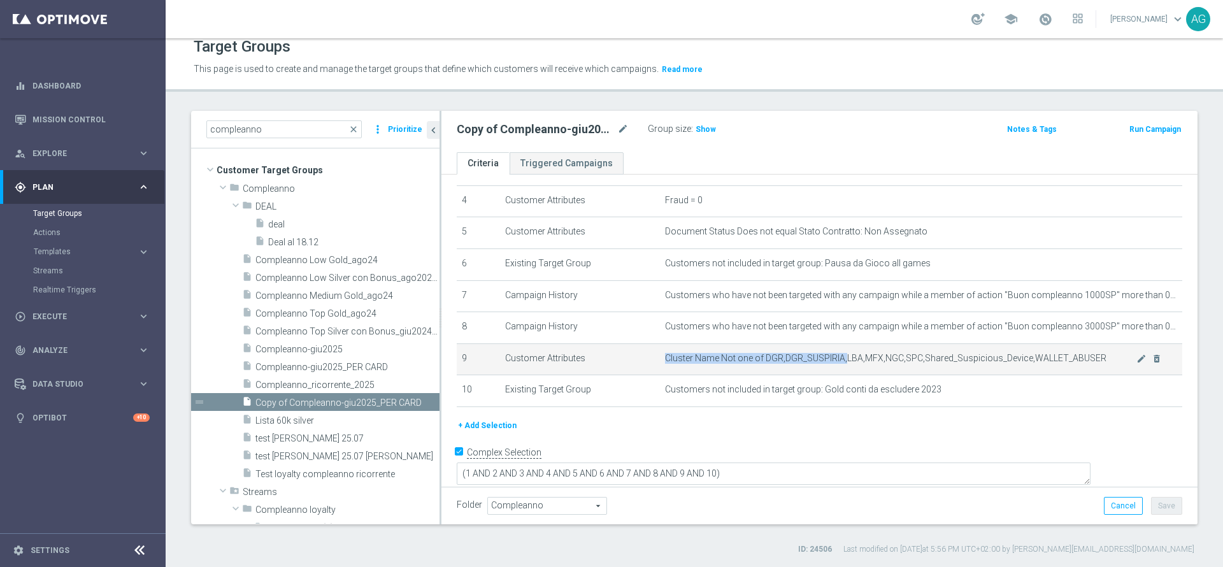
drag, startPoint x: 836, startPoint y: 357, endPoint x: 1001, endPoint y: 354, distance: 164.4
click at [1001, 354] on td "Cluster Name Not one of DGR,DGR_SUSPIRIA,LBA,MFX,NGC,SPC,Shared_Suspicious_Devi…" at bounding box center [921, 359] width 522 height 32
click at [984, 359] on span "Cluster Name Not one of DGR,DGR_SUSPIRIA,LBA,MFX,NGC,SPC,Shared_Suspicious_Devi…" at bounding box center [900, 358] width 471 height 11
drag, startPoint x: 821, startPoint y: 362, endPoint x: 997, endPoint y: 355, distance: 176.0
click at [974, 355] on td "Cluster Name Not one of DGR,DGR_SUSPIRIA,LBA,MFX,NGC,SPC,Shared_Suspicious_Devi…" at bounding box center [921, 359] width 522 height 32
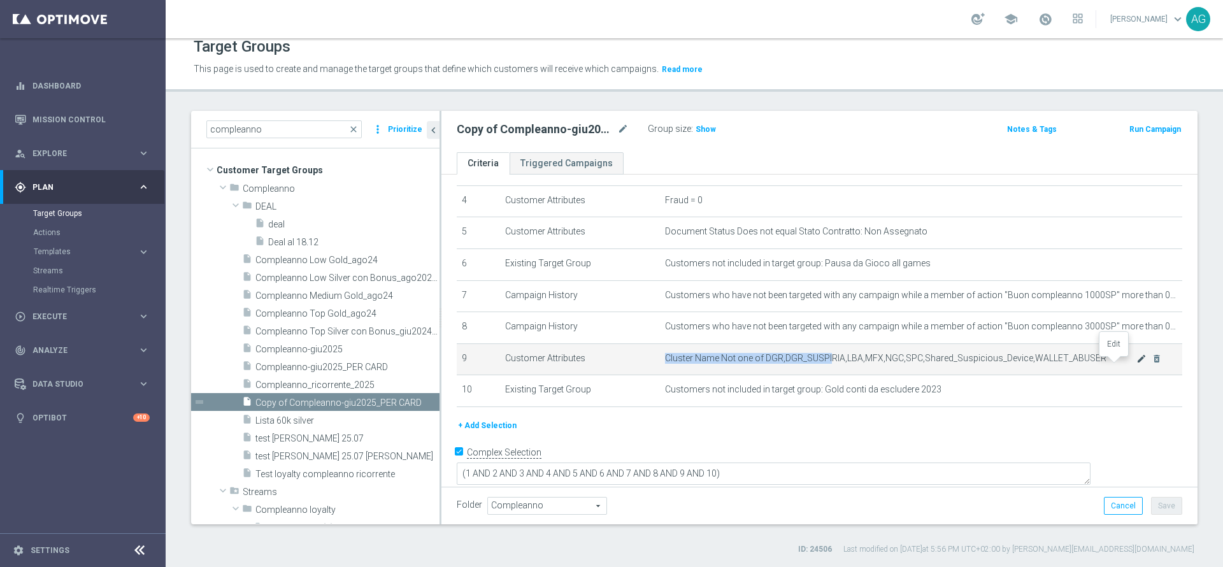
click at [1136, 361] on icon "mode_edit" at bounding box center [1141, 359] width 10 height 10
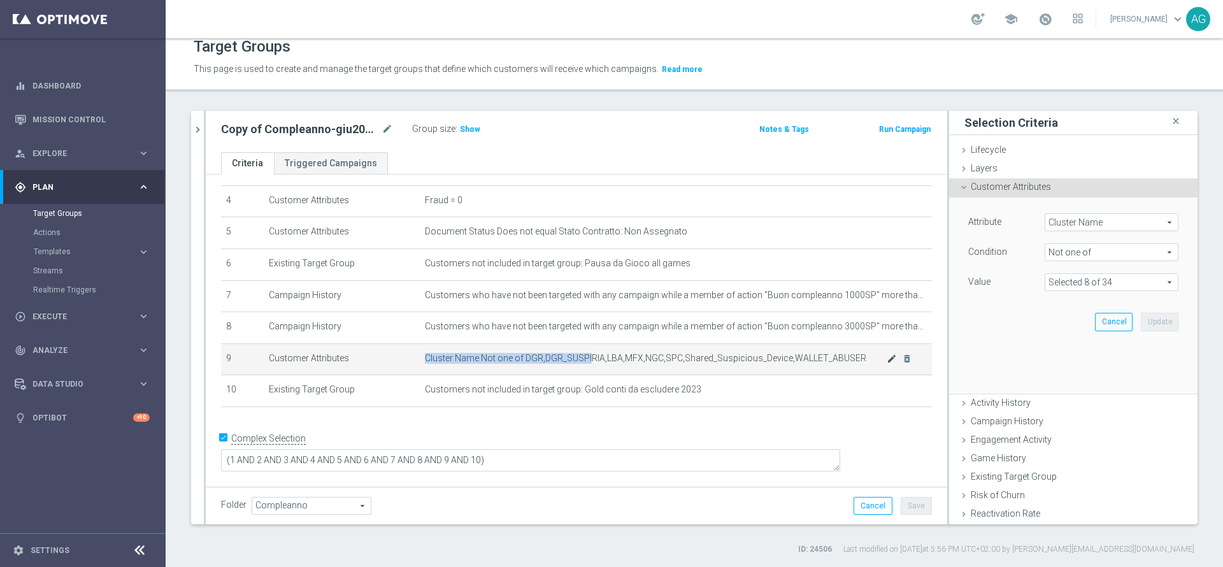
scroll to position [115, 0]
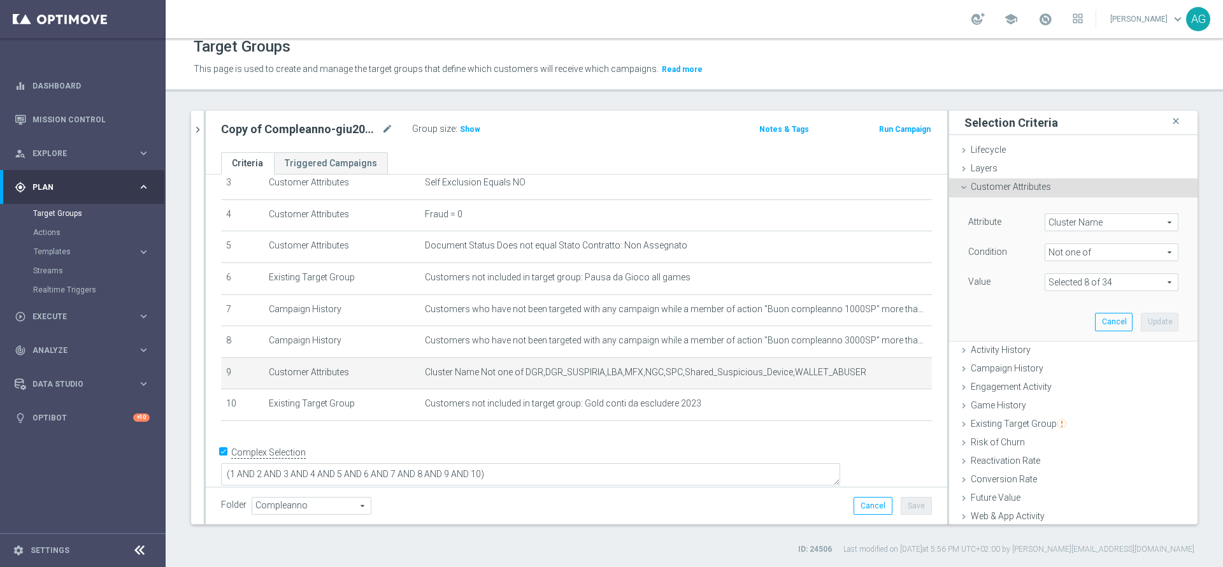
click at [1054, 282] on span at bounding box center [1111, 282] width 132 height 17
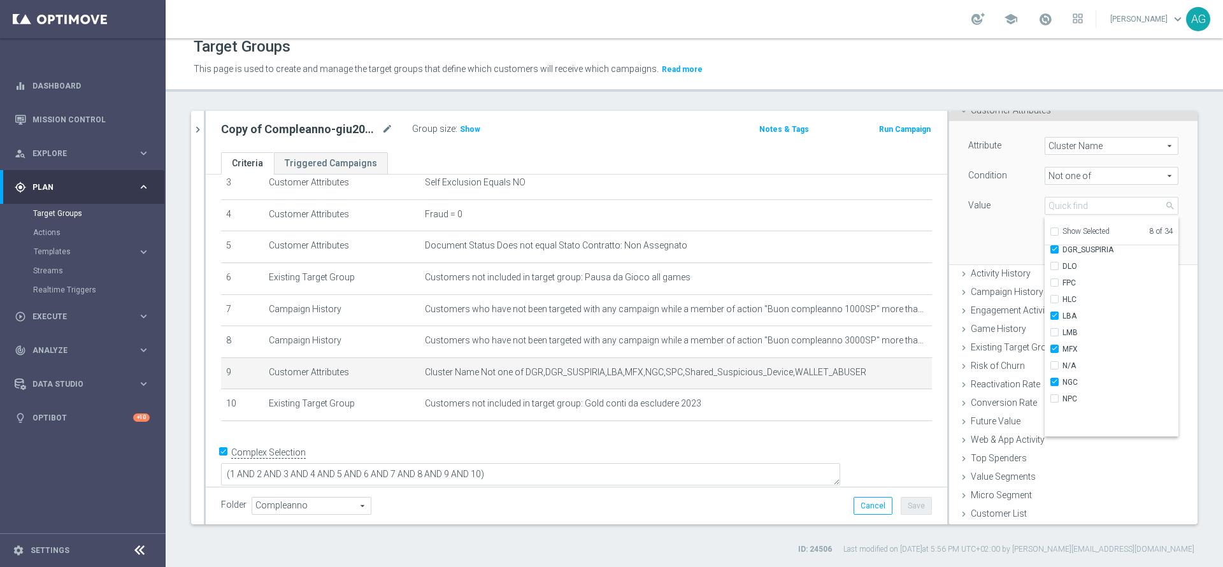
scroll to position [222, 0]
click at [774, 378] on span "Cluster Name Not one of DGR,DGR_SUSPIRIA,LBA,MFX,NGC,SPC,Shared_Suspicious_Devi…" at bounding box center [656, 372] width 462 height 11
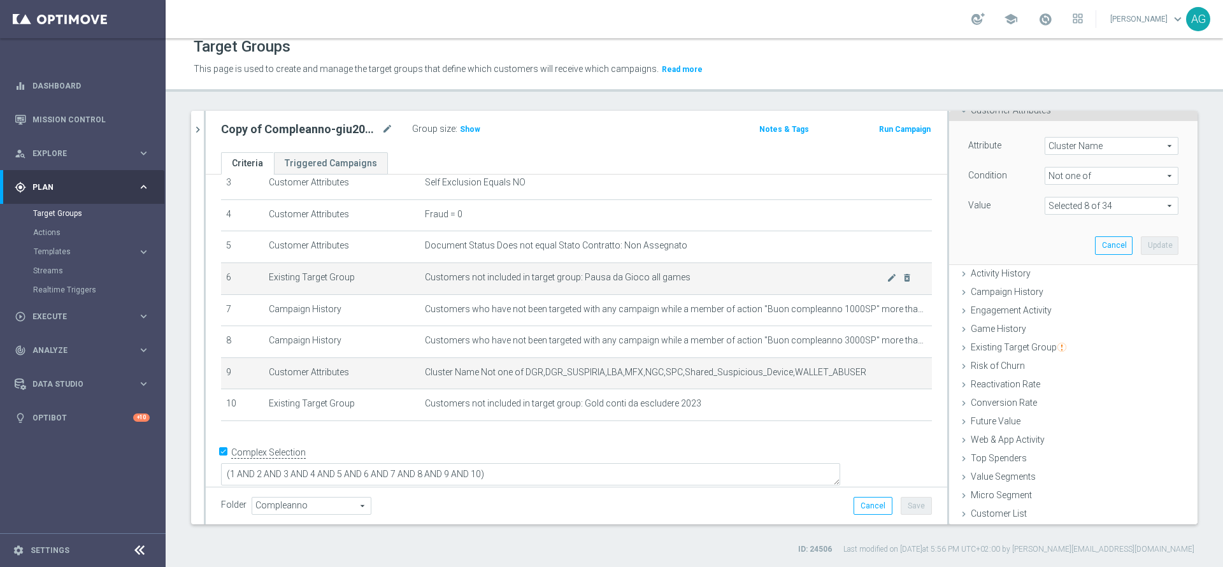
click at [675, 283] on span "Customers not included in target group: Pausa da Gioco all games" at bounding box center [656, 277] width 462 height 11
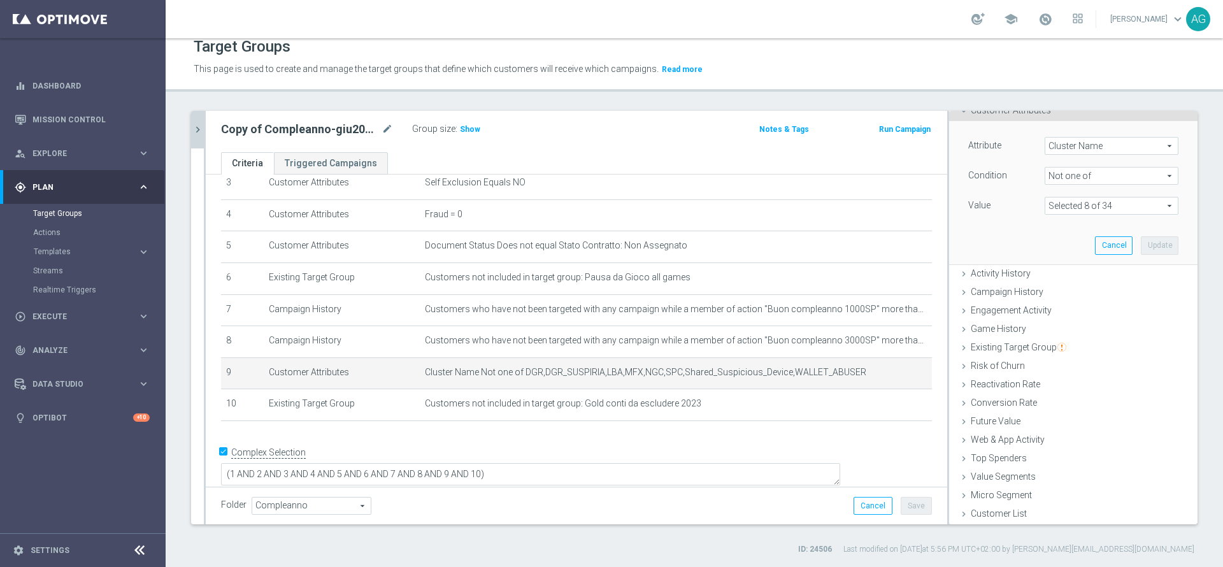
click at [199, 139] on button "chevron_right" at bounding box center [197, 130] width 13 height 38
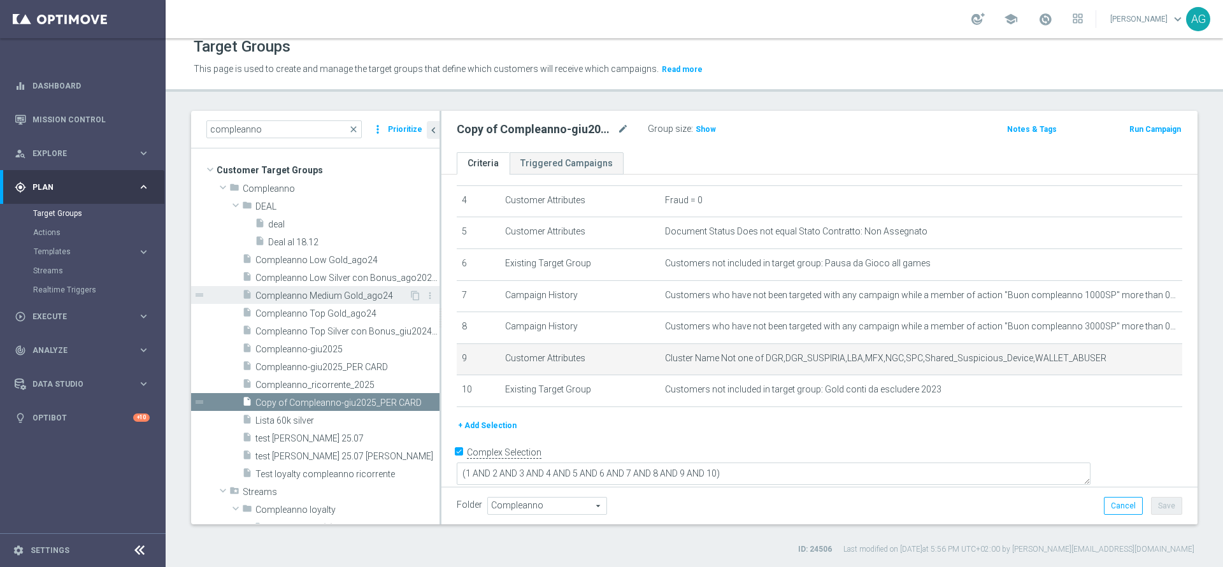
scroll to position [0, 0]
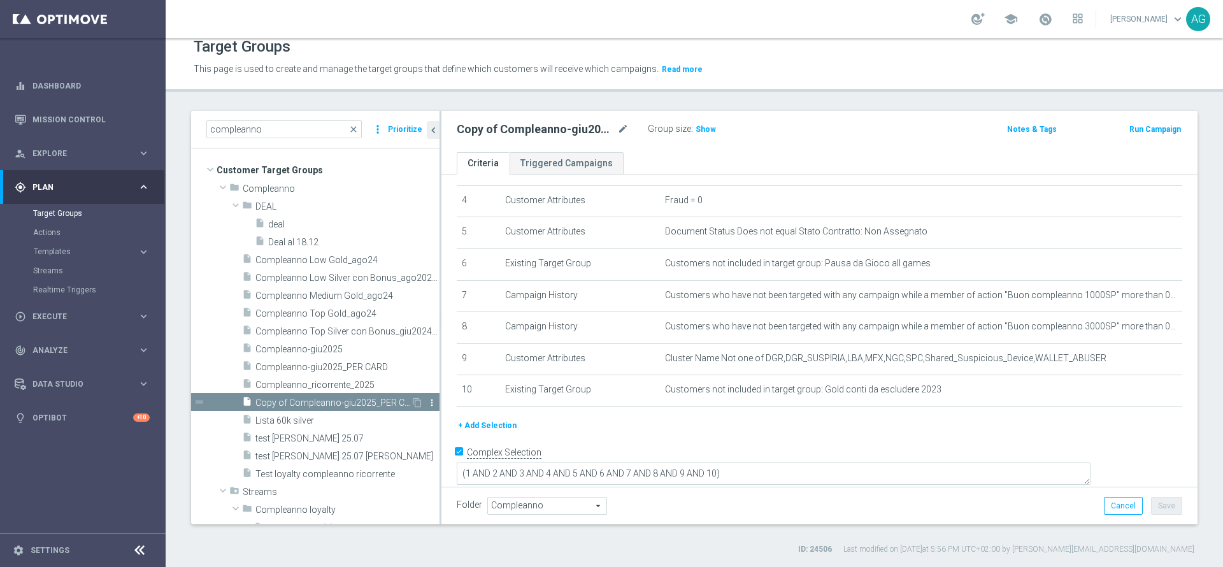
click at [427, 405] on icon "more_vert" at bounding box center [432, 402] width 10 height 10
click at [431, 433] on li "delete Delete" at bounding box center [452, 442] width 62 height 20
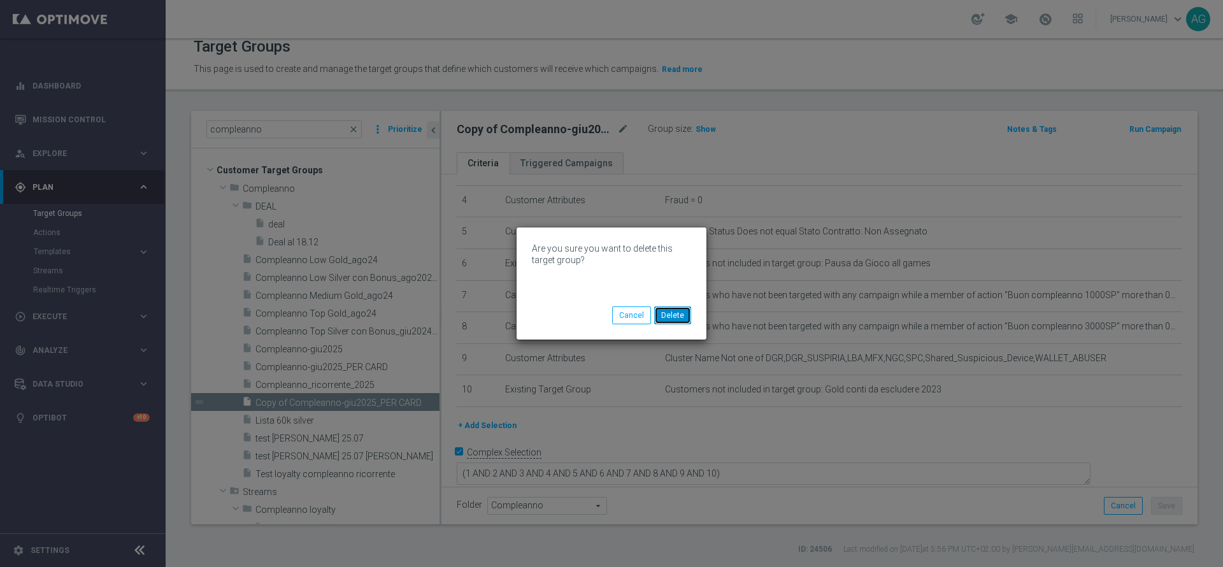
click at [691, 319] on button "Delete" at bounding box center [672, 315] width 37 height 18
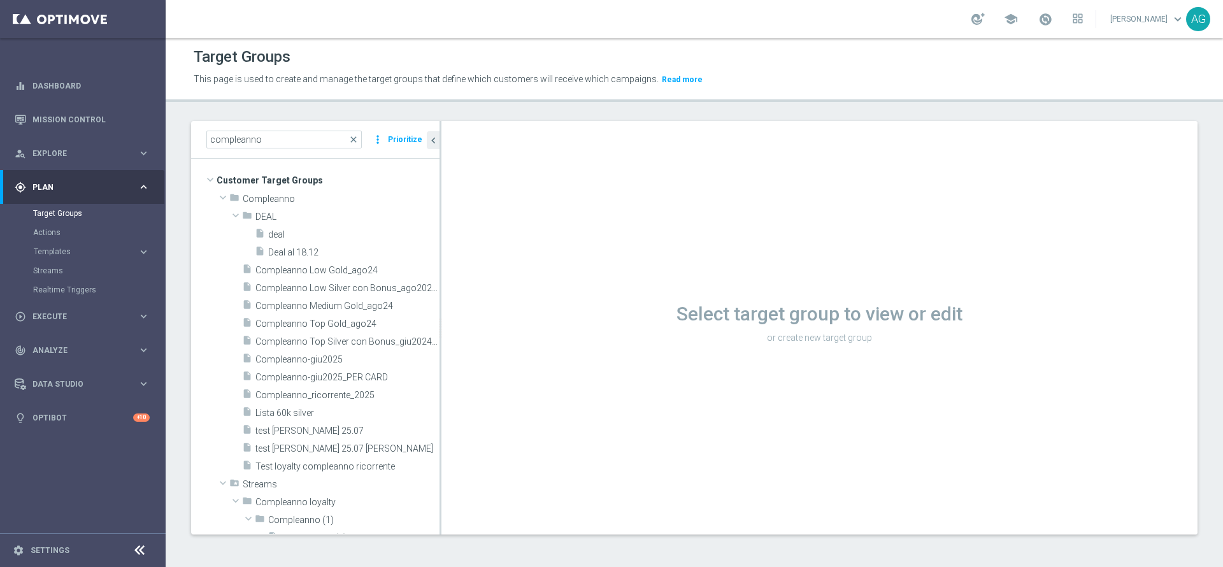
scroll to position [1, 0]
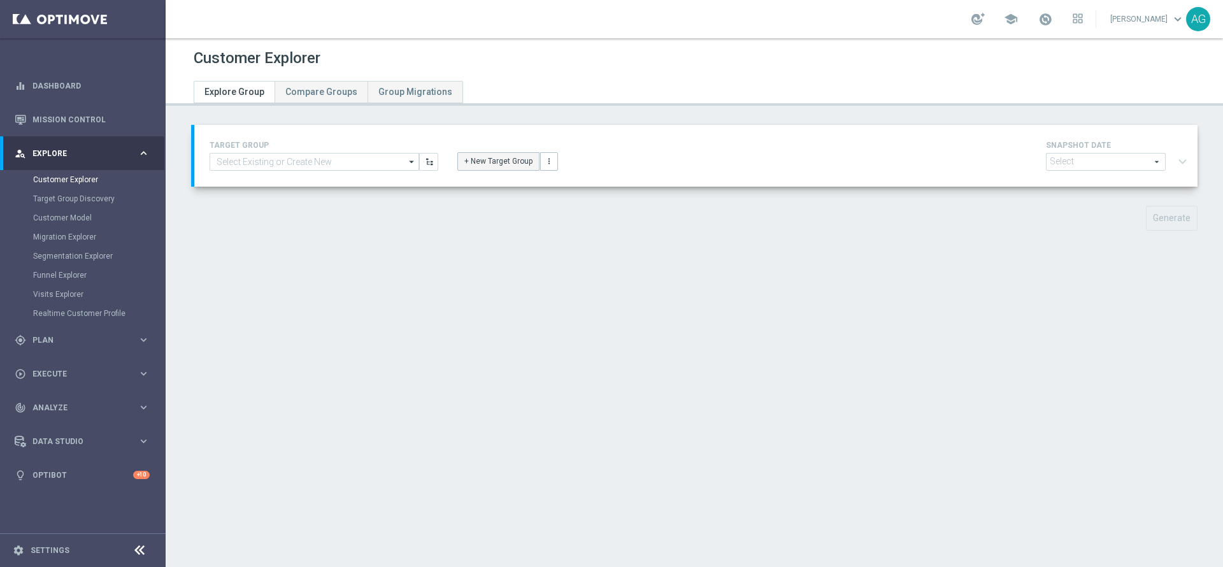
click at [518, 162] on button "+ New Target Group" at bounding box center [498, 161] width 82 height 18
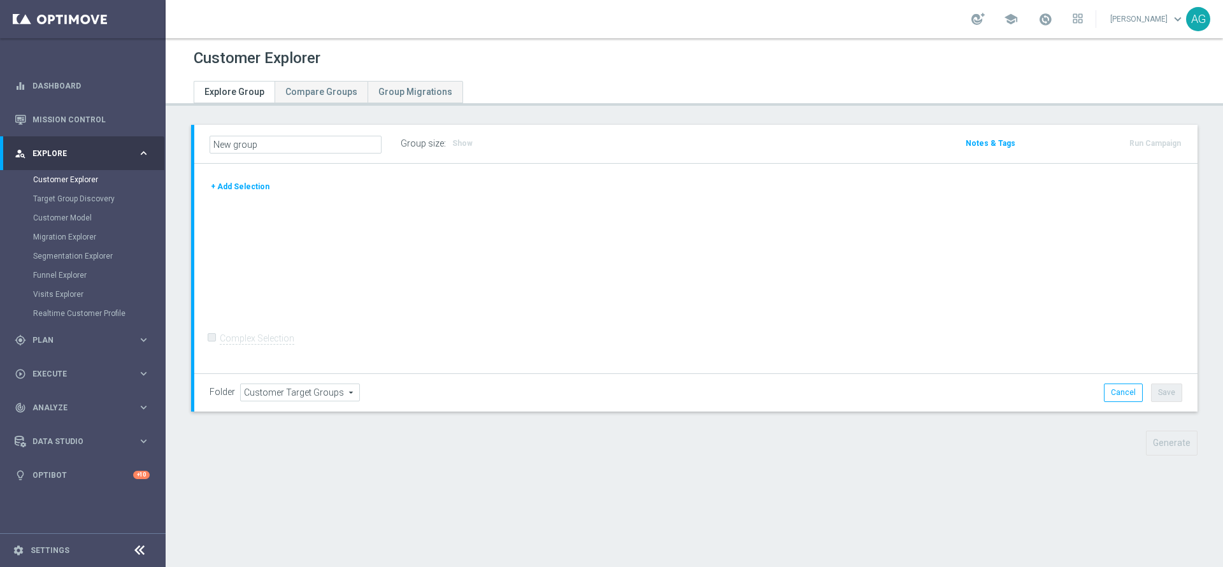
click at [252, 183] on button "+ Add Selection" at bounding box center [240, 187] width 61 height 14
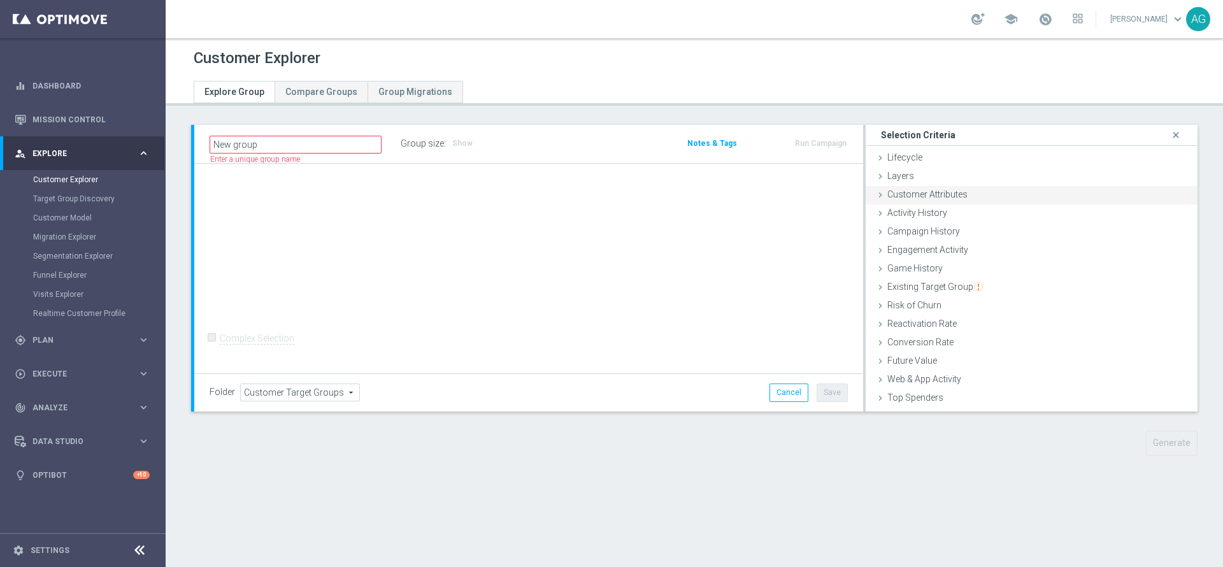
click at [972, 196] on div "Customer Attributes done" at bounding box center [1032, 195] width 332 height 19
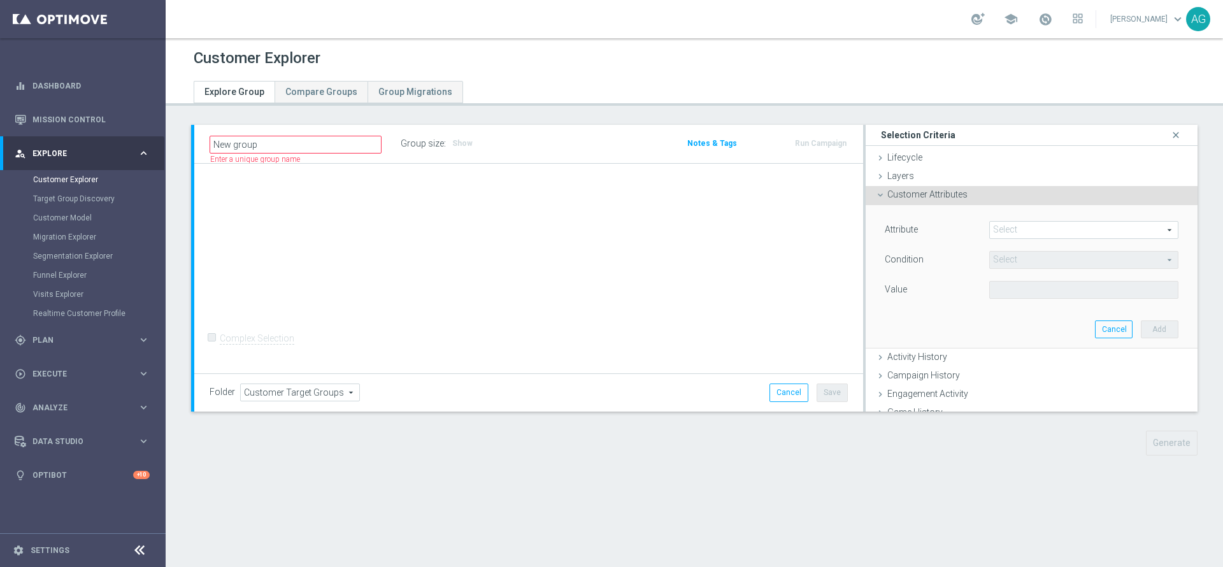
click at [1054, 231] on span at bounding box center [1084, 230] width 188 height 17
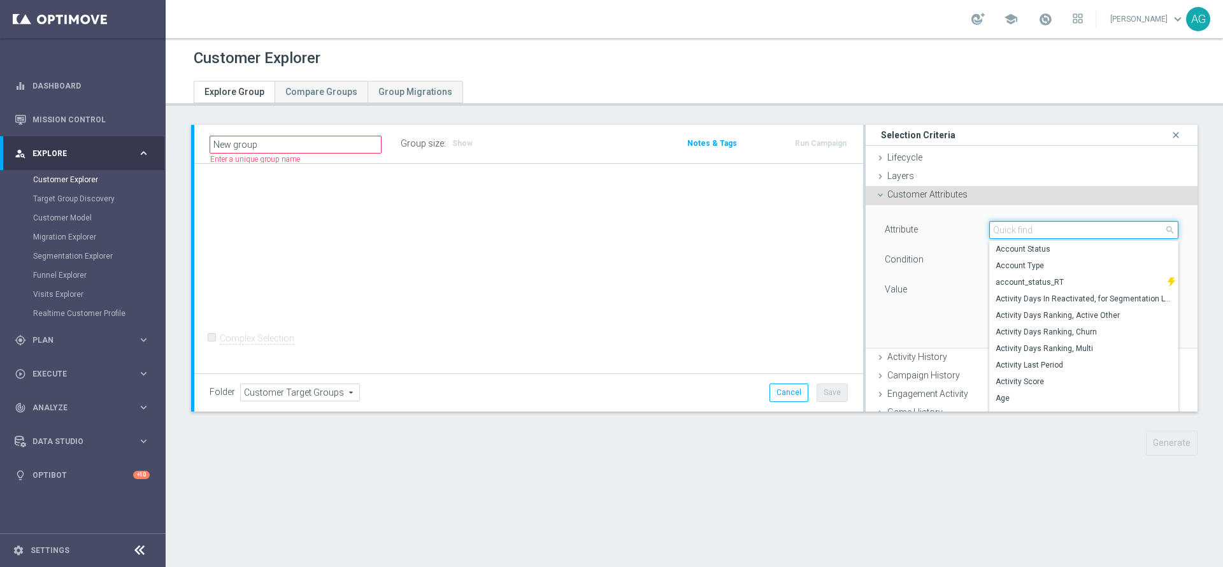
click at [1054, 231] on input "search" at bounding box center [1083, 230] width 189 height 18
type input "id"
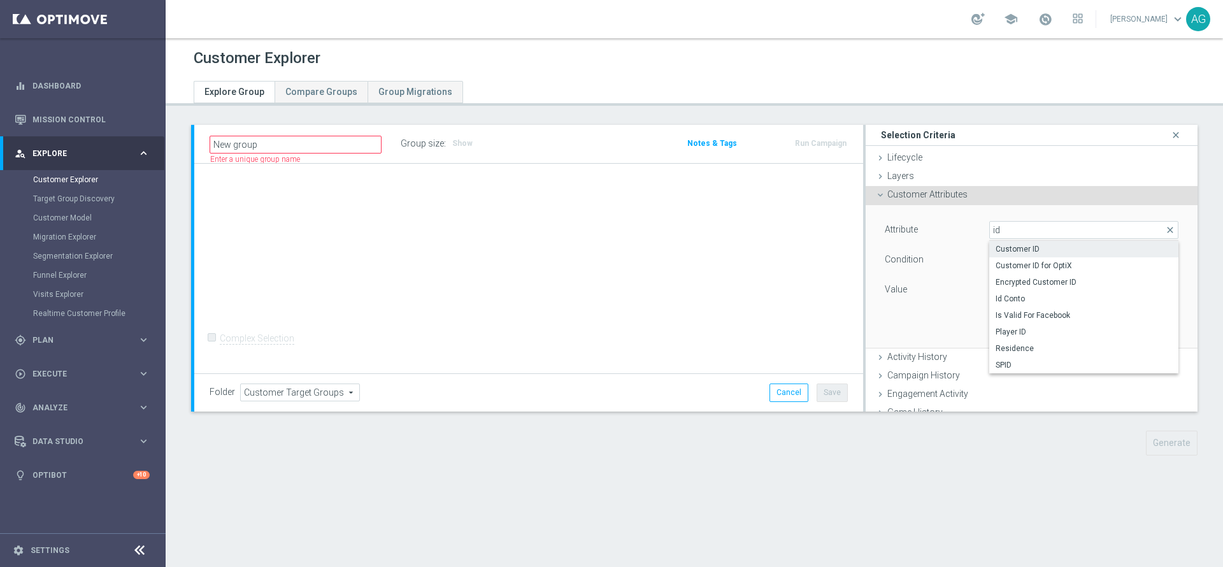
click at [1033, 243] on label "Customer ID" at bounding box center [1083, 249] width 189 height 17
type input "Customer ID"
type input "="
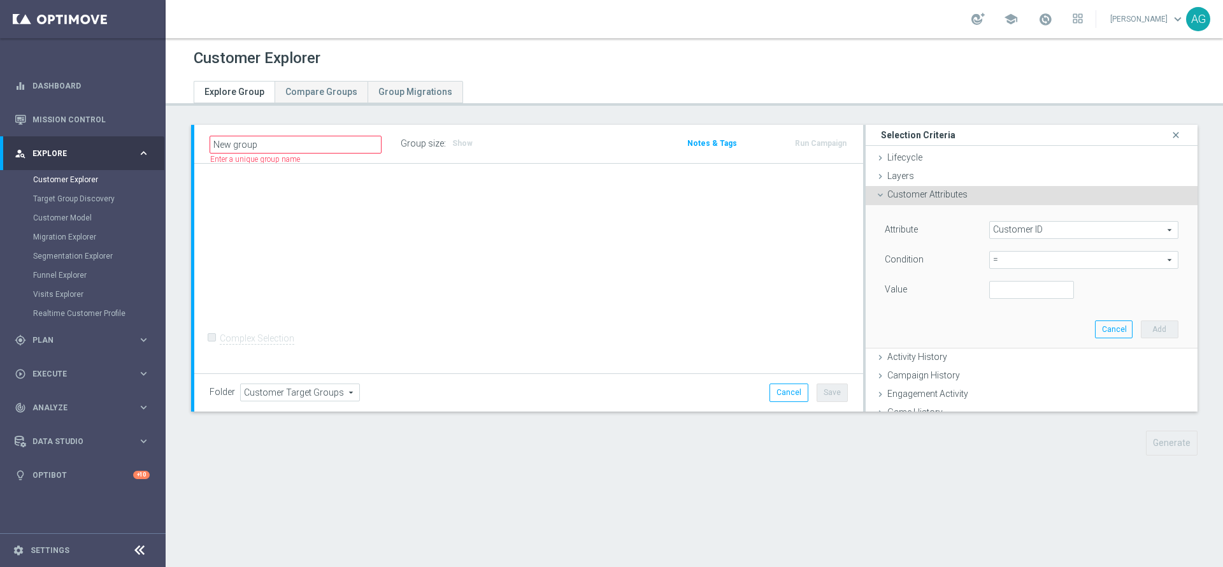
click at [998, 279] on div "Attribute Customer ID Customer ID arrow_drop_down search Condition = = arrow_dr…" at bounding box center [1032, 261] width 294 height 80
click at [994, 287] on input "number" at bounding box center [1031, 290] width 85 height 18
paste input "4653572"
type input "4653572"
click at [1141, 328] on button "Add" at bounding box center [1160, 329] width 38 height 18
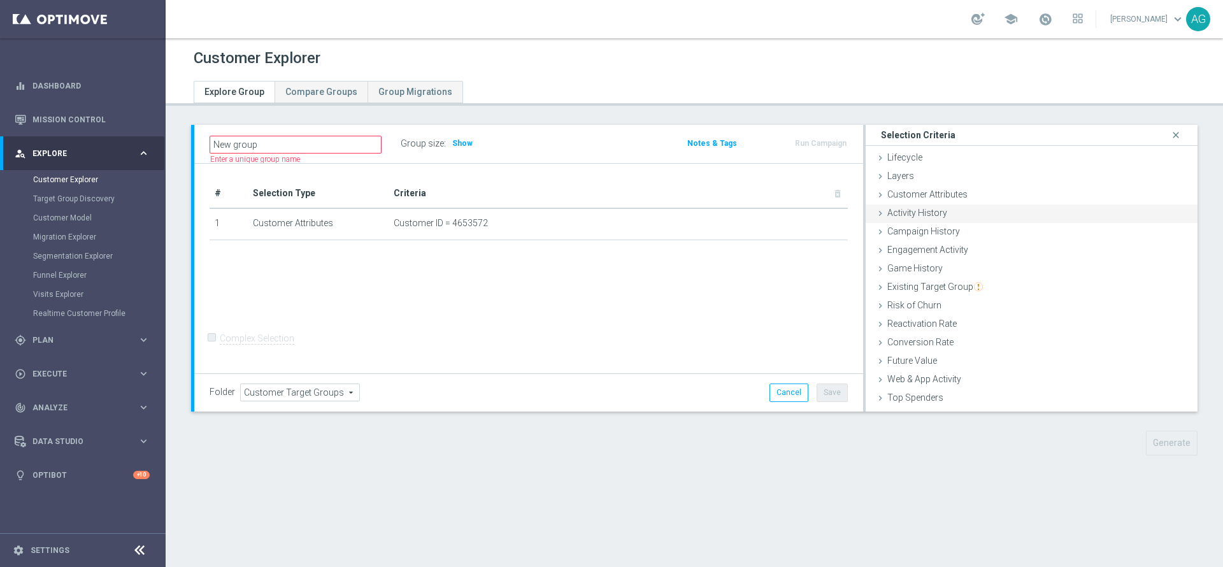
click at [887, 204] on div "Activity History done" at bounding box center [1032, 213] width 332 height 19
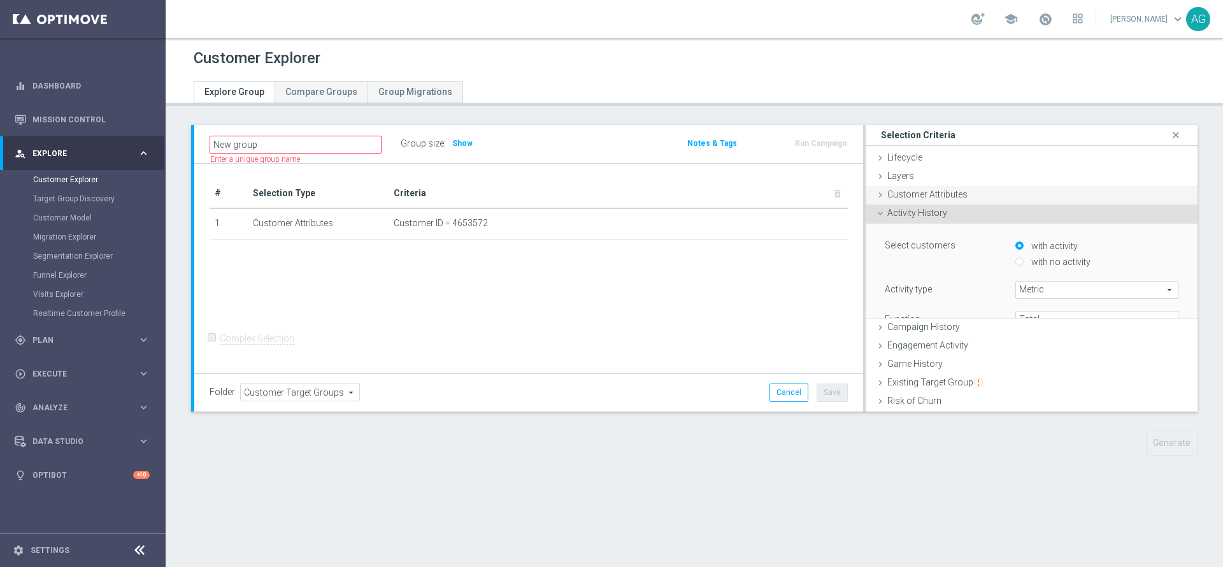
click at [891, 199] on span "Customer Attributes" at bounding box center [927, 194] width 80 height 10
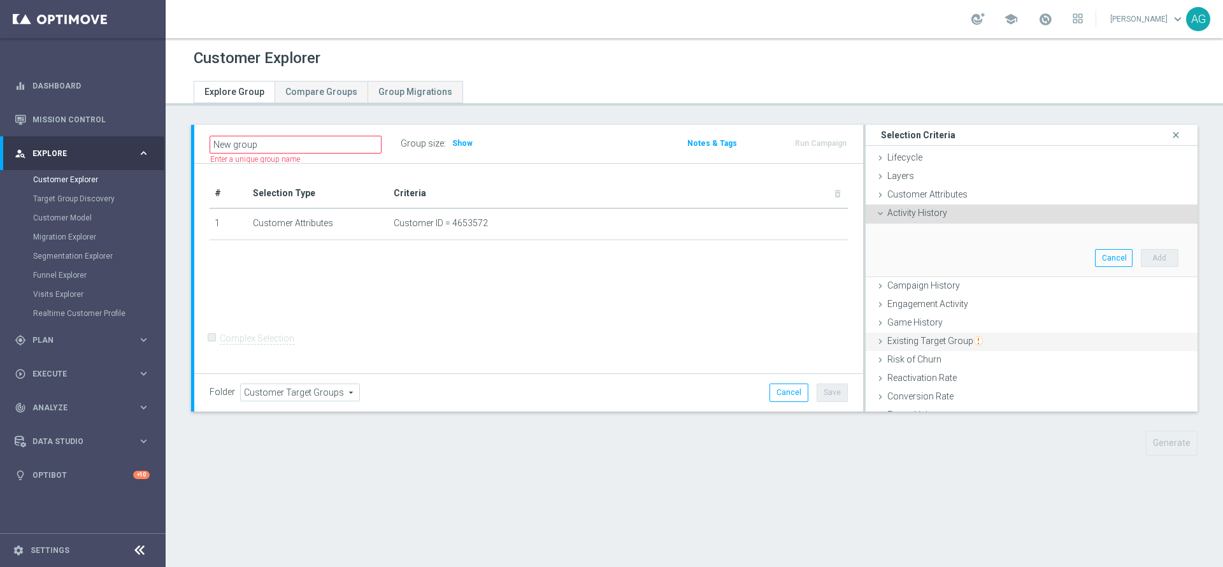
click at [922, 341] on span "Existing Target Group" at bounding box center [935, 341] width 96 height 10
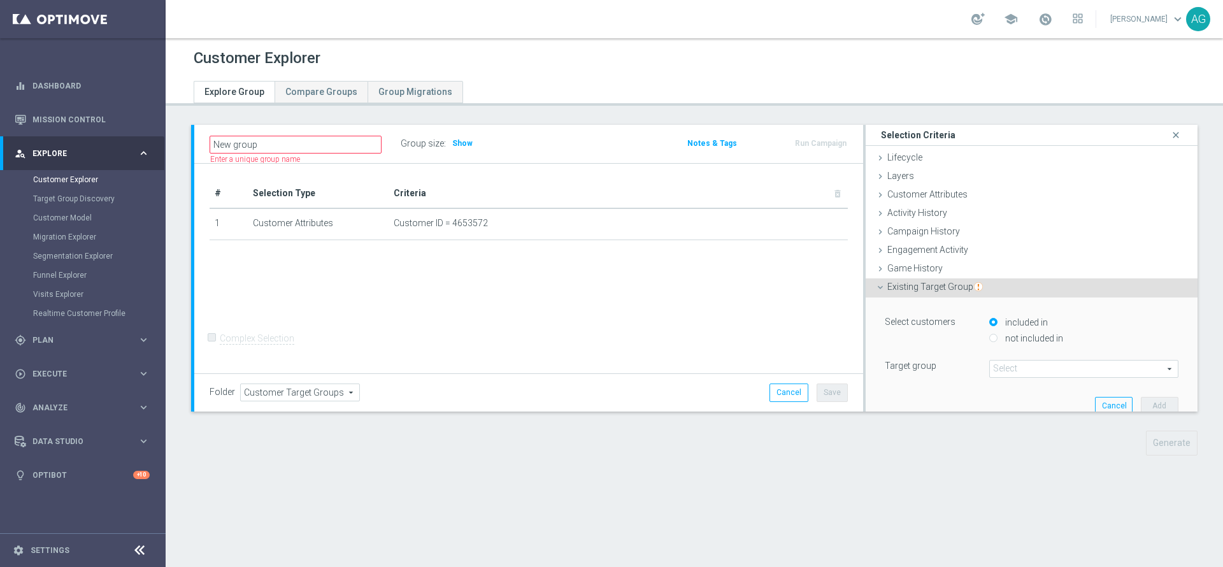
click at [989, 337] on input "not included in" at bounding box center [993, 338] width 8 height 8
radio input "true"
click at [990, 366] on span at bounding box center [1084, 369] width 188 height 17
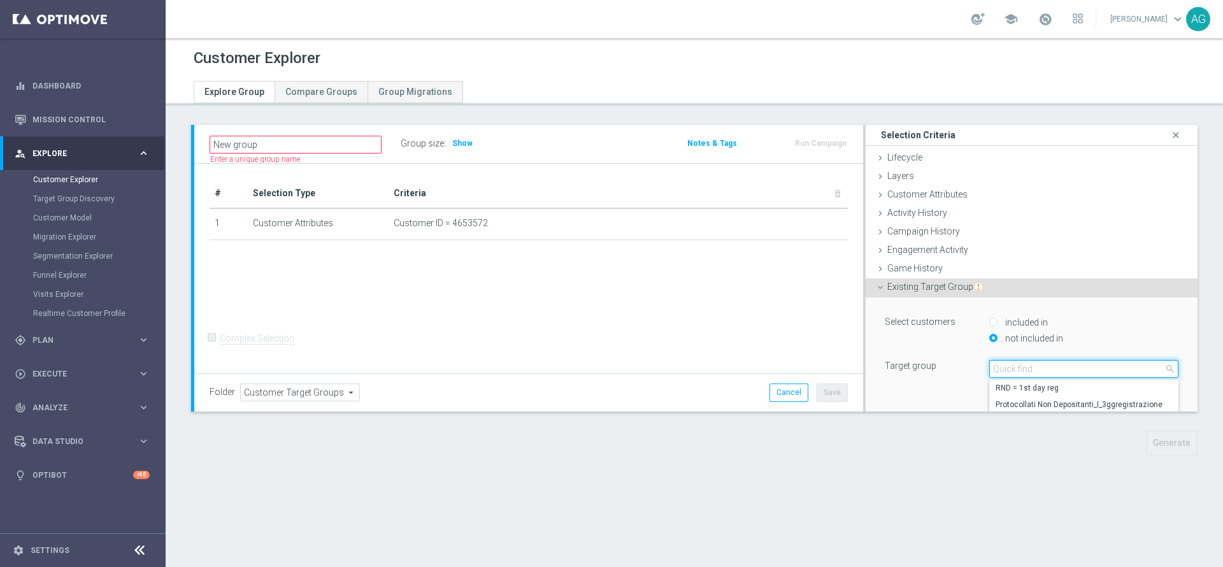
click at [990, 367] on input "search" at bounding box center [1083, 369] width 189 height 18
type input "g"
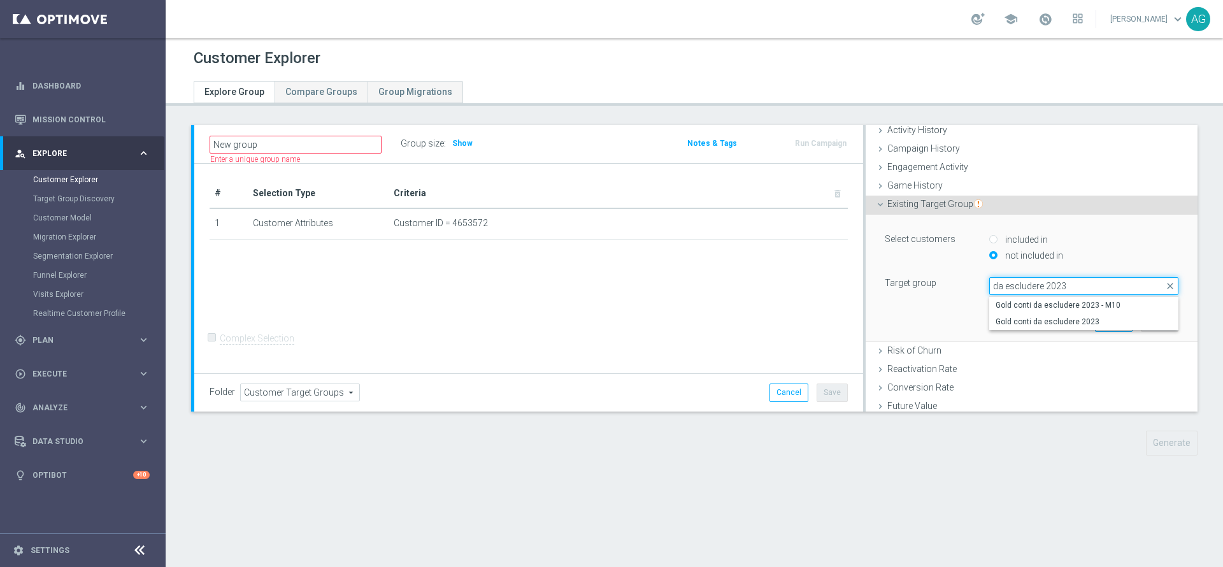
scroll to position [87, 0]
type input "da escludere 2023"
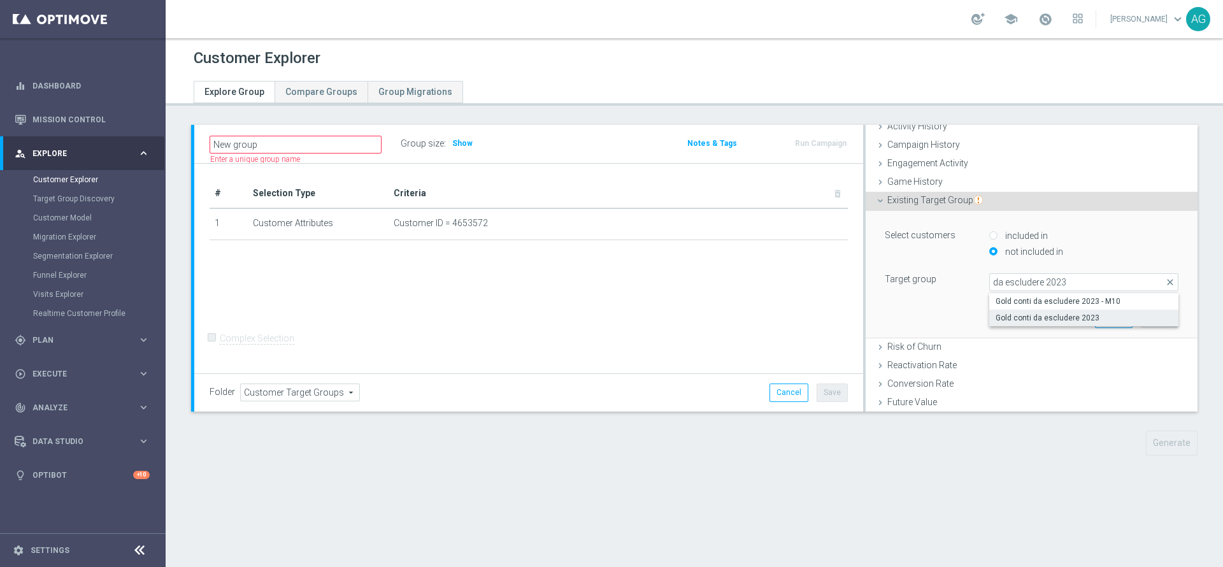
click at [1052, 317] on span "Gold conti da escludere 2023" at bounding box center [1084, 318] width 176 height 10
type input "Gold conti da escludere 2023"
click at [1141, 322] on button "Add" at bounding box center [1160, 319] width 38 height 18
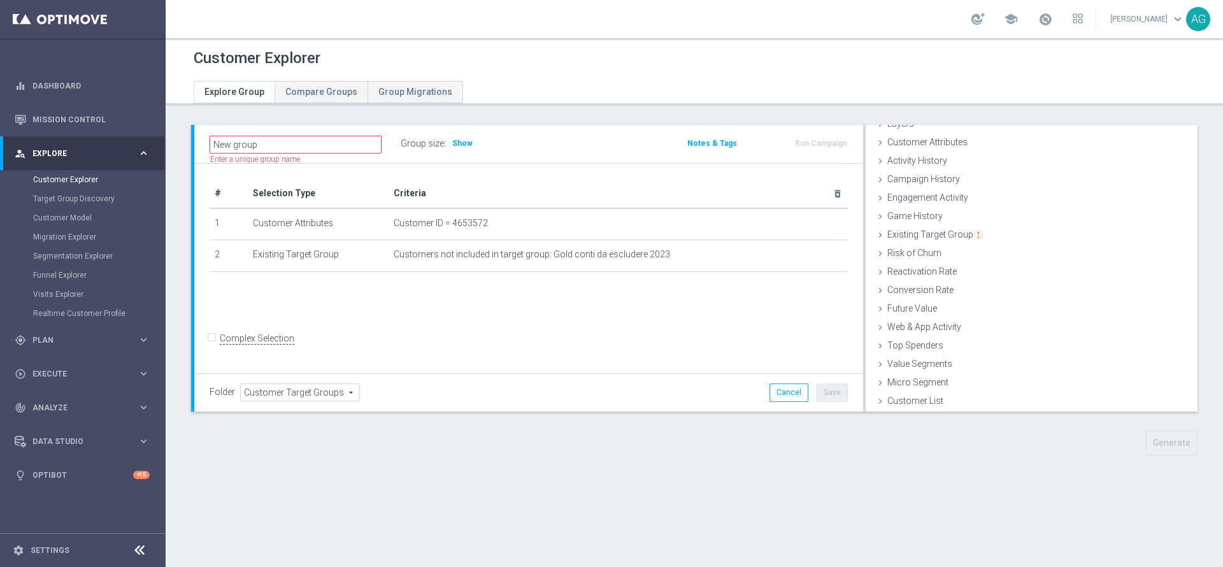
scroll to position [52, 0]
click at [461, 141] on span "Show" at bounding box center [462, 143] width 20 height 9
click at [220, 345] on label "Complex Selection" at bounding box center [257, 339] width 75 height 12
click at [210, 347] on input "Complex Selection" at bounding box center [214, 340] width 8 height 18
checkbox input "true"
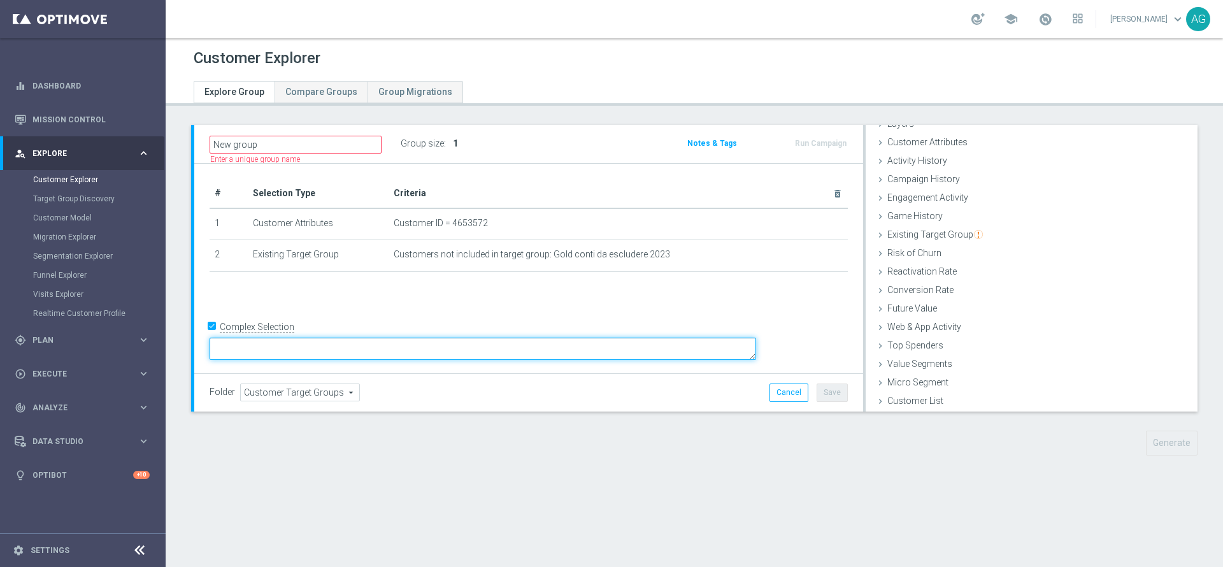
click at [322, 354] on textarea at bounding box center [483, 349] width 547 height 22
type textarea "(1 and 2 and 3)"
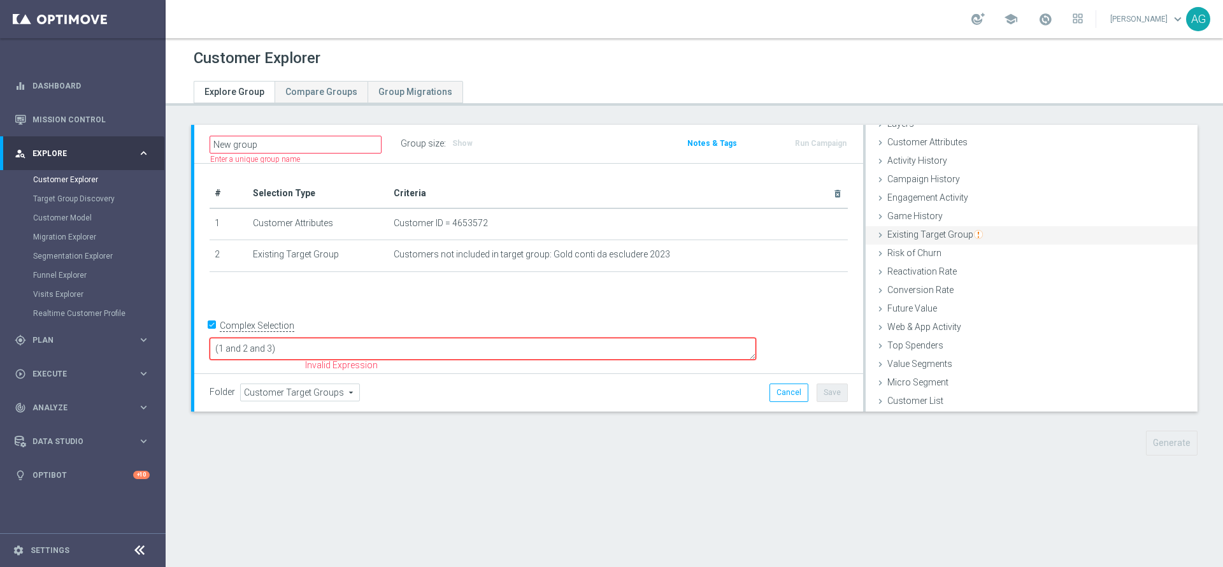
click at [918, 235] on span "Existing Target Group" at bounding box center [935, 234] width 96 height 10
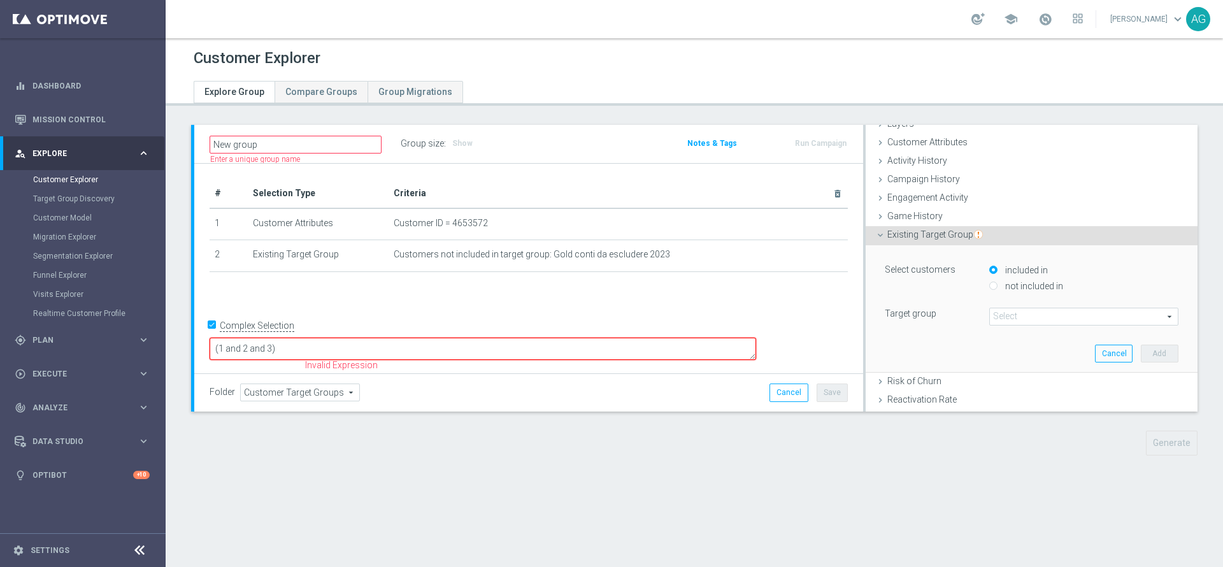
click at [989, 287] on input "not included in" at bounding box center [993, 286] width 8 height 8
radio input "true"
click at [996, 321] on span at bounding box center [1084, 316] width 188 height 17
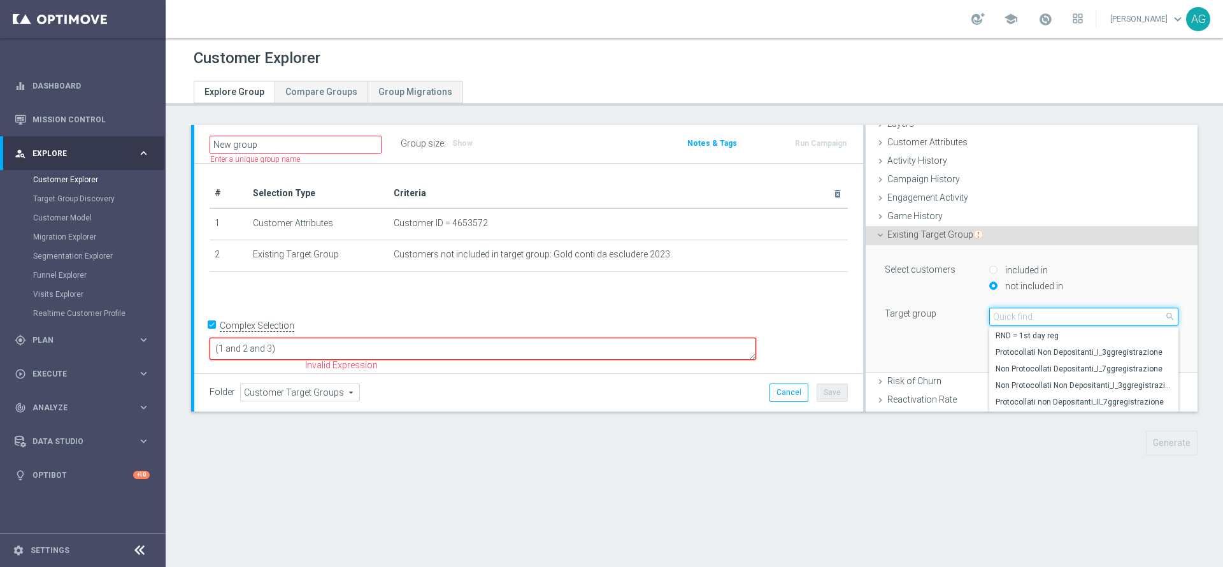
click at [994, 318] on input "search" at bounding box center [1083, 317] width 189 height 18
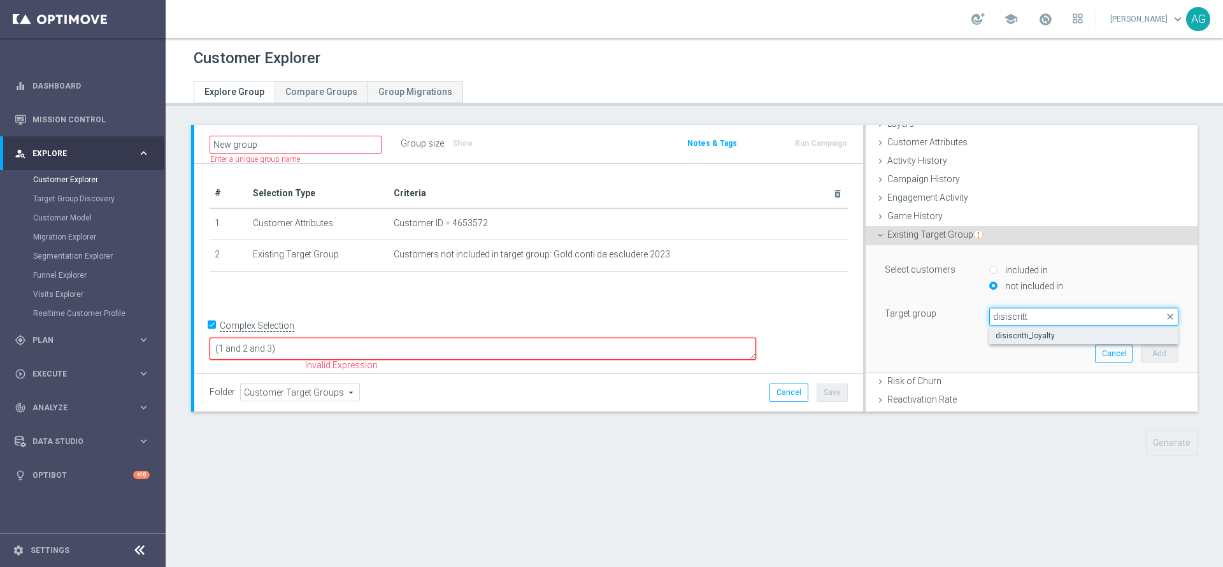
type input "disiscritt"
click at [1003, 341] on label "disiscritti_loyalty" at bounding box center [1083, 335] width 189 height 17
type input "disiscritti_loyalty"
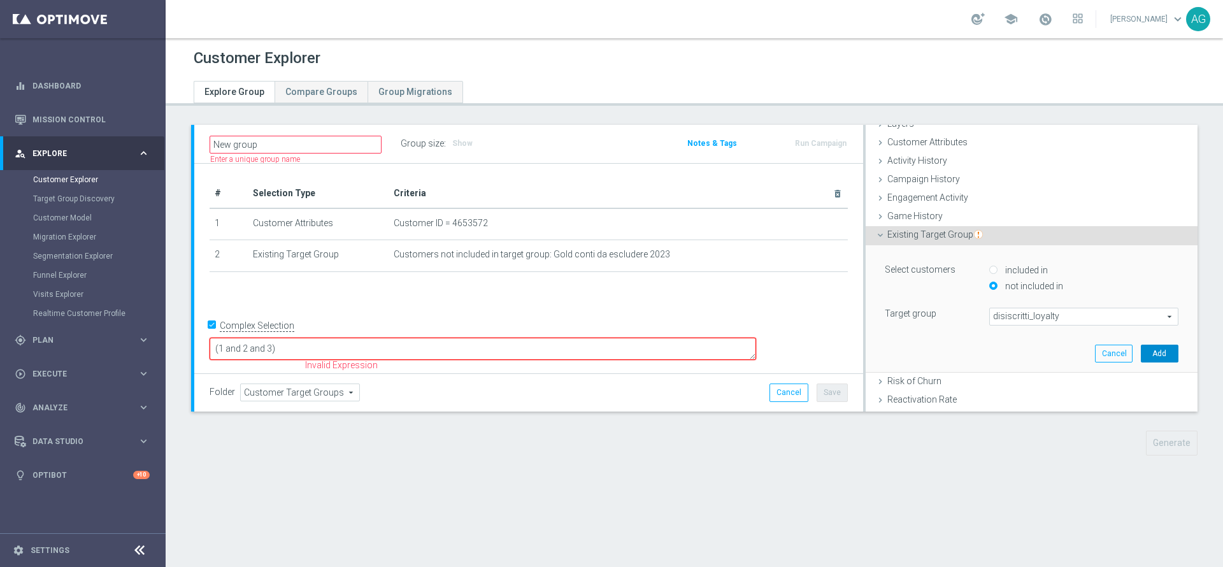
click at [1141, 354] on button "Add" at bounding box center [1160, 354] width 38 height 18
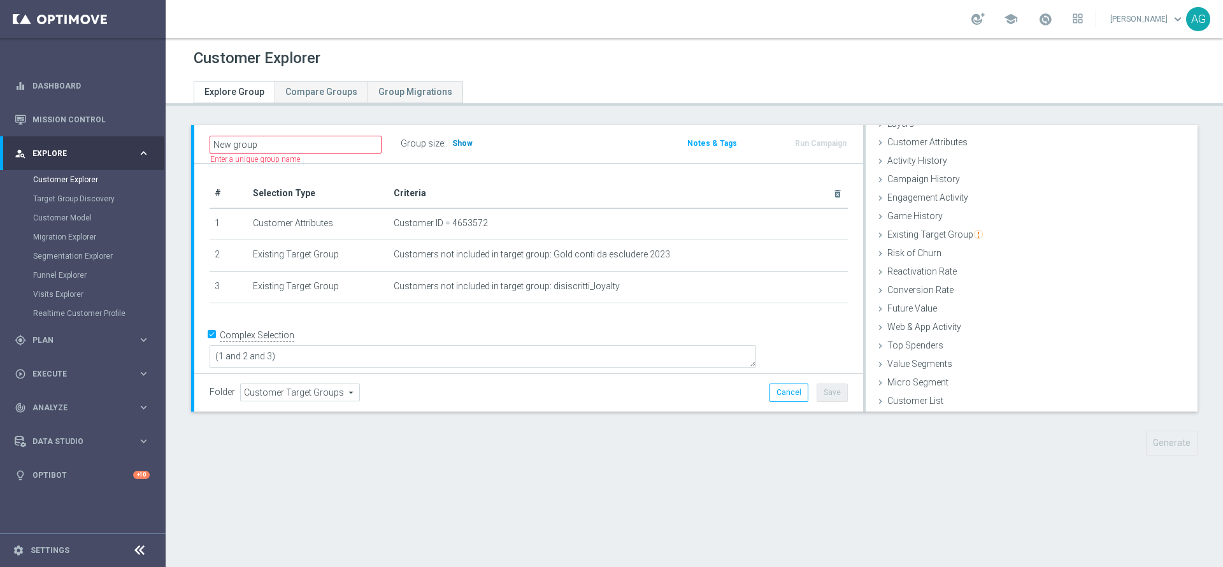
click at [467, 148] on h3 "Show" at bounding box center [462, 143] width 23 height 14
click at [929, 238] on span "Existing Target Group" at bounding box center [935, 234] width 96 height 10
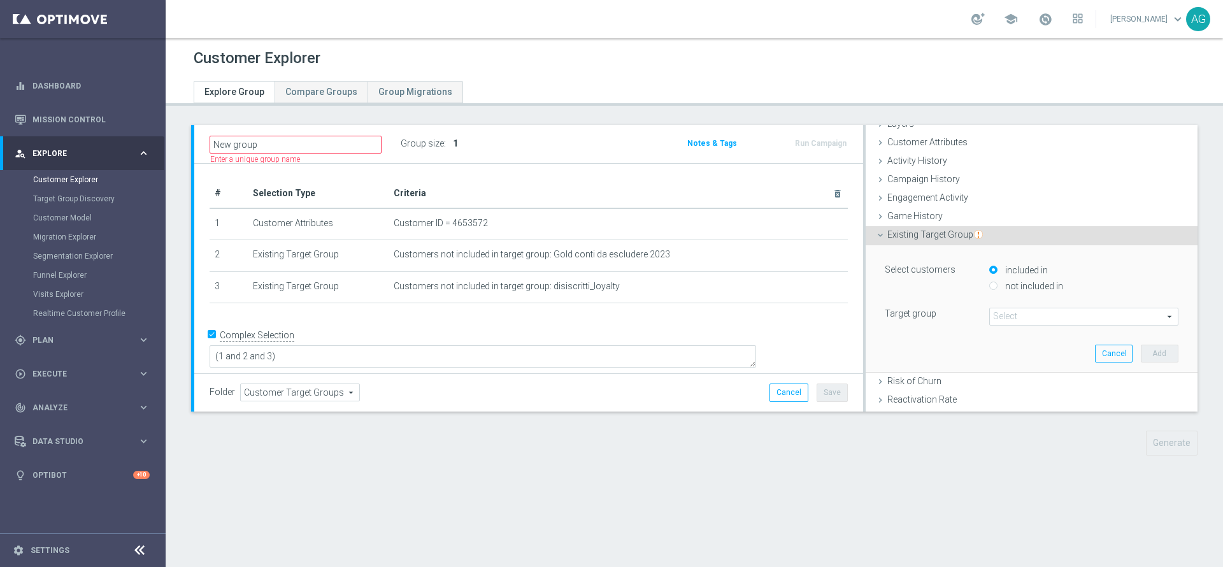
click at [989, 285] on input "not included in" at bounding box center [993, 286] width 8 height 8
radio input "true"
click at [991, 313] on span at bounding box center [1084, 316] width 188 height 17
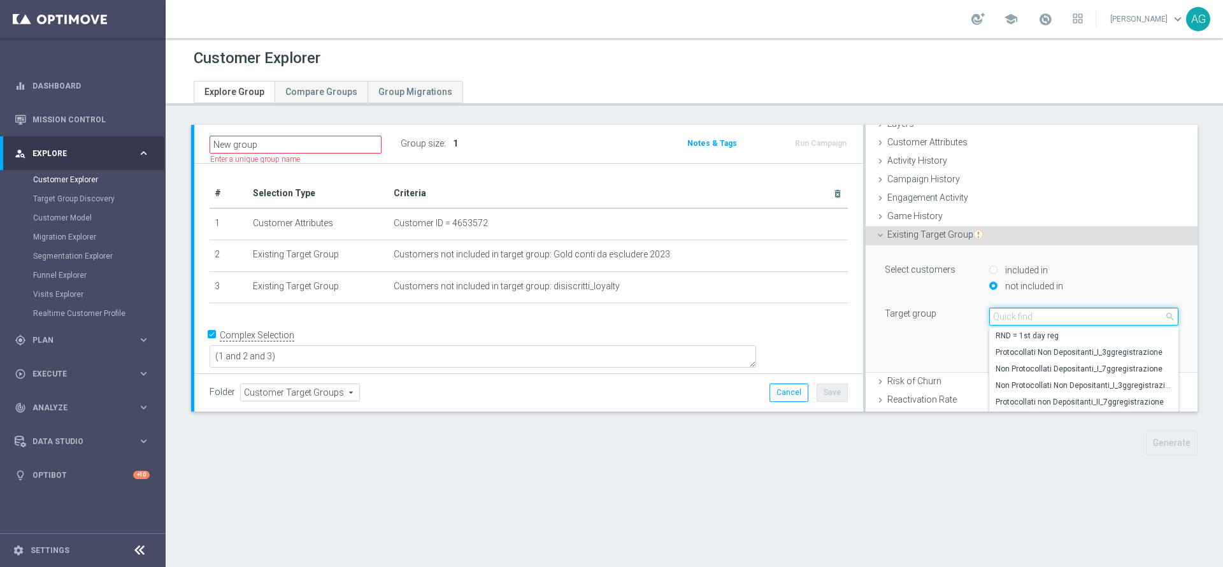
click at [991, 313] on input "search" at bounding box center [1083, 317] width 189 height 18
type input "pausa da"
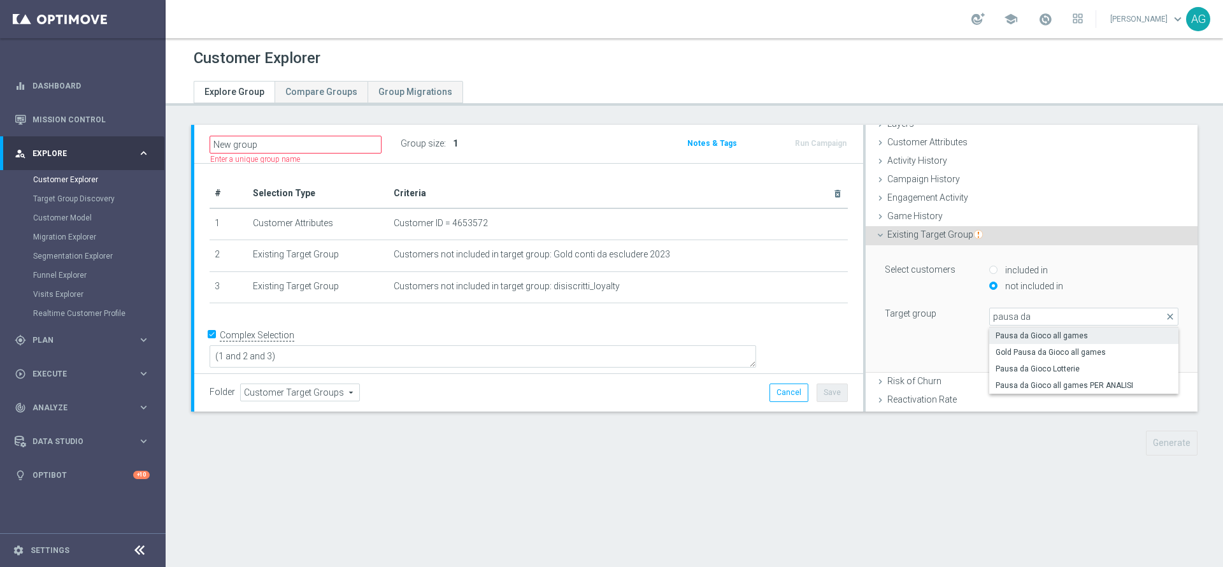
click at [1013, 340] on span "Pausa da Gioco all games" at bounding box center [1084, 336] width 176 height 10
type input "Pausa da Gioco all games"
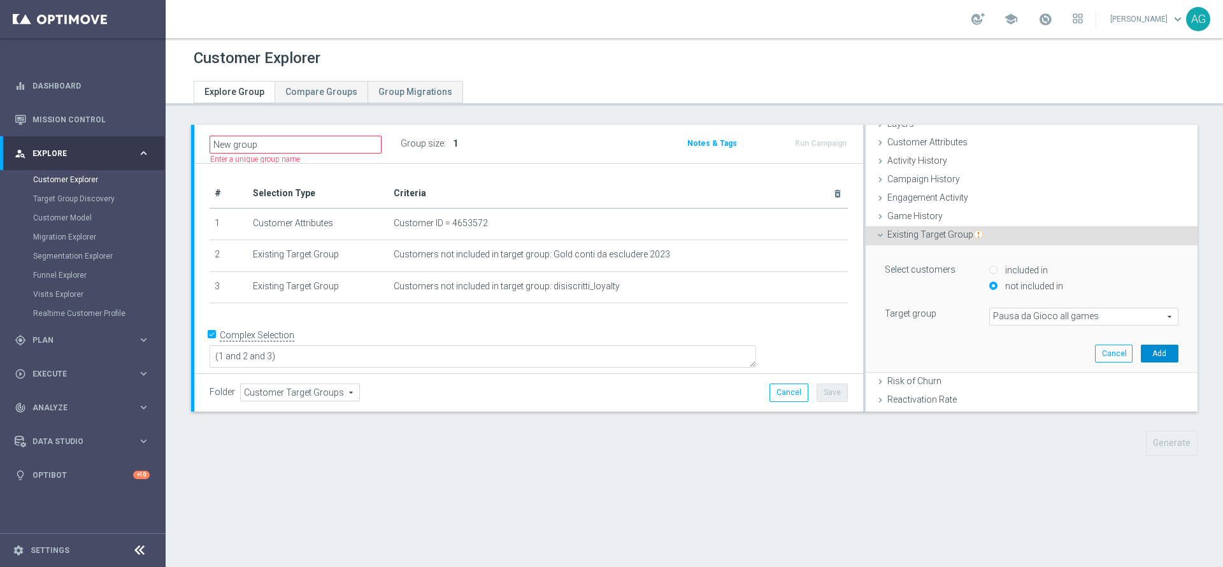
click at [1141, 351] on button "Add" at bounding box center [1160, 354] width 38 height 18
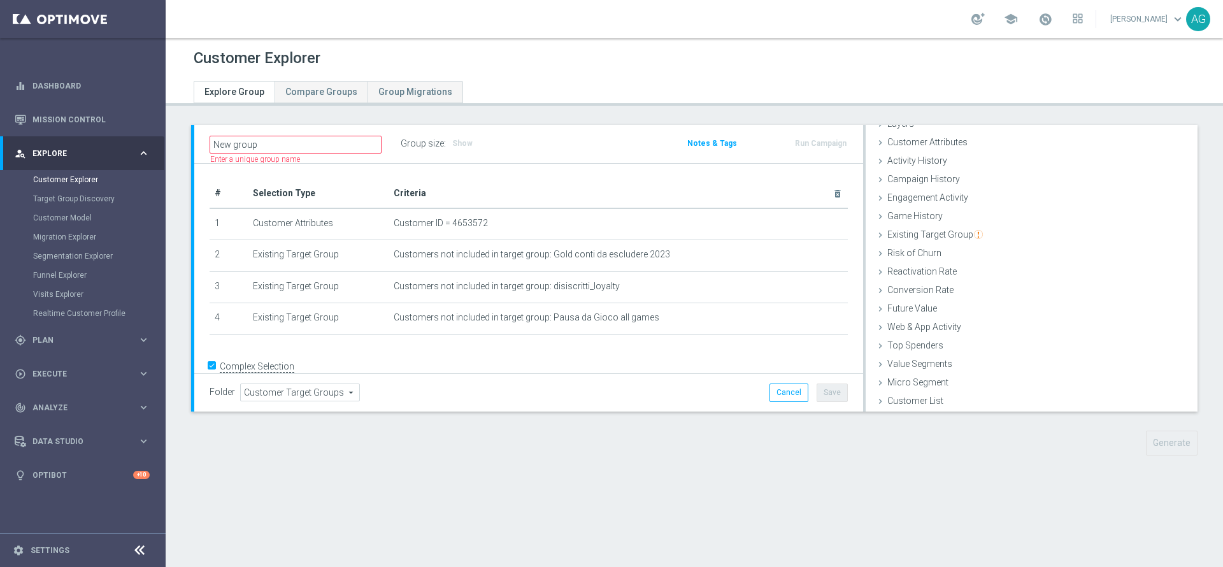
scroll to position [23, 0]
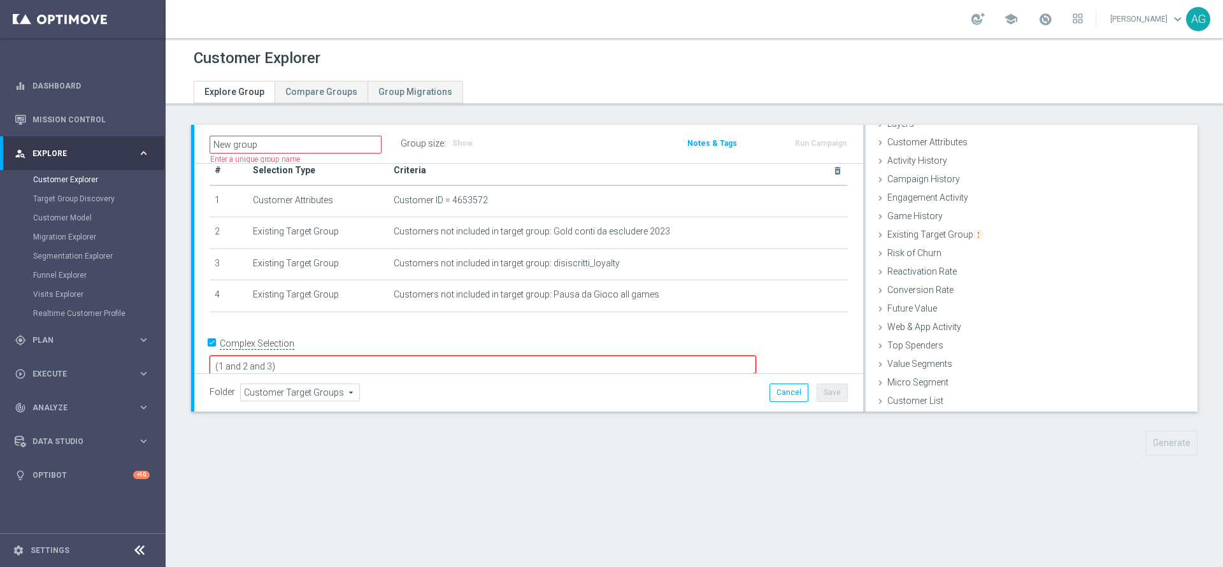
click at [375, 355] on textarea "(1 and 2 and 3)" at bounding box center [483, 366] width 547 height 22
type textarea "(1 and 2 and 3 and 4)"
click at [464, 140] on span "Show" at bounding box center [462, 143] width 20 height 9
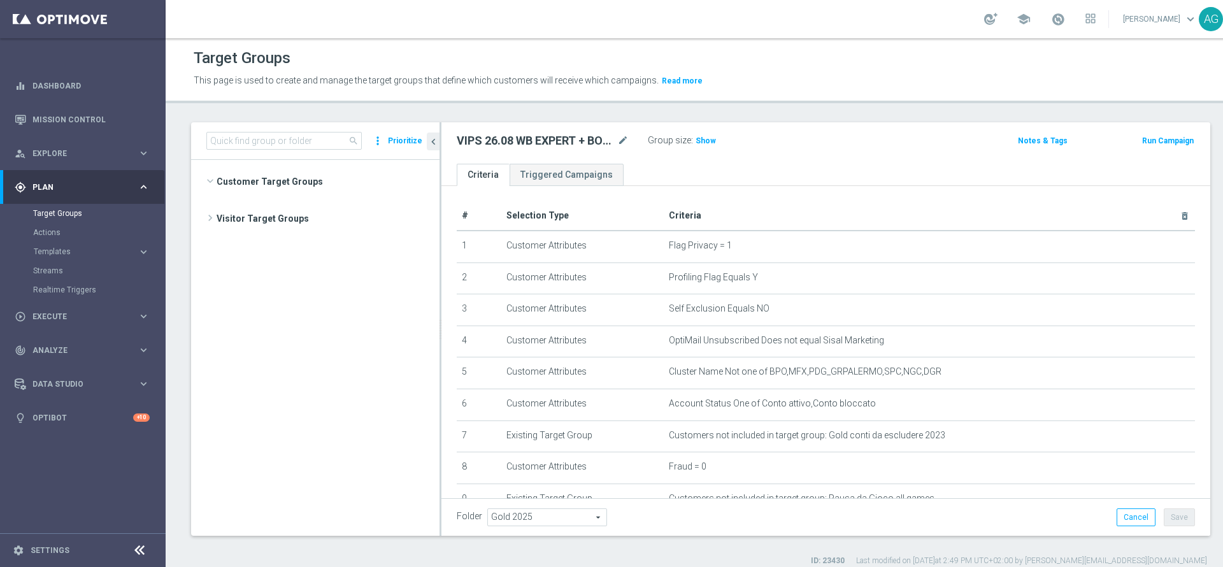
scroll to position [13327, 0]
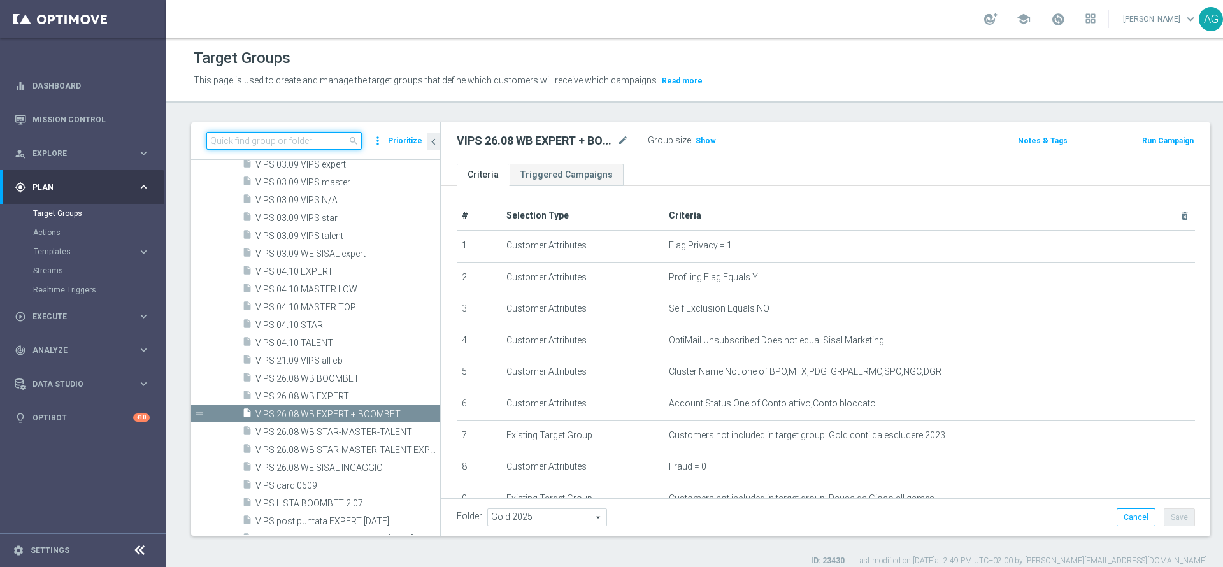
click at [254, 141] on input at bounding box center [283, 141] width 155 height 18
type input "a"
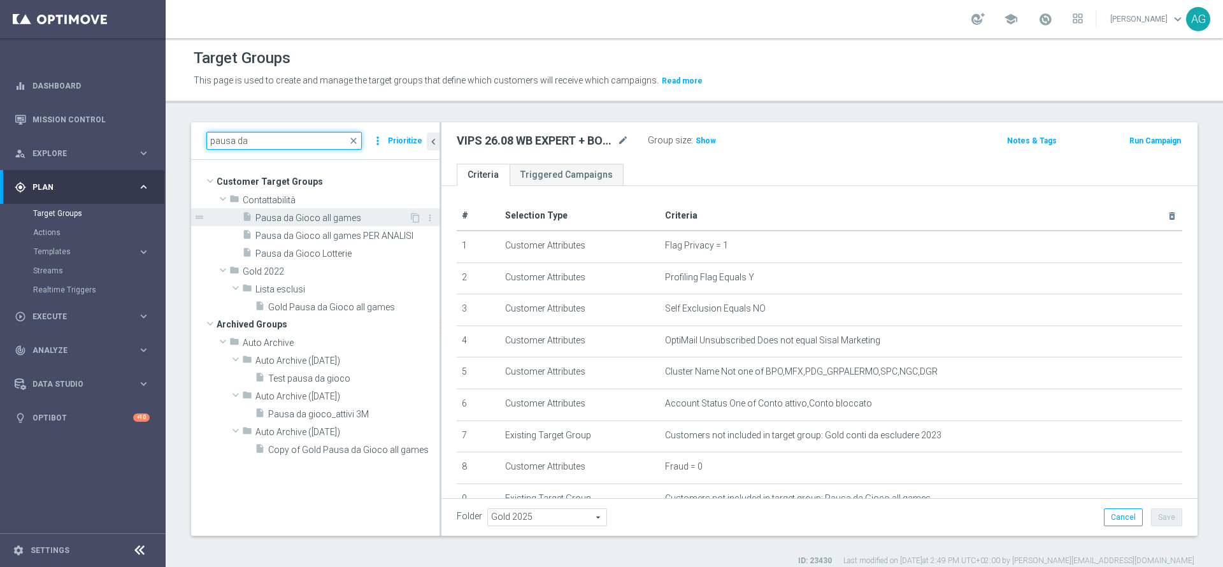
type input "pausa da"
click at [311, 217] on span "Pausa da Gioco all games" at bounding box center [332, 218] width 154 height 11
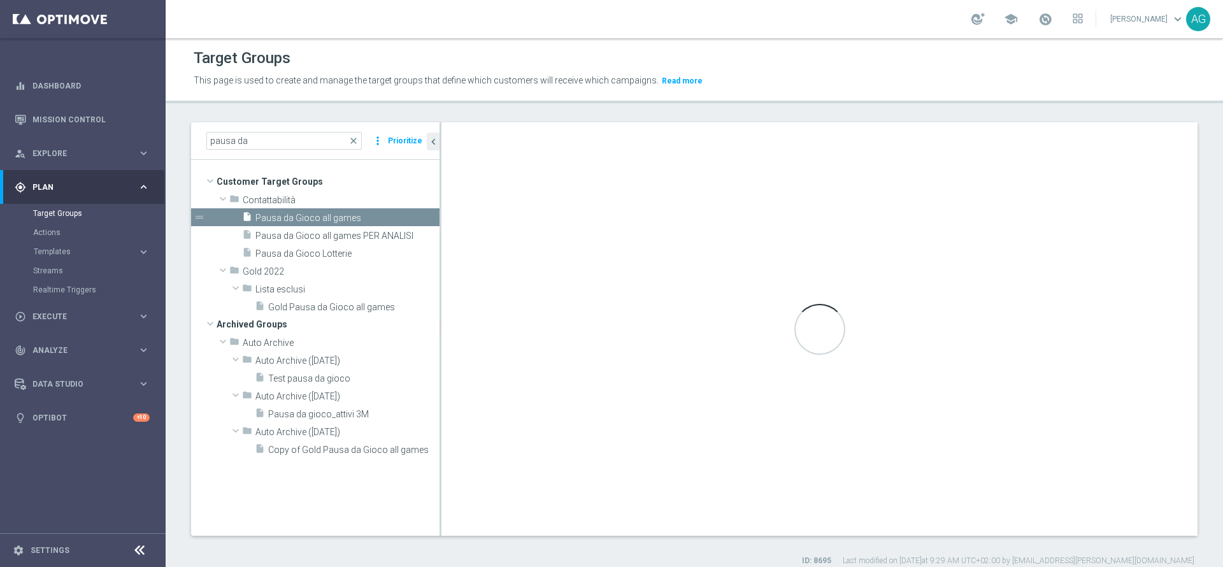
type textarea "(1 or 2 or 3 or 4 or 5 or 6 or 7 or 8 or 9 or 10 or 11 or 12 or 13 or 14 or 15 …"
type input "Contattabilità"
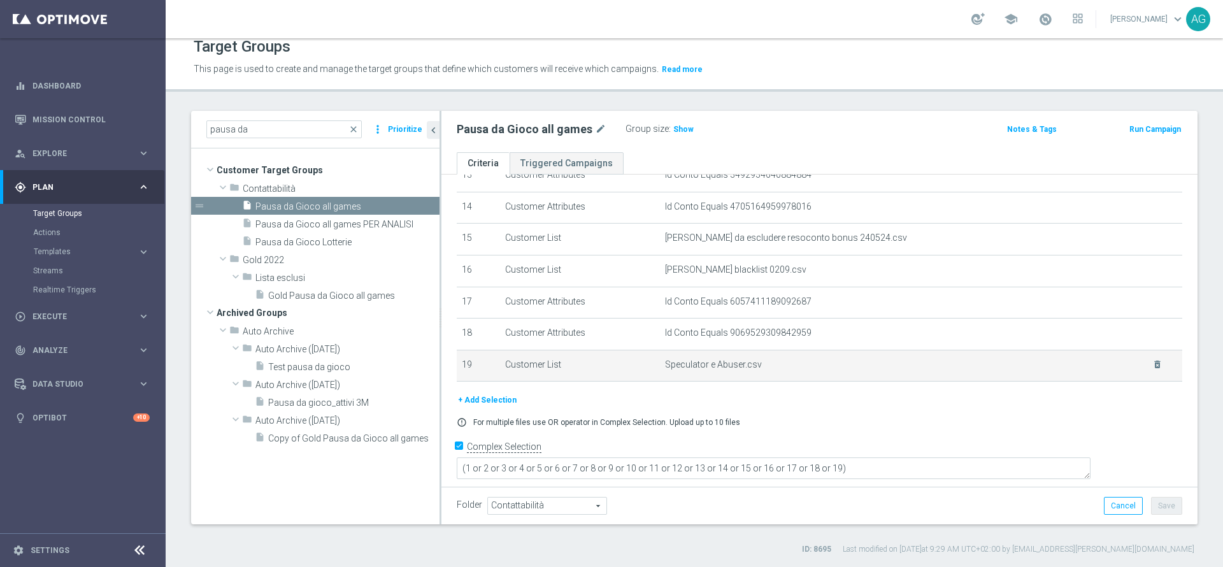
scroll to position [343, 0]
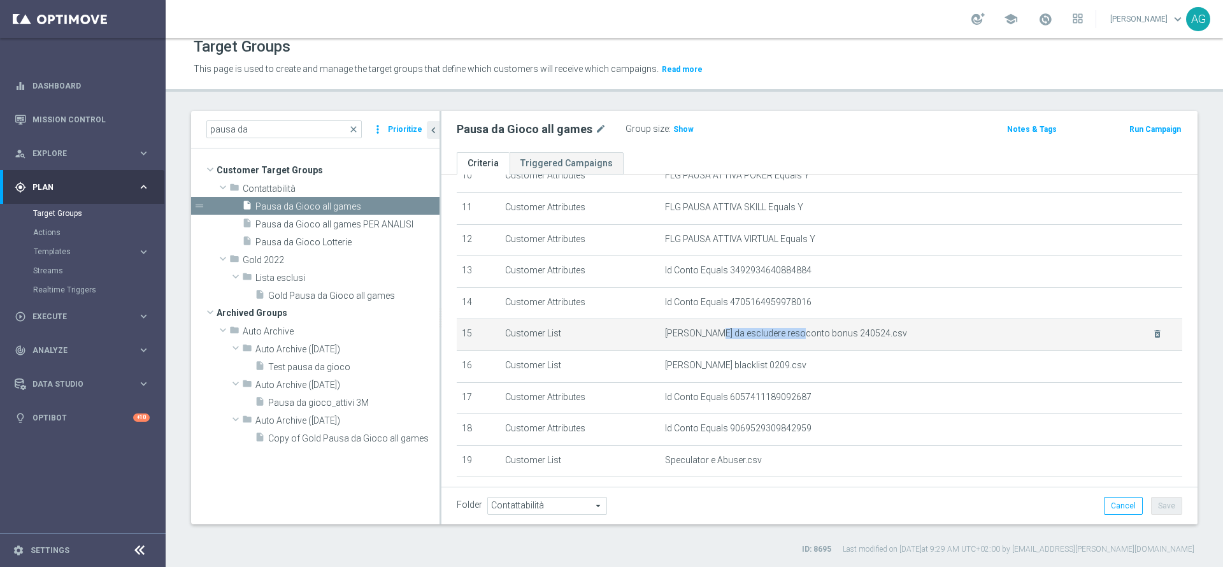
drag, startPoint x: 699, startPoint y: 344, endPoint x: 780, endPoint y: 343, distance: 81.5
click at [780, 339] on span "[PERSON_NAME] da escludere resoconto bonus 240524.csv" at bounding box center [900, 333] width 471 height 11
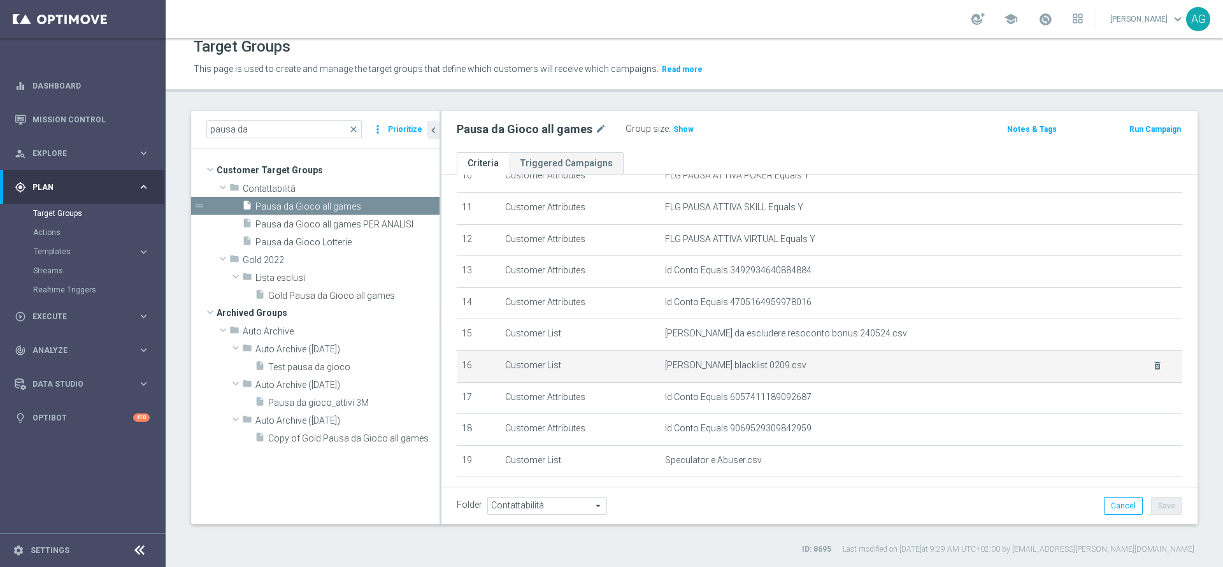
click at [753, 371] on span "[PERSON_NAME] blacklist 0209.csv" at bounding box center [900, 365] width 471 height 11
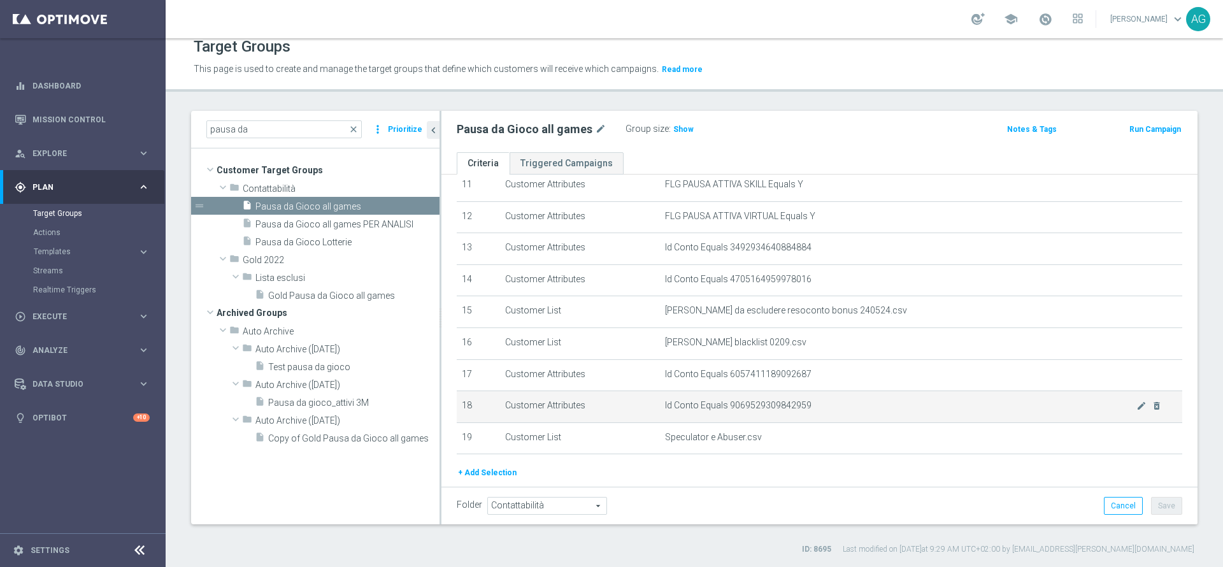
scroll to position [438, 0]
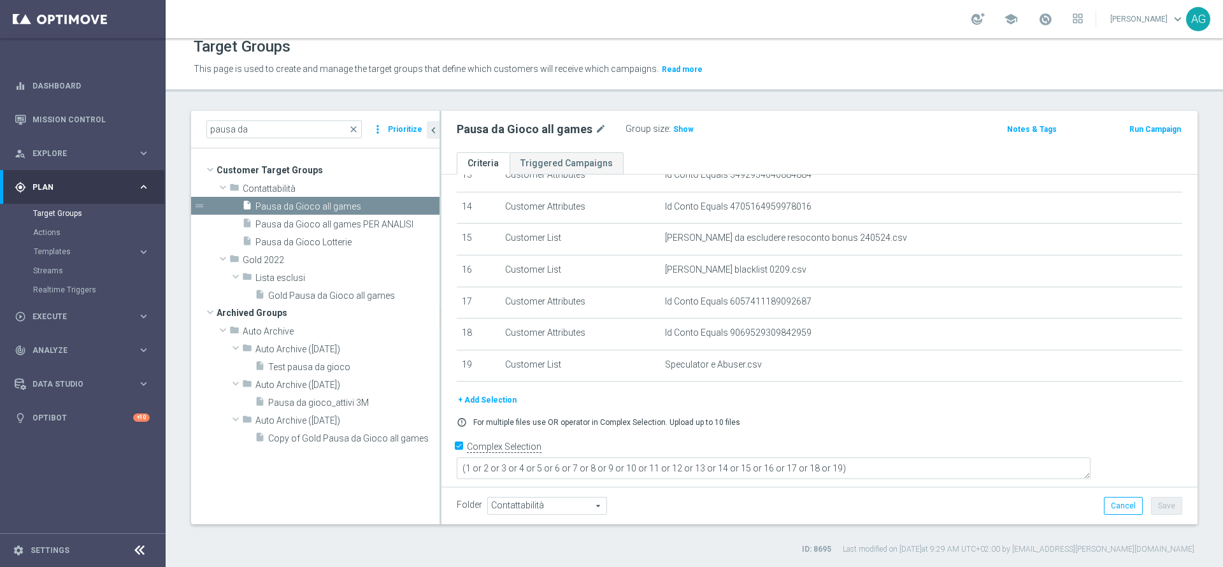
click at [759, 406] on div "+ Add Selection" at bounding box center [819, 400] width 745 height 14
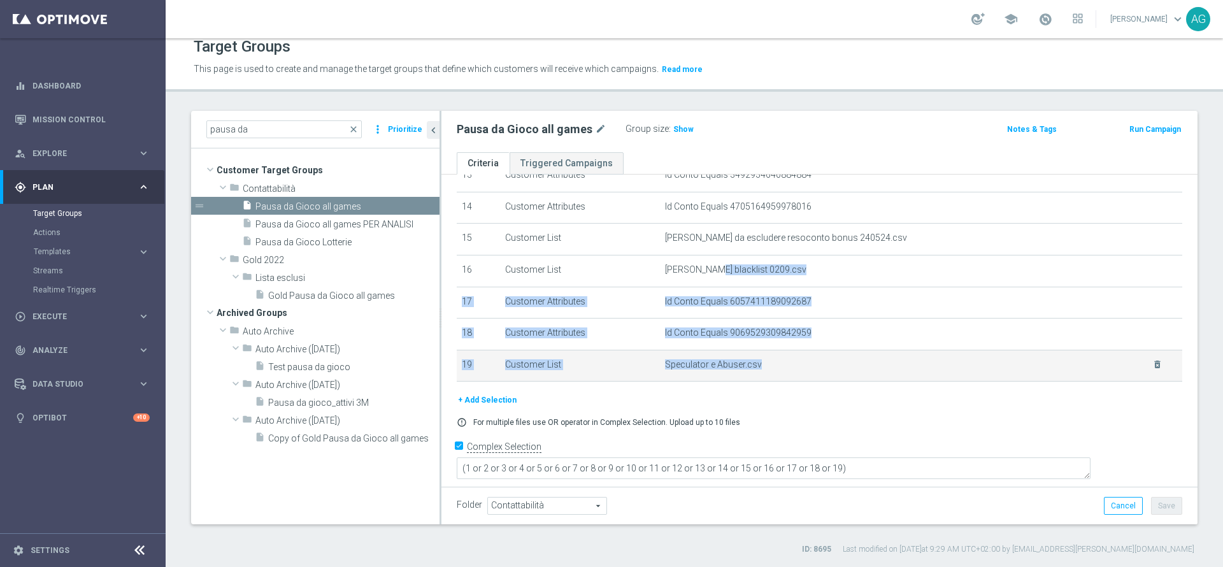
drag, startPoint x: 699, startPoint y: 275, endPoint x: 780, endPoint y: 385, distance: 136.8
click at [778, 373] on tbody "1 Customer Attributes FLG PAUSA ATTIVA BETTING Equals Y mode_edit delete_foreve…" at bounding box center [820, 81] width 726 height 601
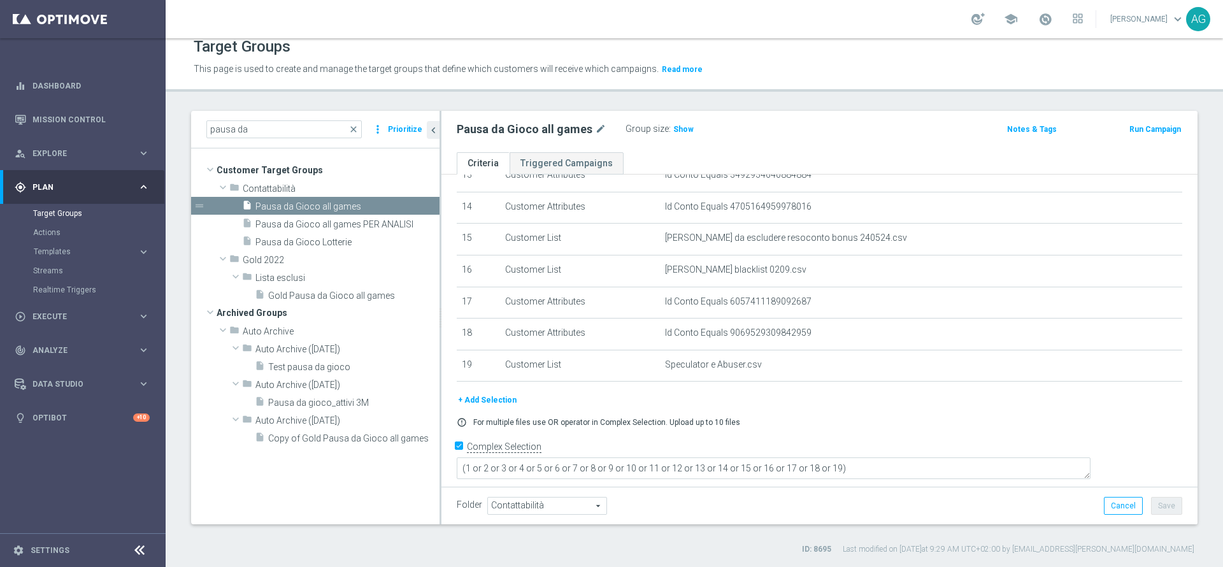
click at [780, 393] on div "# Selection Type Criteria delete_forever 1 Customer Attributes FLG PAUSA ATTIVA…" at bounding box center [819, 72] width 745 height 641
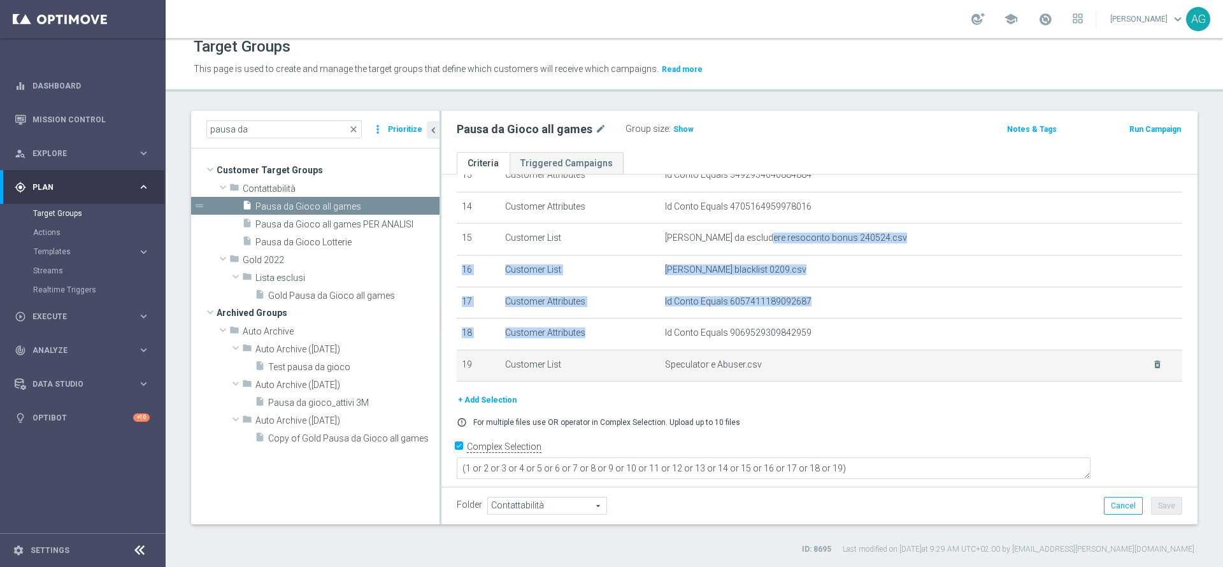
drag, startPoint x: 745, startPoint y: 245, endPoint x: 822, endPoint y: 366, distance: 143.5
click at [832, 336] on tbody "1 Customer Attributes FLG PAUSA ATTIVA BETTING Equals Y mode_edit delete_foreve…" at bounding box center [820, 81] width 726 height 601
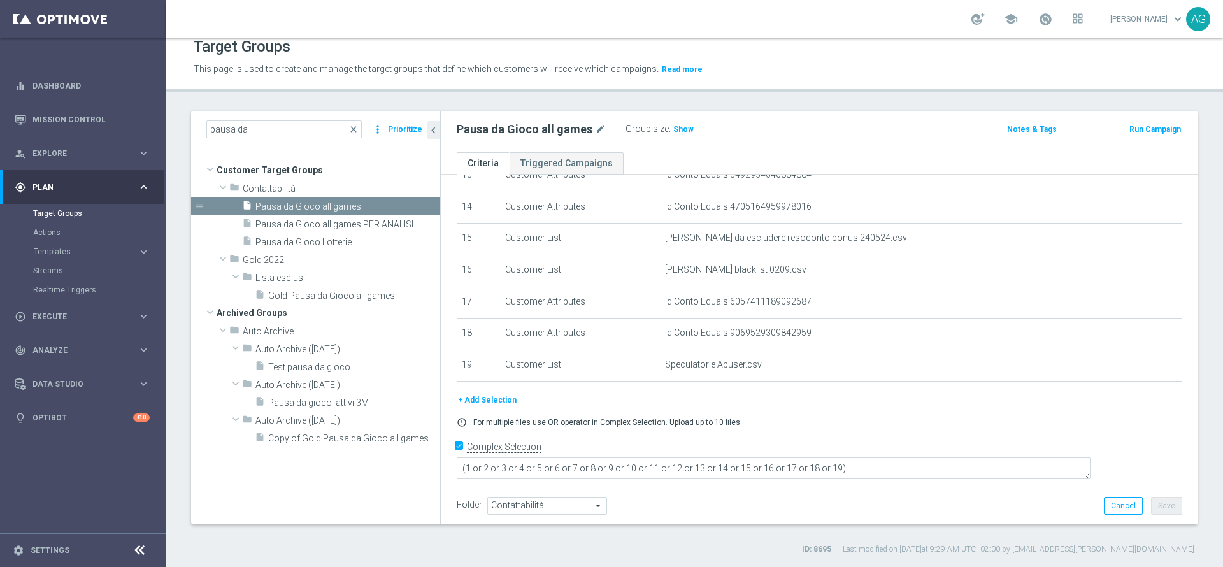
click at [801, 407] on div "+ Add Selection" at bounding box center [819, 400] width 745 height 14
click at [683, 121] on div "Group size : Show" at bounding box center [689, 127] width 127 height 15
click at [678, 126] on span "Show" at bounding box center [683, 129] width 20 height 9
click at [687, 125] on span "11,413" at bounding box center [687, 131] width 27 height 12
click at [336, 224] on span "Pausa da Gioco all games PER ANALISI" at bounding box center [332, 224] width 155 height 11
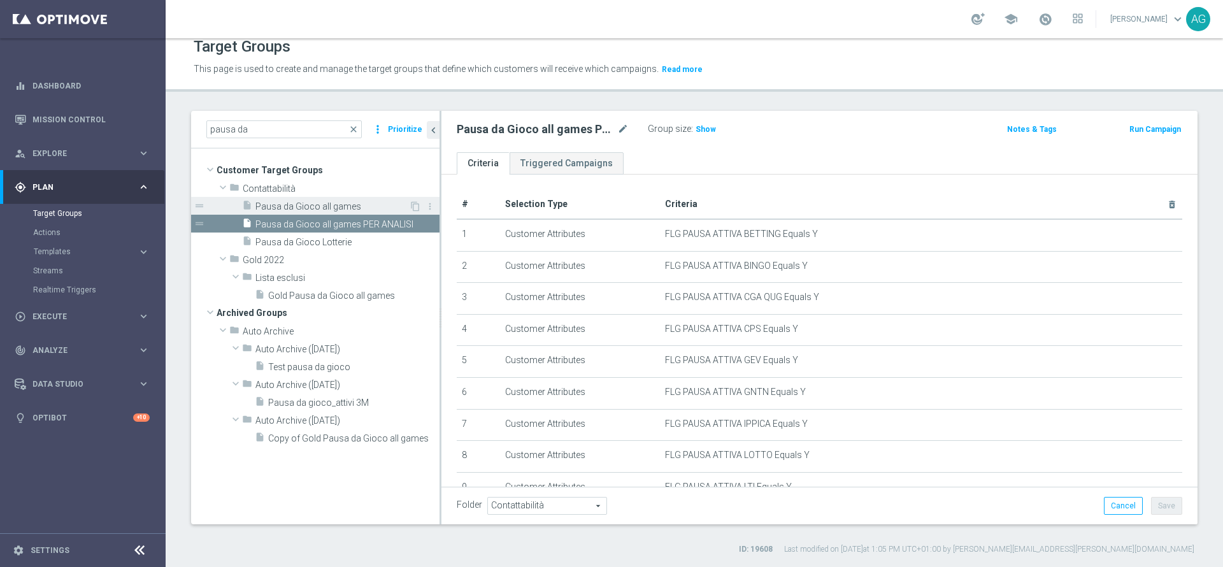
click at [323, 204] on span "Pausa da Gioco all games" at bounding box center [332, 206] width 154 height 11
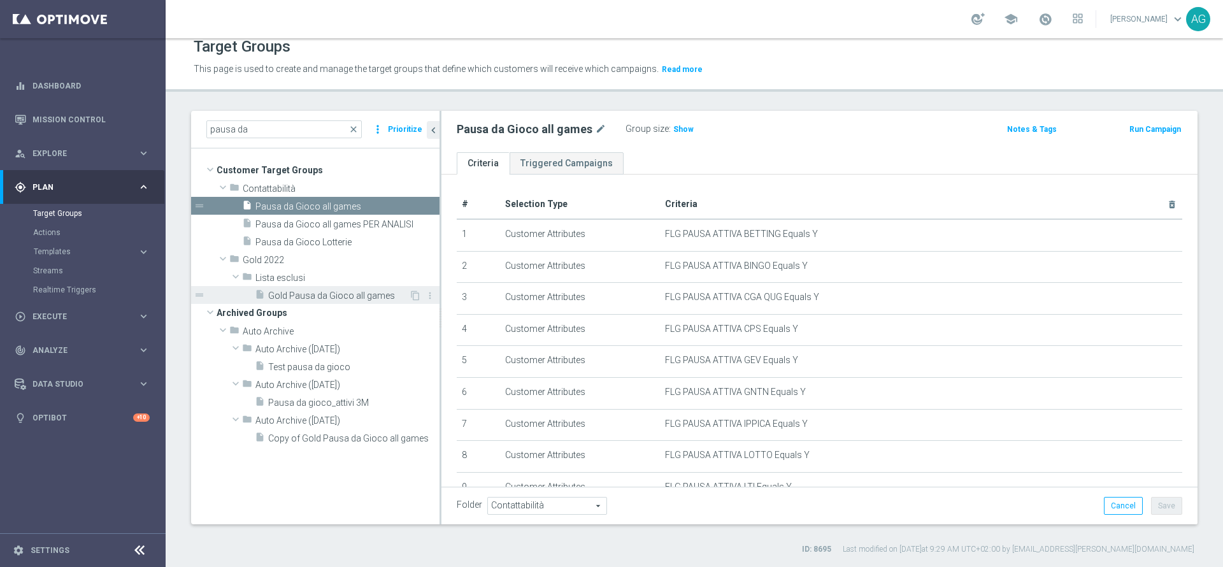
click at [316, 300] on span "Gold Pausa da Gioco all games" at bounding box center [338, 295] width 141 height 11
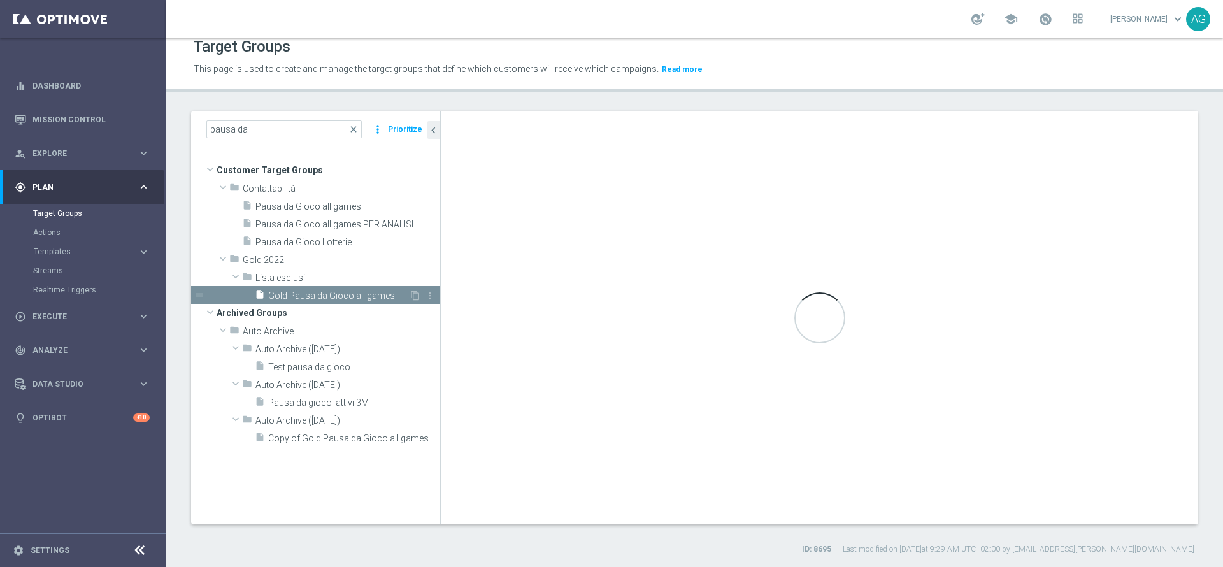
type textarea "(1 or 2 or 3 or 4 or 5 or 6 or 7 or 8 or 9 or 10 or 11 or 12)"
type input "Lista esclusi"
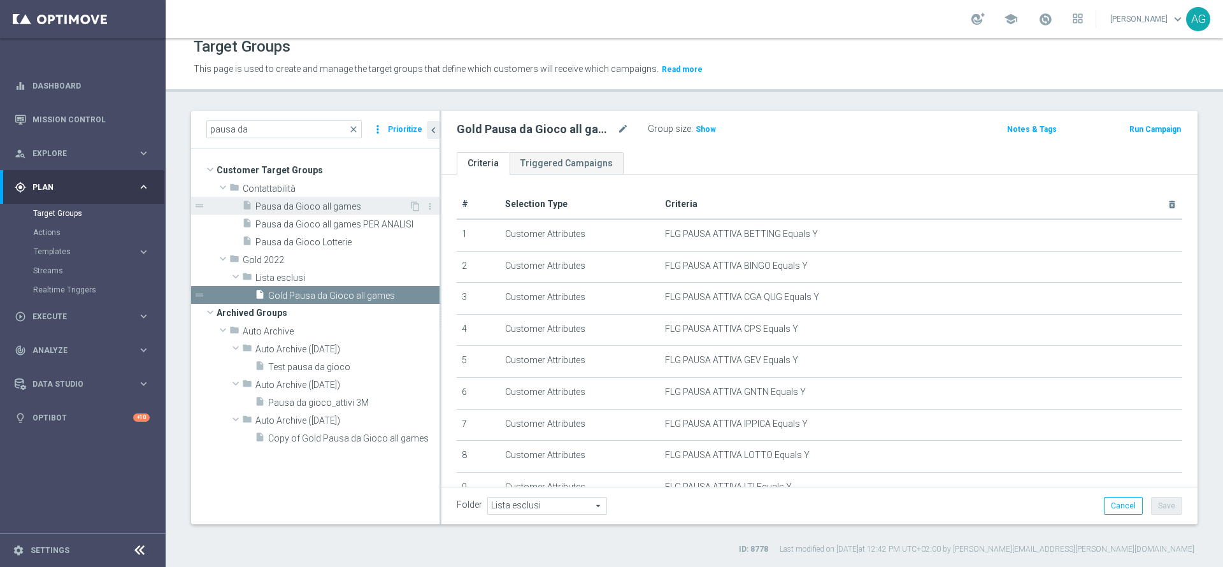
click at [306, 202] on span "Pausa da Gioco all games" at bounding box center [332, 206] width 154 height 11
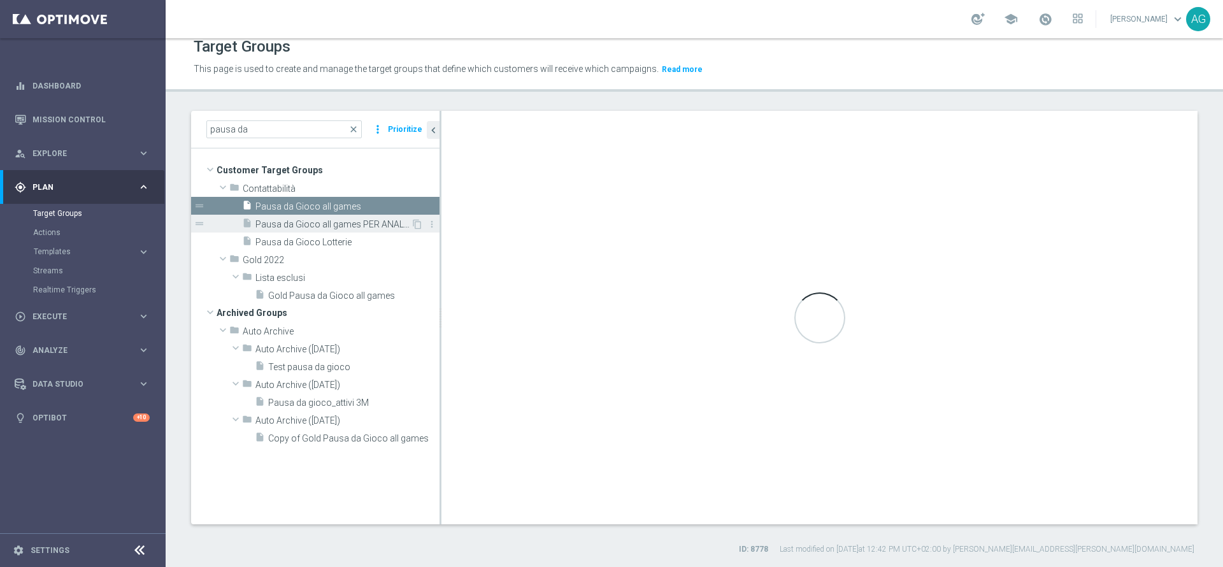
type textarea "(1 or 2 or 3 or 4 or 5 or 6 or 7 or 8 or 9 or 10 or 11 or 12 or 13 or 14 or 15 …"
type input "Contattabilità"
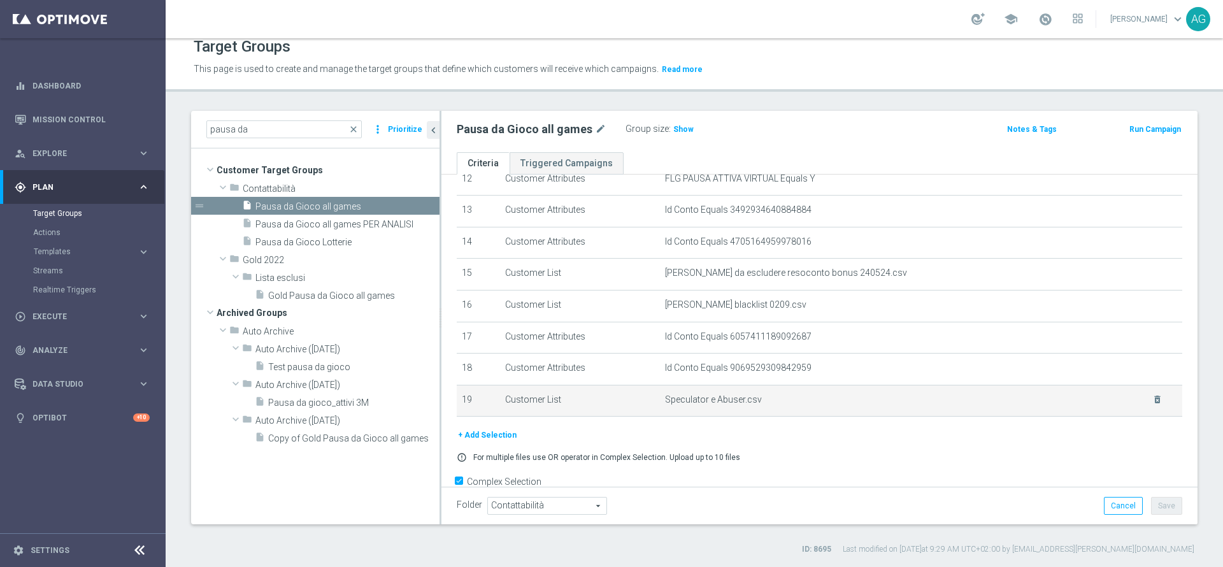
scroll to position [438, 0]
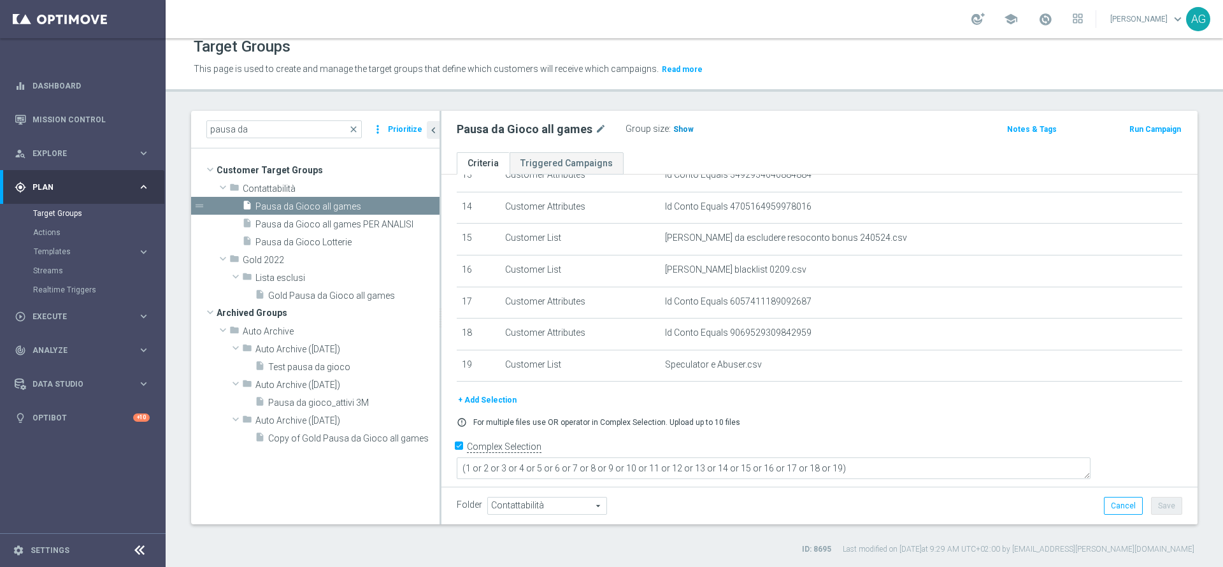
click at [685, 136] on h3 "Show" at bounding box center [683, 129] width 23 height 14
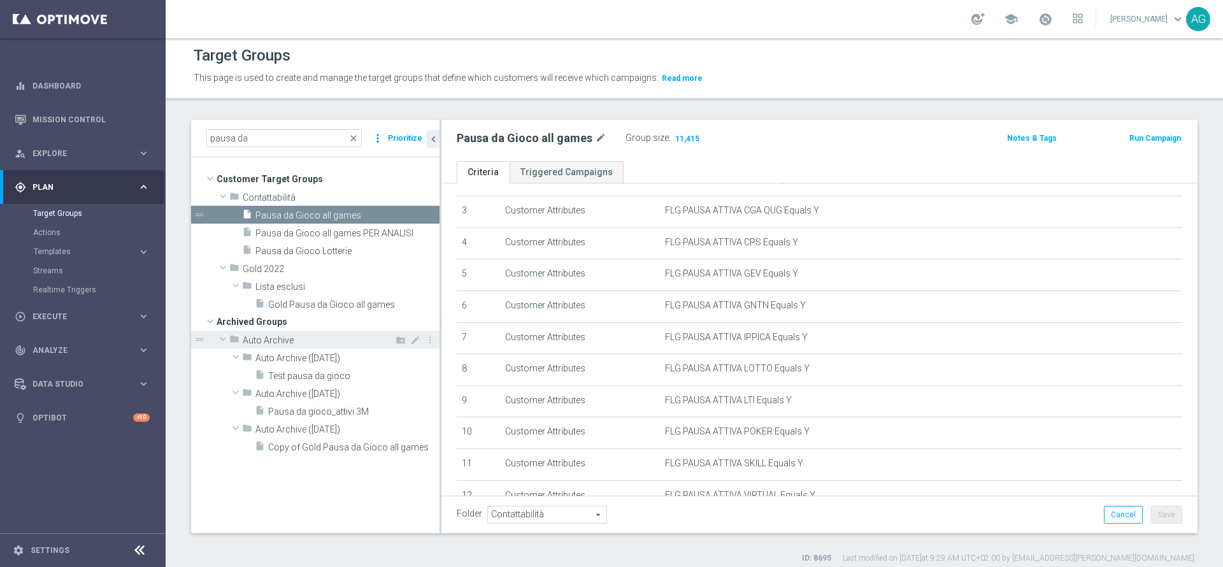
scroll to position [0, 0]
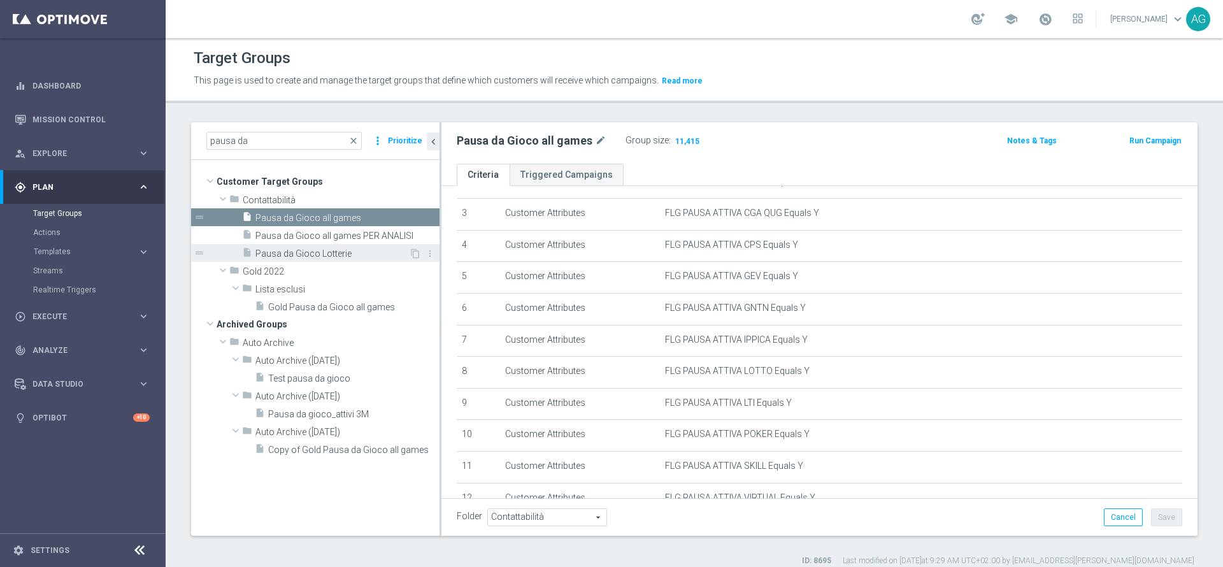
click at [330, 248] on span "Pausa da Gioco Lotterie" at bounding box center [332, 253] width 154 height 11
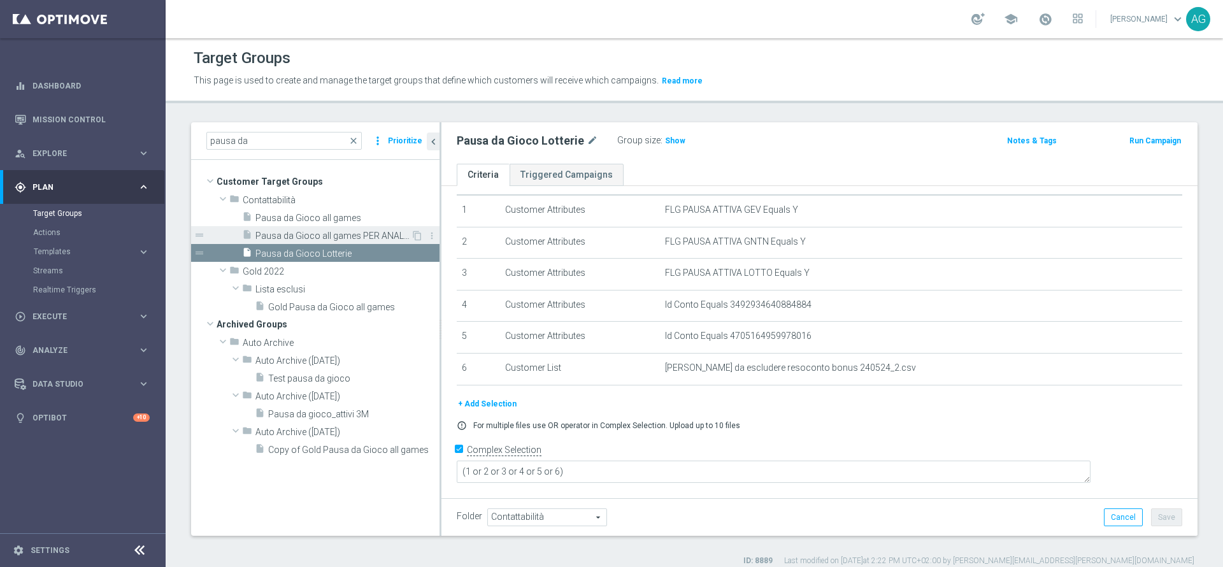
click at [323, 238] on span "Pausa da Gioco all games PER ANALISI" at bounding box center [332, 236] width 155 height 11
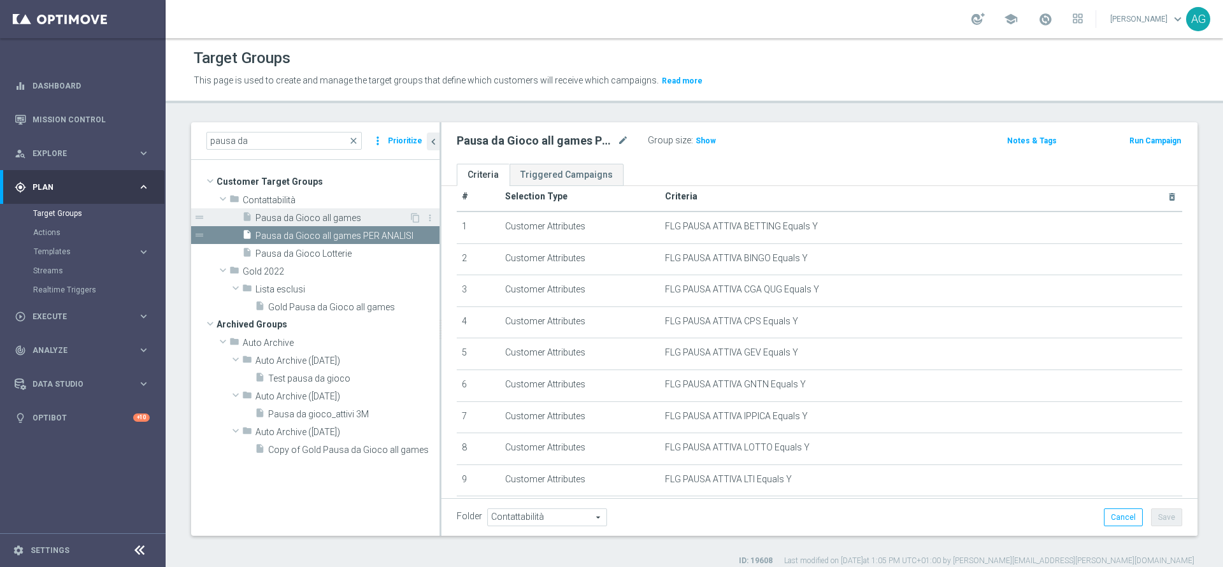
scroll to position [96, 0]
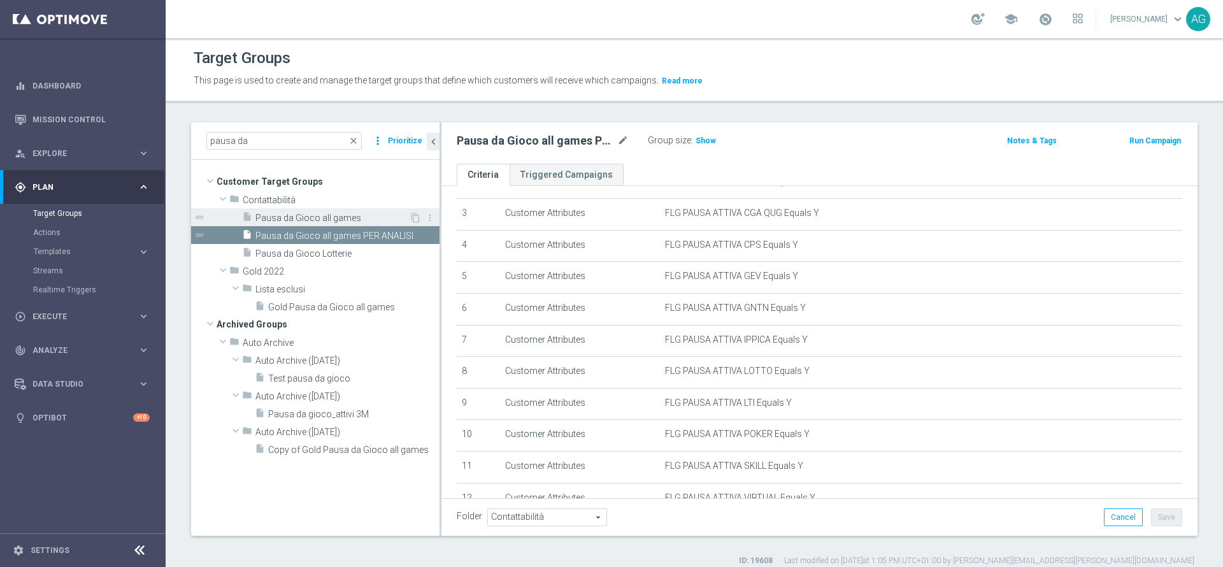
click at [322, 221] on span "Pausa da Gioco all games" at bounding box center [332, 218] width 154 height 11
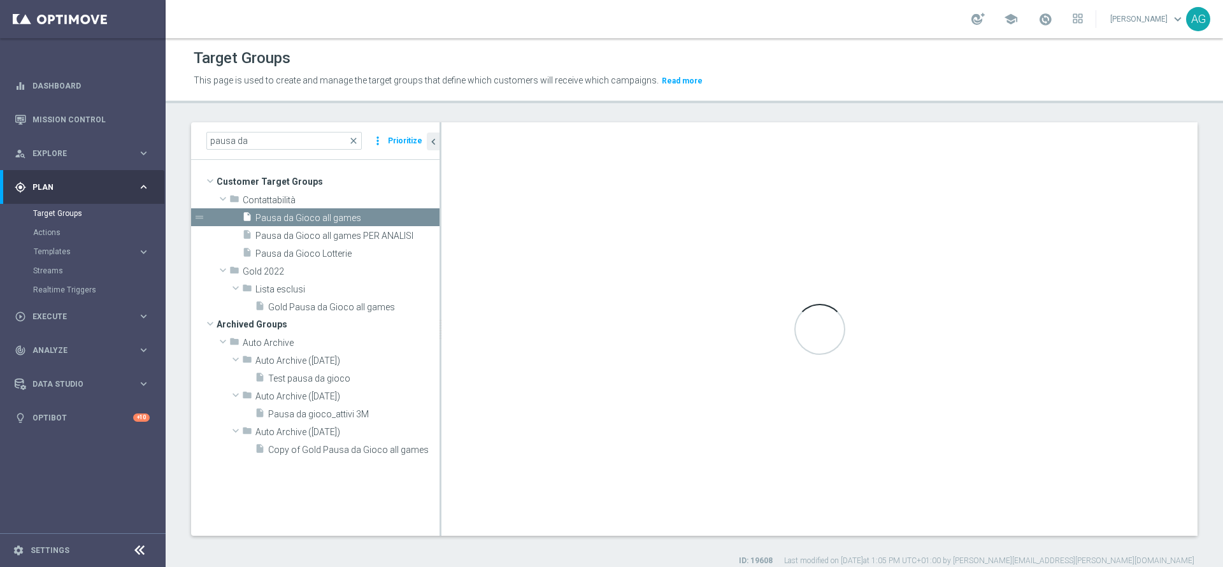
type textarea "(1 or 2 or 3 or 4 or 5 or 6 or 7 or 8 or 9 or 10 or 11 or 12 or 13 or 14 or 15 …"
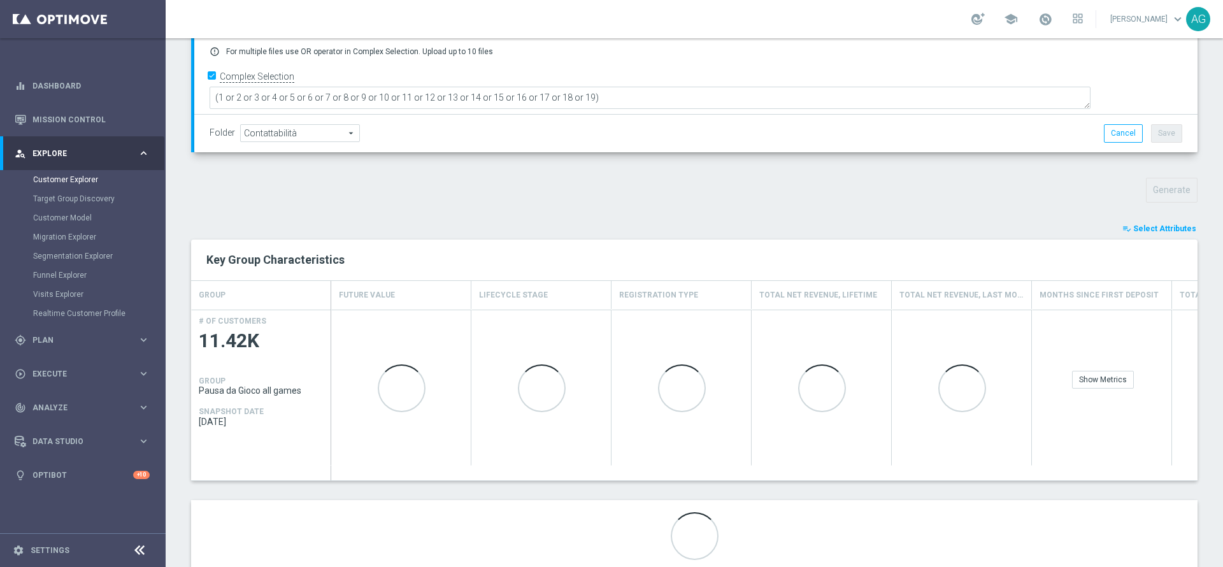
scroll to position [359, 0]
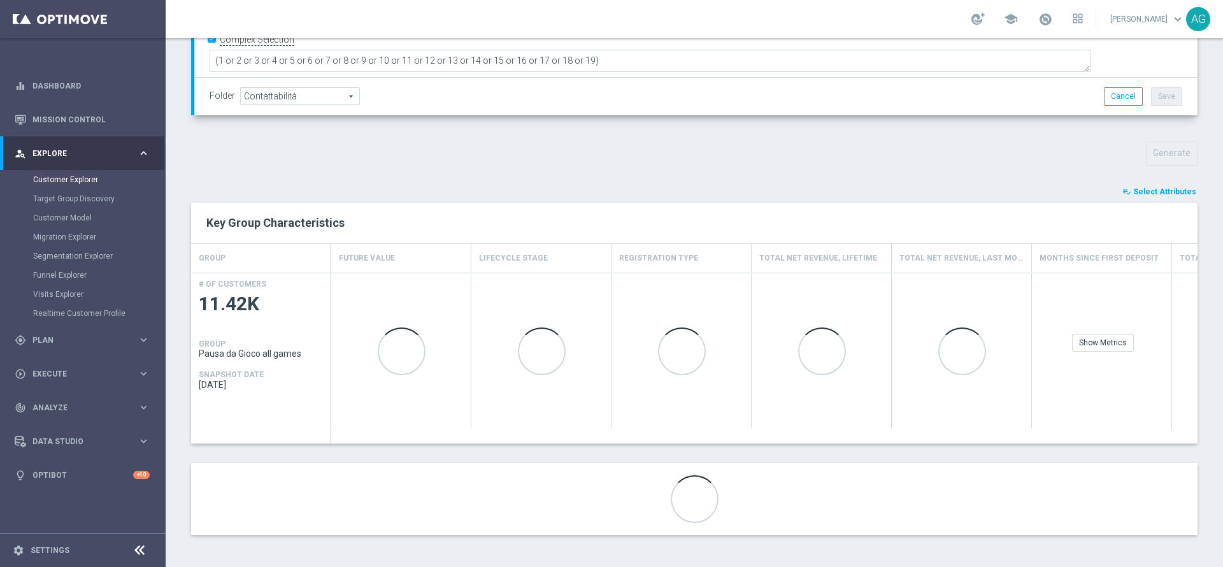
click at [1164, 187] on span "Select Attributes" at bounding box center [1164, 191] width 63 height 9
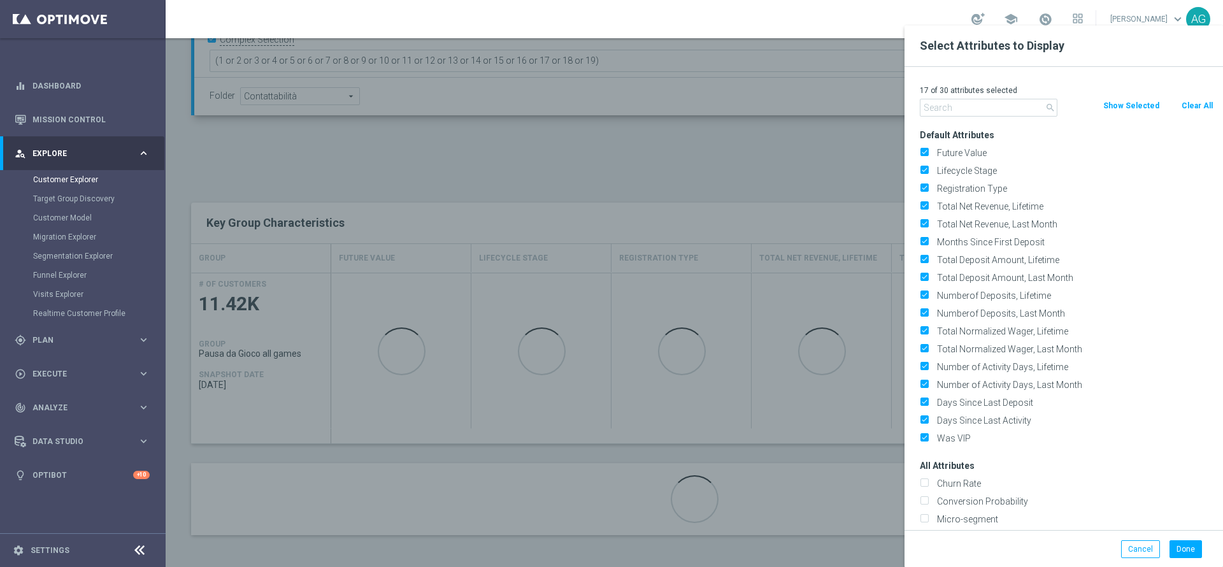
click at [1182, 106] on button "Clear All" at bounding box center [1197, 106] width 34 height 14
checkbox input "false"
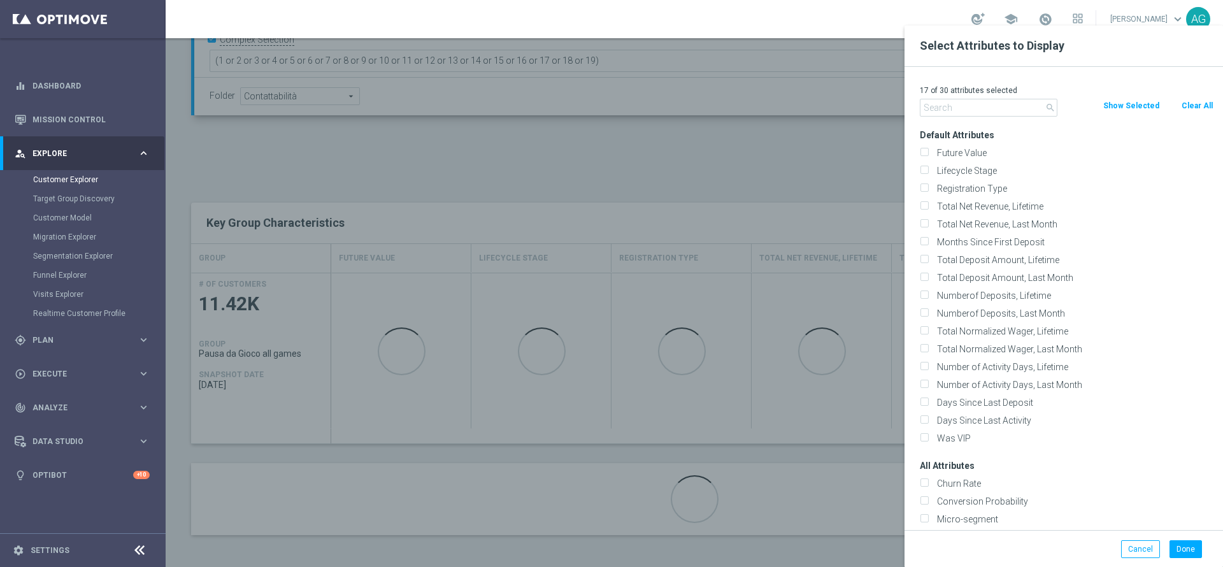
checkbox input "false"
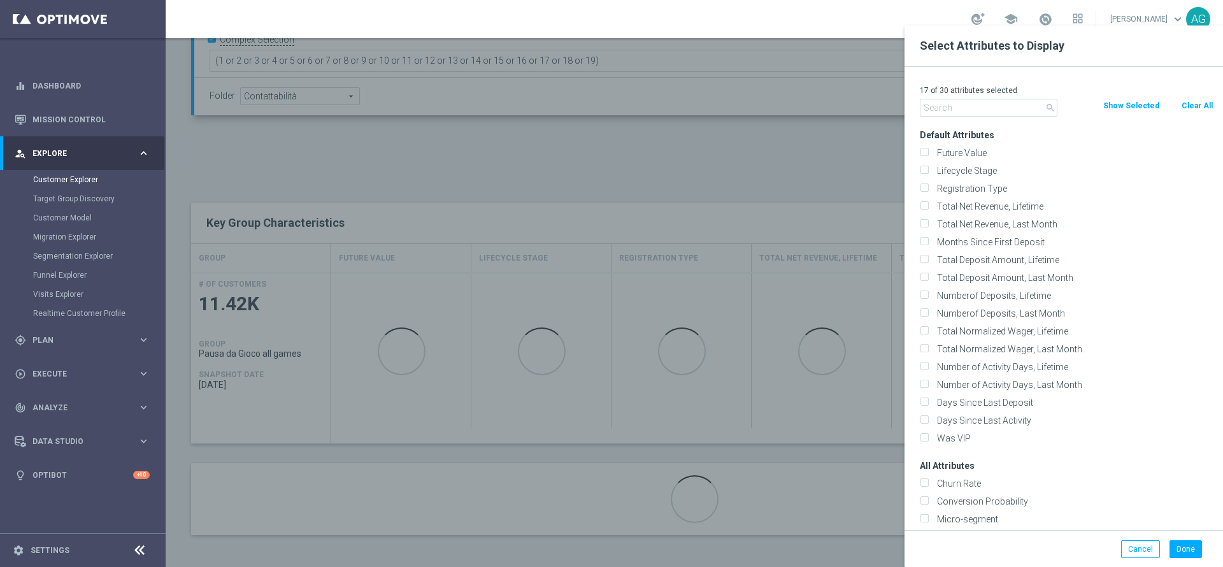
checkbox input "false"
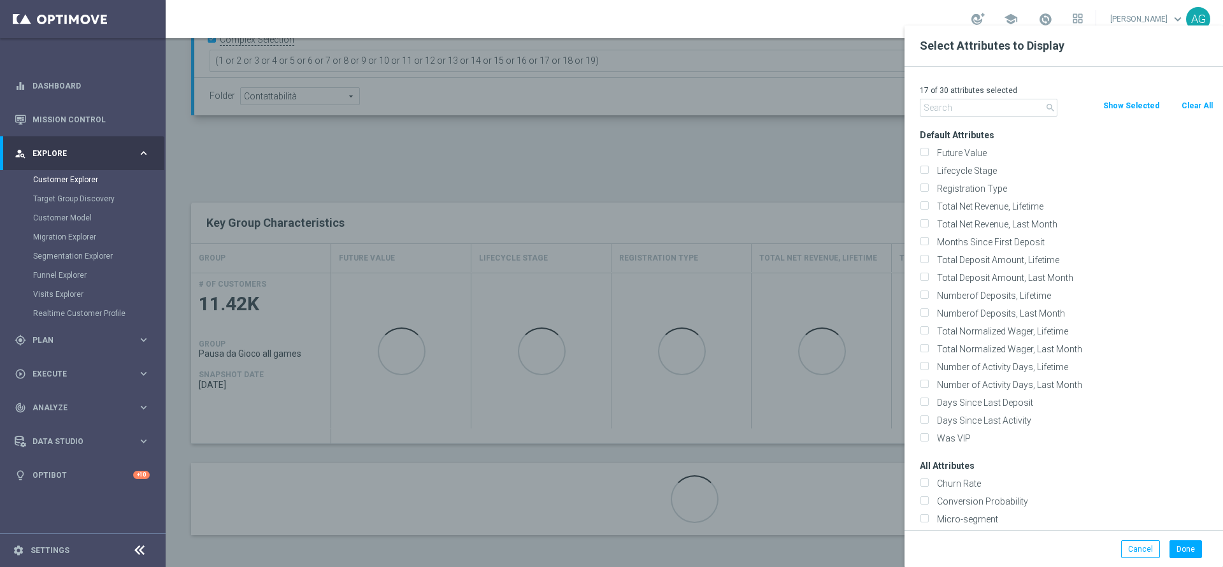
checkbox input "false"
click at [1001, 110] on input "text" at bounding box center [989, 108] width 138 height 18
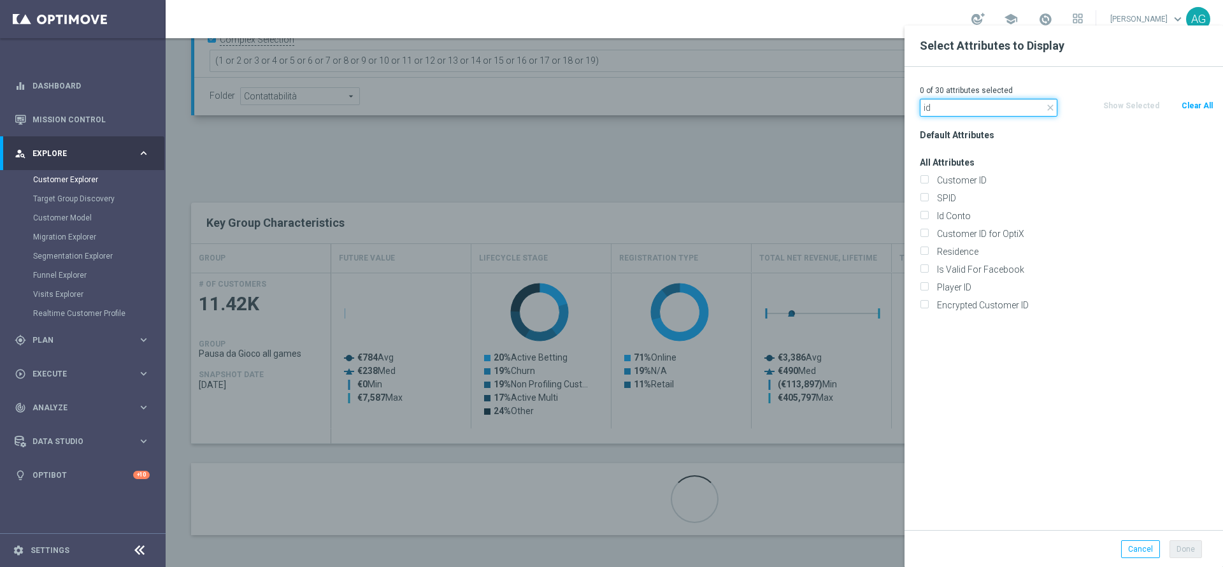
type input "id"
click at [964, 171] on div "Customer ID" at bounding box center [1066, 180] width 313 height 18
click at [962, 175] on label "Customer ID" at bounding box center [1073, 180] width 281 height 11
click at [928, 178] on input "Customer ID" at bounding box center [924, 182] width 8 height 8
checkbox input "true"
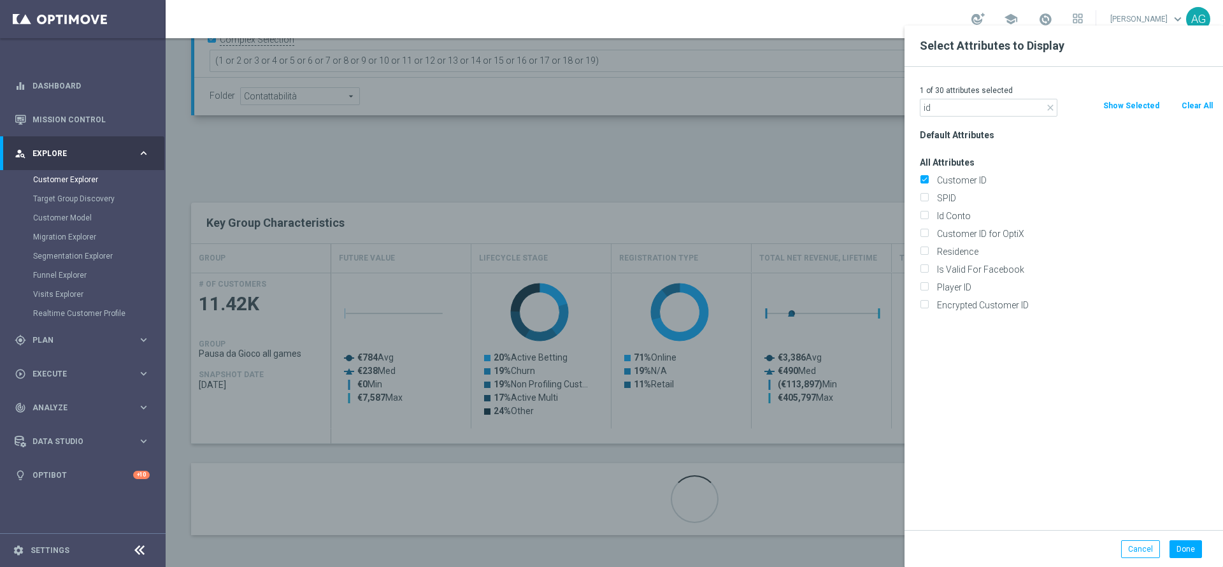
click at [882, 159] on div at bounding box center [777, 308] width 1223 height 567
click at [1180, 555] on button "Done" at bounding box center [1186, 549] width 32 height 18
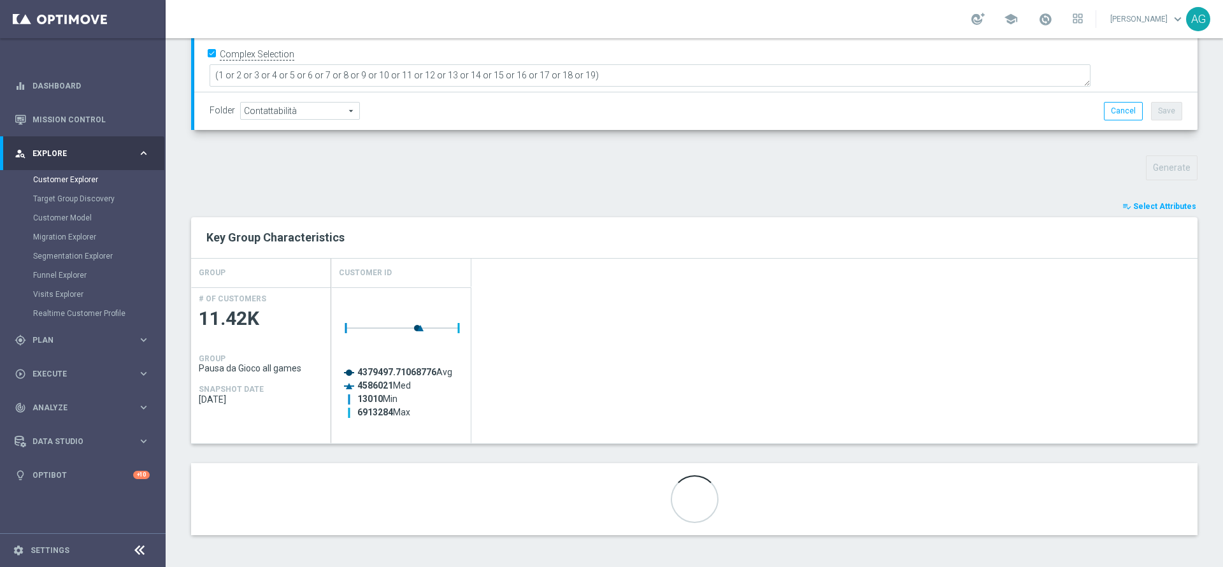
scroll to position [278, 0]
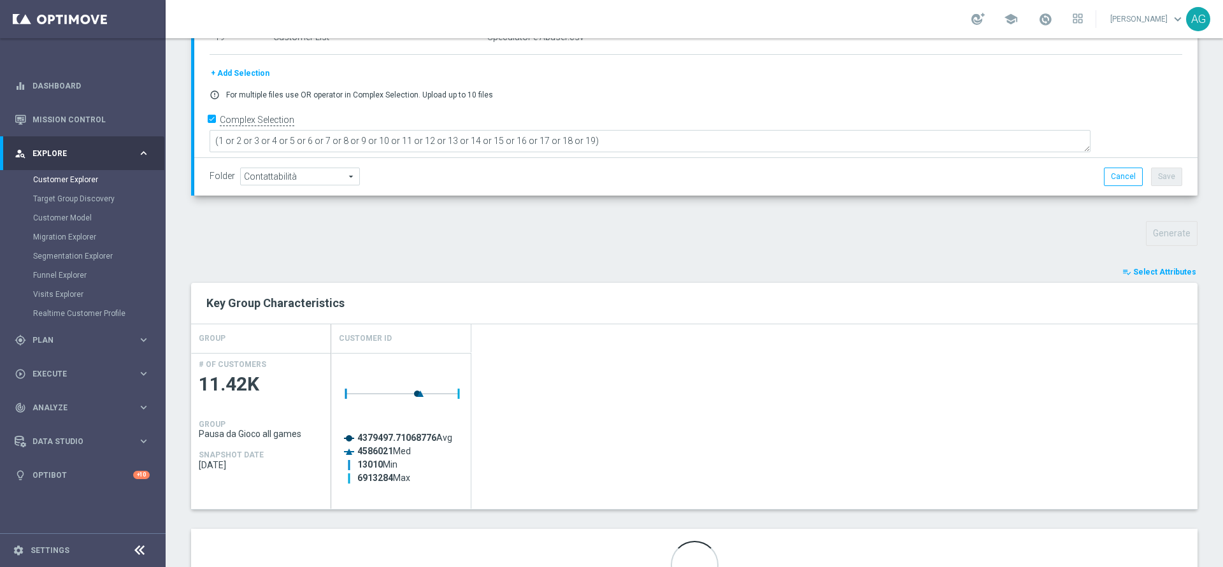
click at [1163, 263] on div "TARGET GROUP Pausa da Gioco all games Pausa da Gioco all games arrow_drop_down …" at bounding box center [694, 232] width 1057 height 773
click at [1163, 264] on div "TARGET GROUP Pausa da Gioco all games Pausa da Gioco all games arrow_drop_down …" at bounding box center [694, 232] width 1057 height 773
click at [1163, 265] on button "playlist_add_check Select Attributes" at bounding box center [1159, 272] width 76 height 14
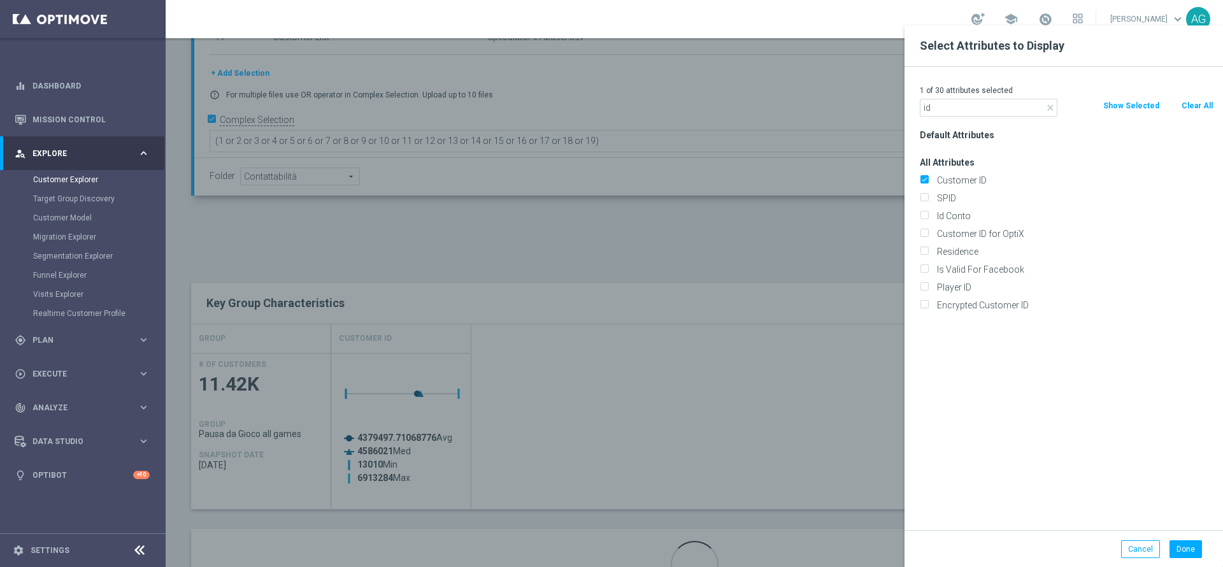
type input "id"
click at [846, 217] on div at bounding box center [777, 308] width 1223 height 567
click at [1187, 544] on button "Done" at bounding box center [1186, 549] width 32 height 18
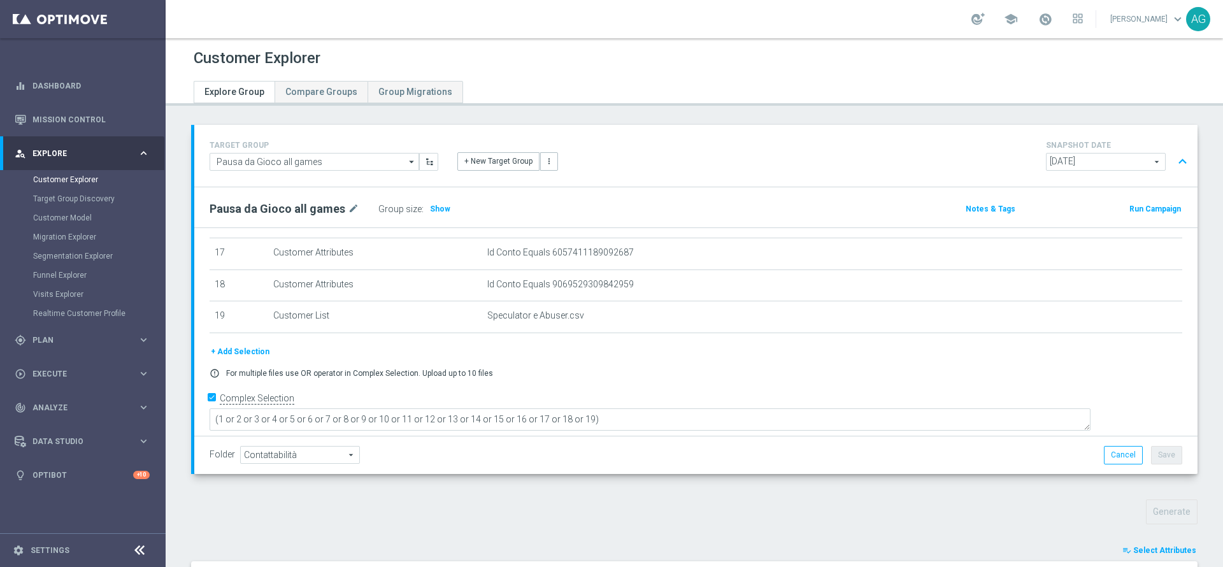
scroll to position [27, 0]
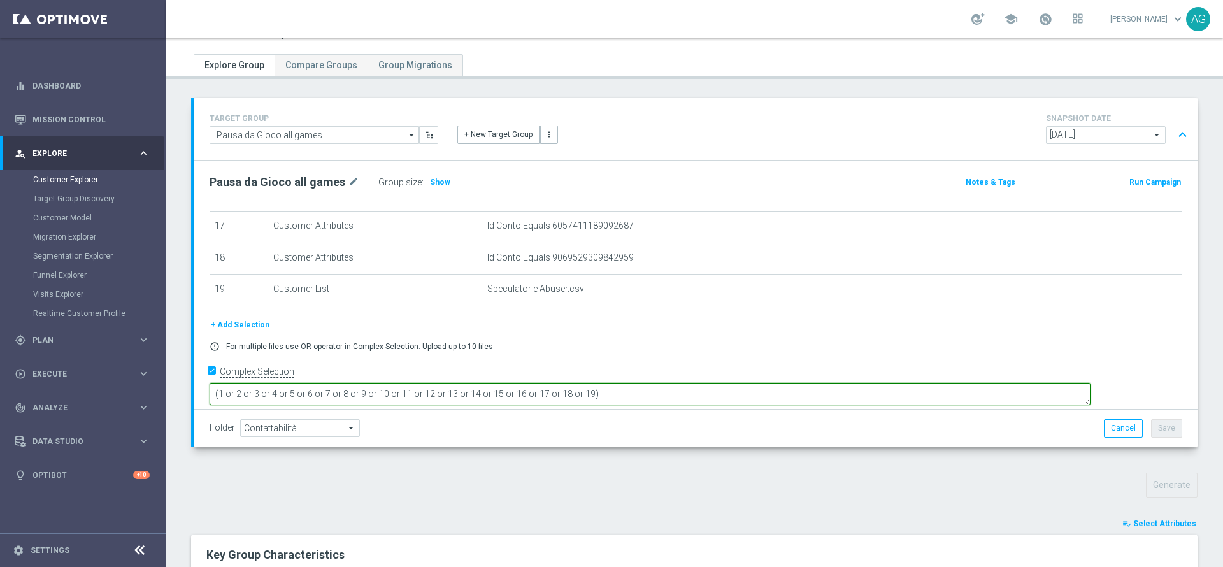
drag, startPoint x: 417, startPoint y: 378, endPoint x: 454, endPoint y: 378, distance: 36.3
click at [454, 383] on textarea "(1 or 2 or 3 or 4 or 5 or 6 or 7 or 8 or 9 or 10 or 11 or 12 or 13 or 14 or 15 …" at bounding box center [650, 394] width 881 height 22
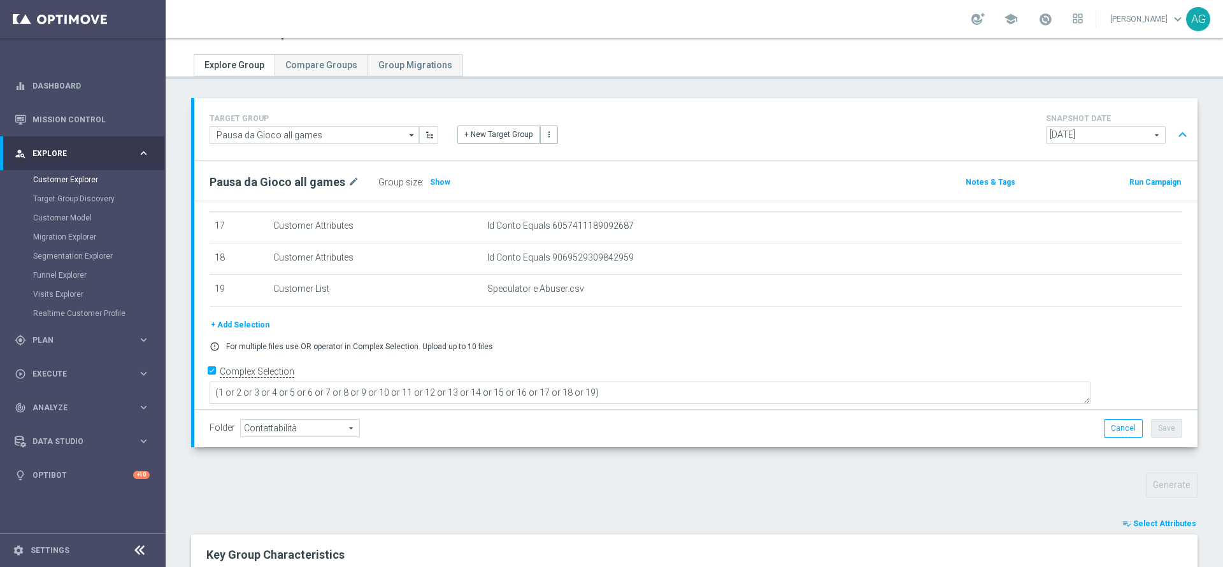
click at [545, 332] on div "+ Add Selection" at bounding box center [696, 325] width 992 height 14
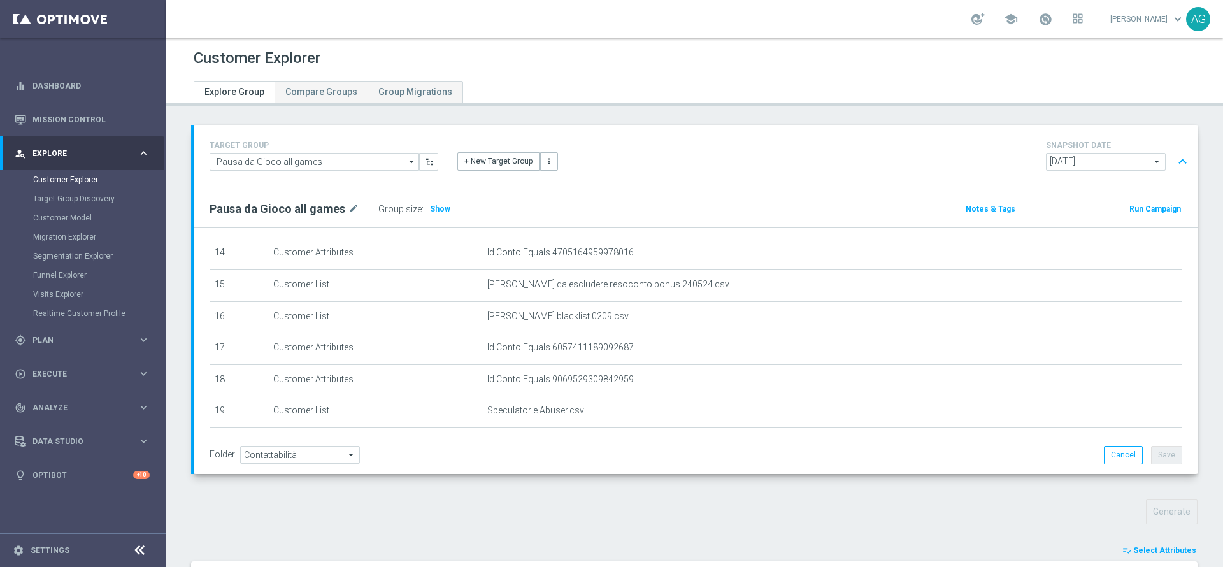
scroll to position [344, 0]
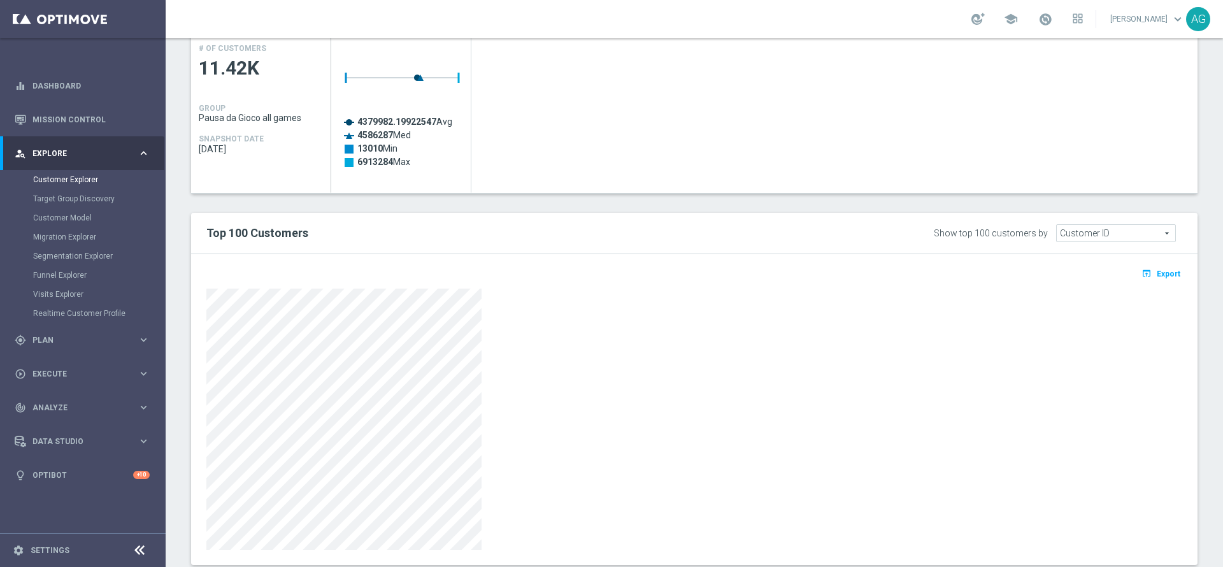
scroll to position [624, 0]
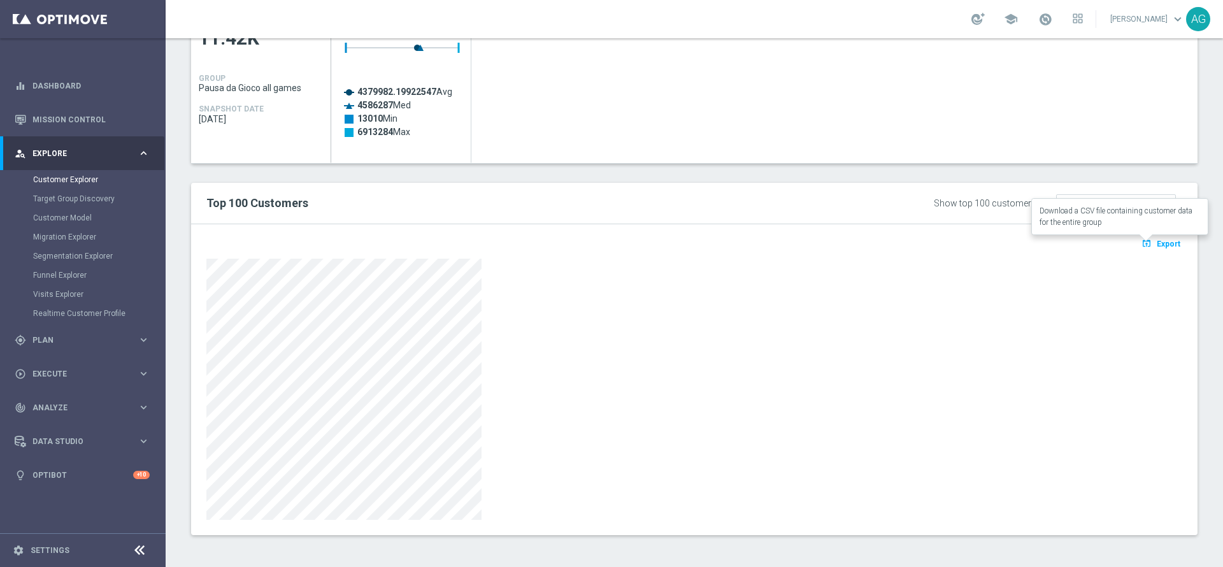
click at [1157, 247] on span "Export" at bounding box center [1169, 244] width 24 height 9
